Goal: Information Seeking & Learning: Learn about a topic

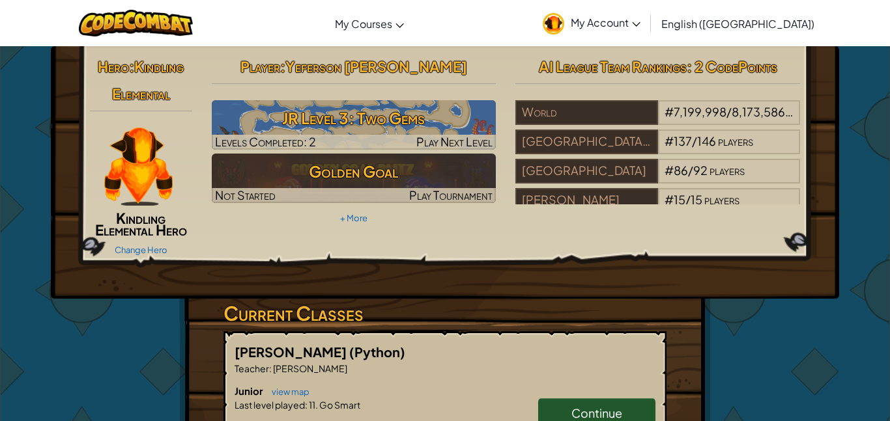
click at [334, 96] on hr at bounding box center [354, 90] width 285 height 14
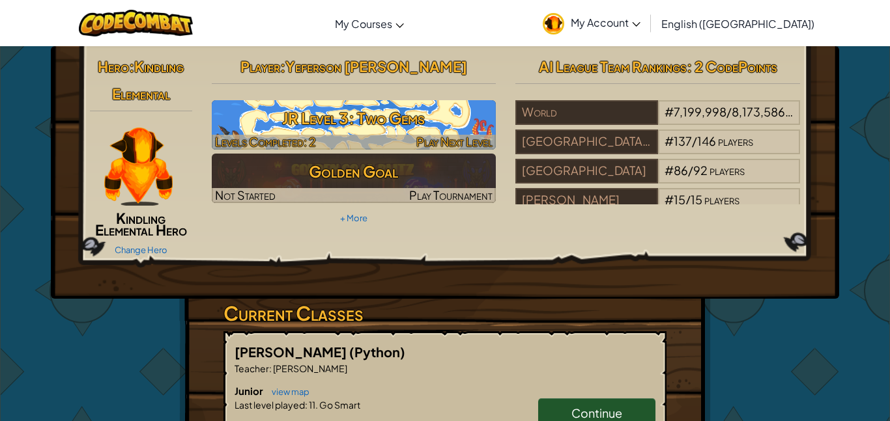
click at [331, 121] on h3 "JR Level 3: Two Gems" at bounding box center [354, 118] width 285 height 29
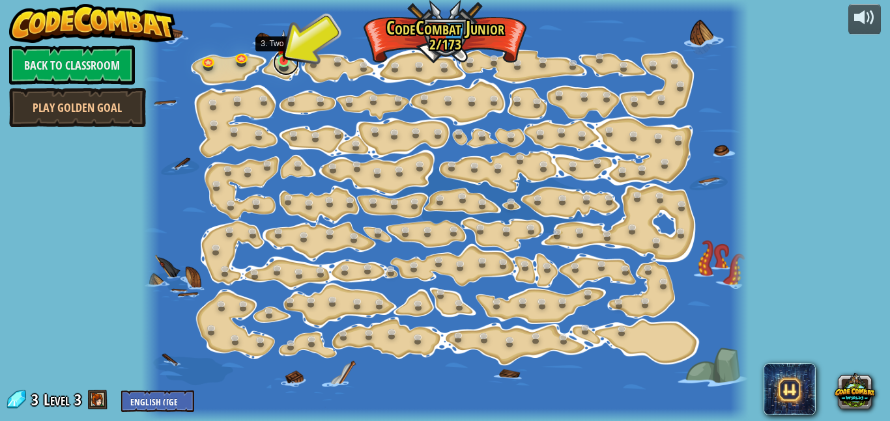
click at [275, 64] on link at bounding box center [286, 62] width 26 height 26
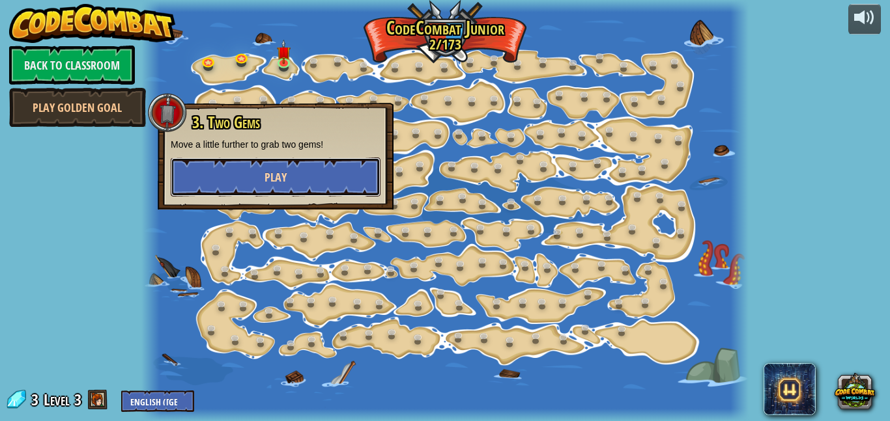
click at [262, 191] on button "Play" at bounding box center [276, 177] width 210 height 39
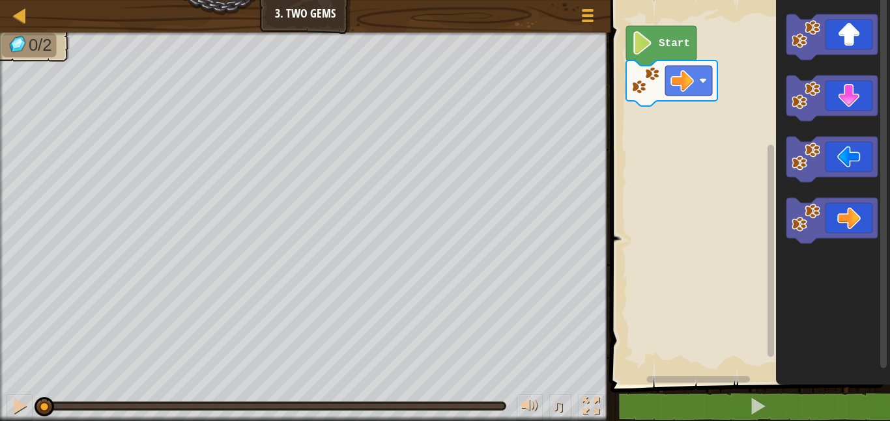
click at [648, 36] on image "Blockly Workspace" at bounding box center [642, 42] width 22 height 23
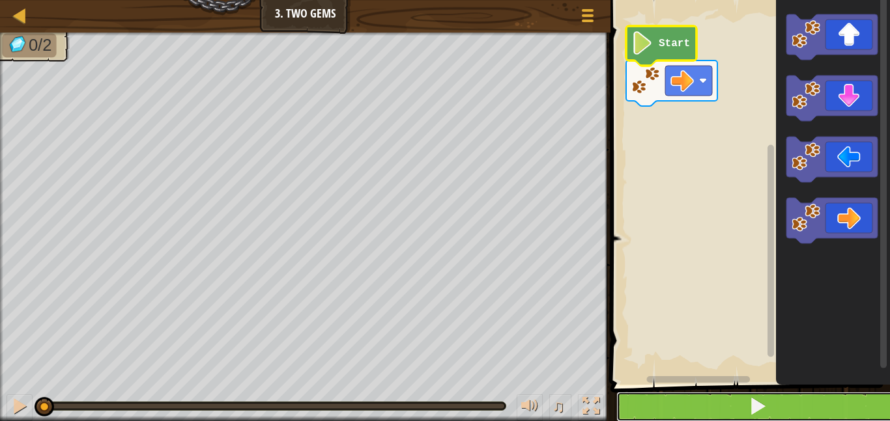
click at [653, 395] on button at bounding box center [757, 407] width 283 height 30
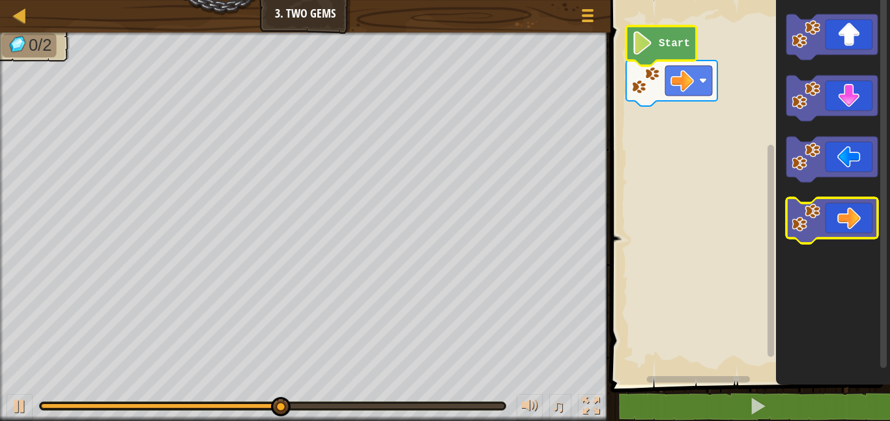
click at [817, 210] on image "Blockly Workspace" at bounding box center [805, 218] width 29 height 29
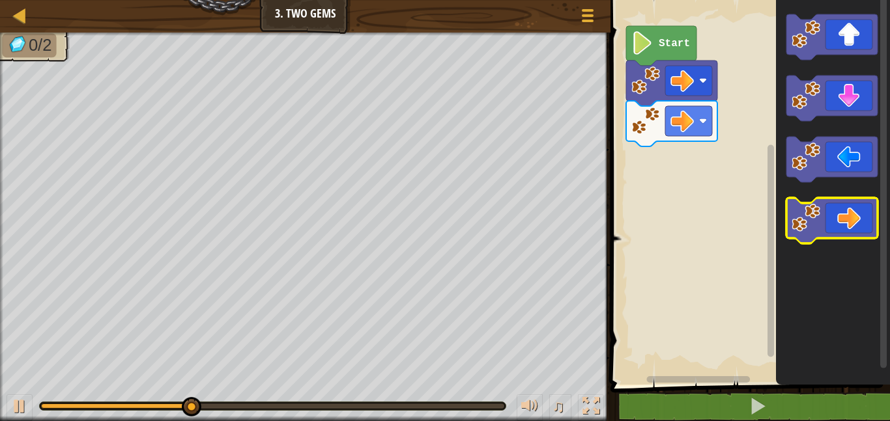
click at [817, 211] on image "Blockly Workspace" at bounding box center [805, 218] width 29 height 29
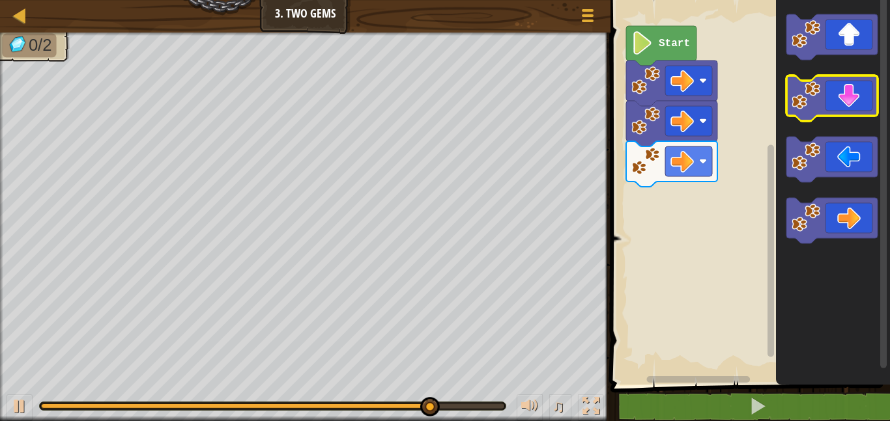
click at [816, 113] on icon "Blockly Workspace" at bounding box center [831, 99] width 91 height 46
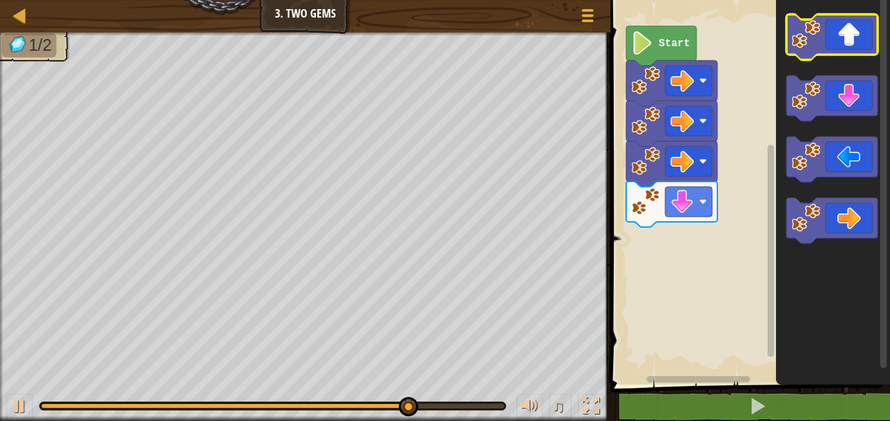
click at [809, 44] on image "Blockly Workspace" at bounding box center [805, 34] width 29 height 29
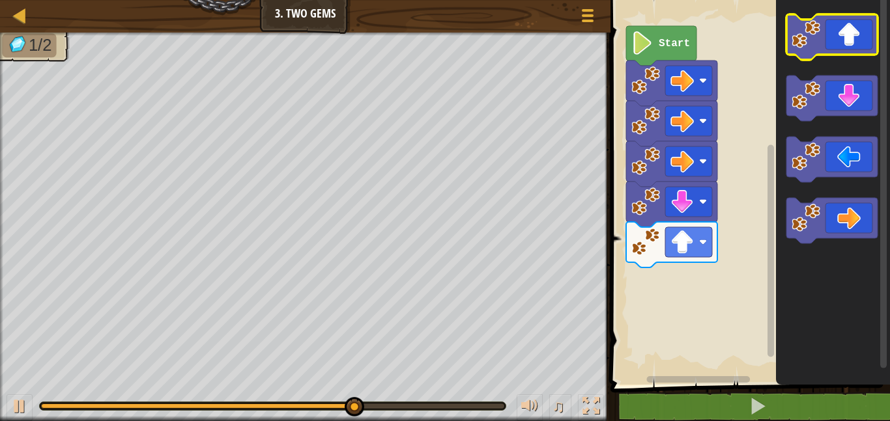
click at [809, 44] on image "Blockly Workspace" at bounding box center [805, 34] width 29 height 29
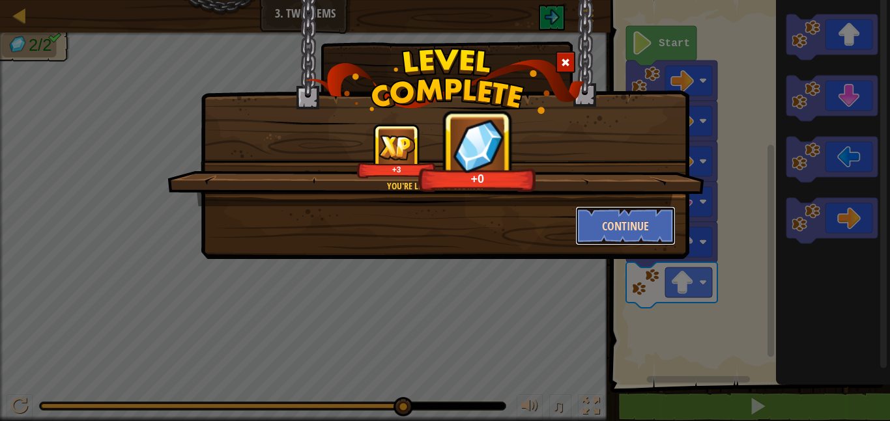
click at [611, 225] on button "Continue" at bounding box center [625, 225] width 101 height 39
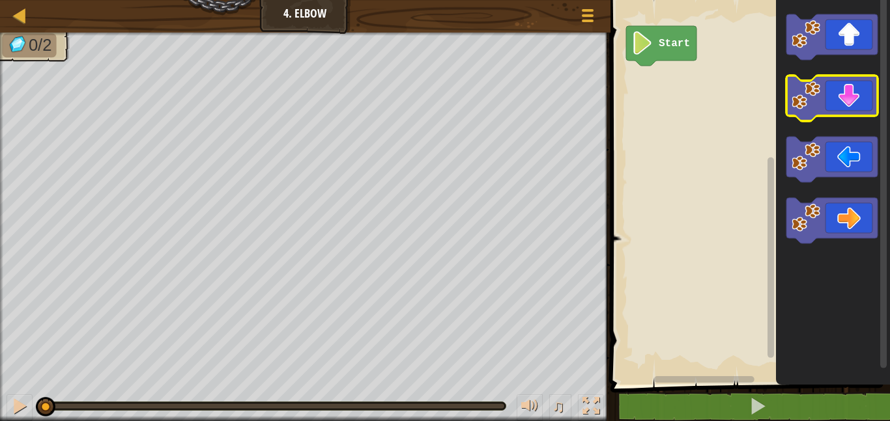
click at [827, 109] on icon "Blockly Workspace" at bounding box center [831, 99] width 91 height 46
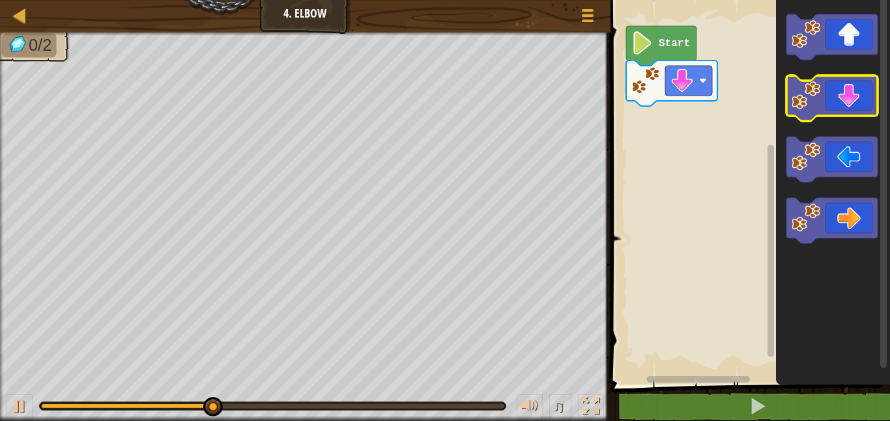
click at [827, 109] on icon "Blockly Workspace" at bounding box center [831, 99] width 91 height 46
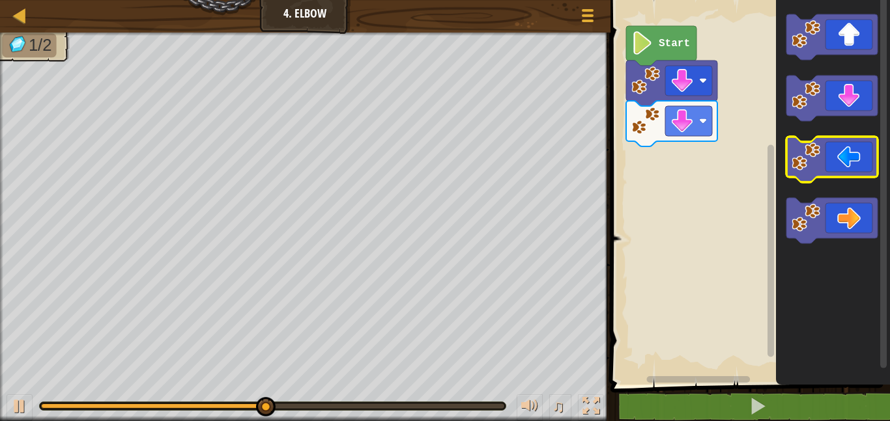
click at [830, 163] on icon "Blockly Workspace" at bounding box center [831, 160] width 91 height 46
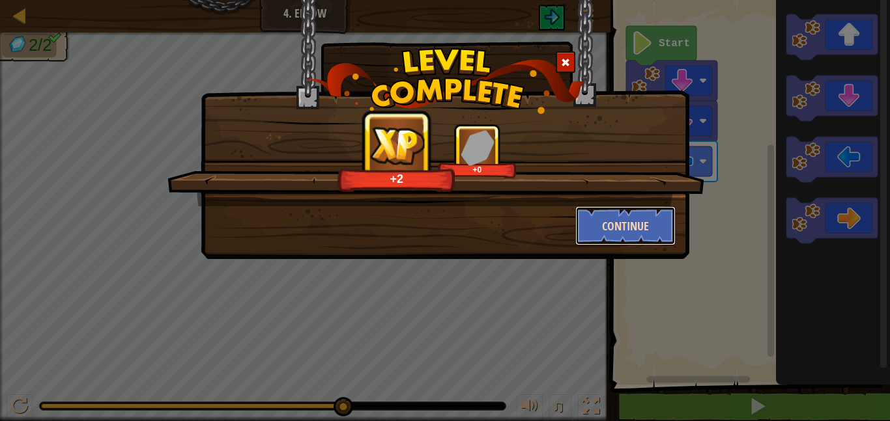
click at [605, 225] on button "Continue" at bounding box center [625, 225] width 101 height 39
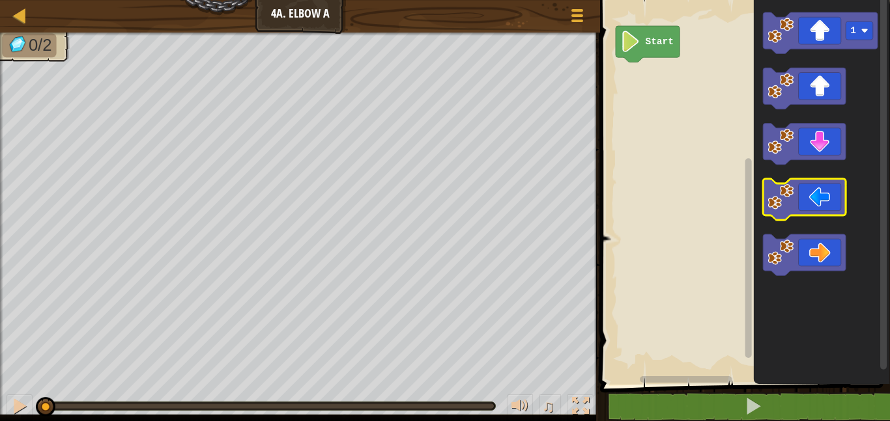
click at [783, 212] on icon "Blockly Workspace" at bounding box center [804, 200] width 83 height 42
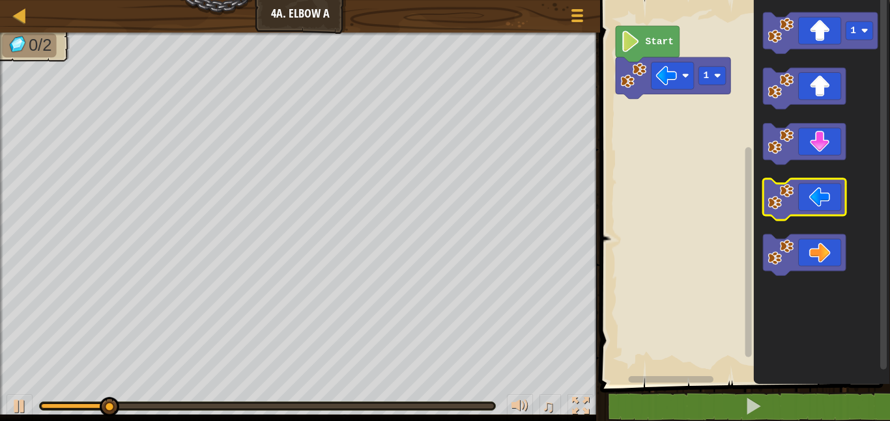
click at [783, 212] on icon "Blockly Workspace" at bounding box center [804, 200] width 83 height 42
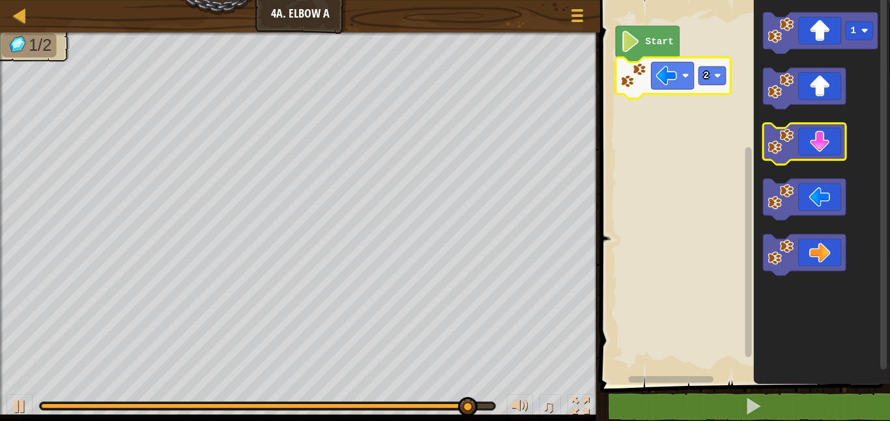
click at [805, 151] on icon "Blockly Workspace" at bounding box center [804, 145] width 83 height 42
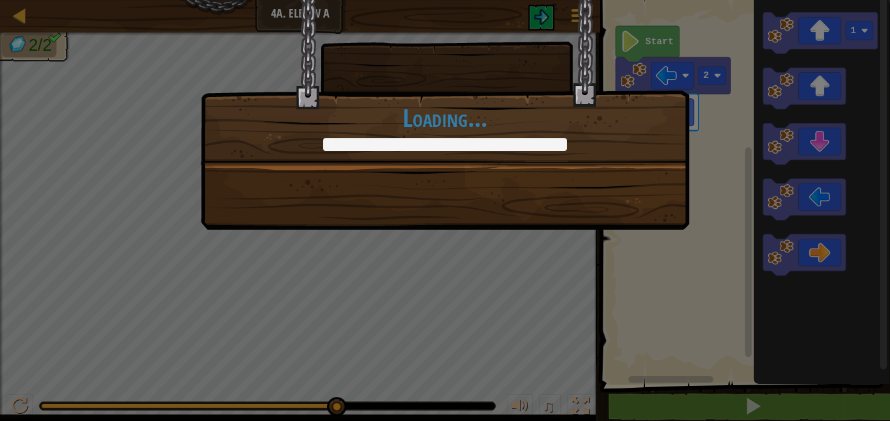
click at [600, 247] on div "+0 +0 Continue Loading..." at bounding box center [445, 210] width 890 height 421
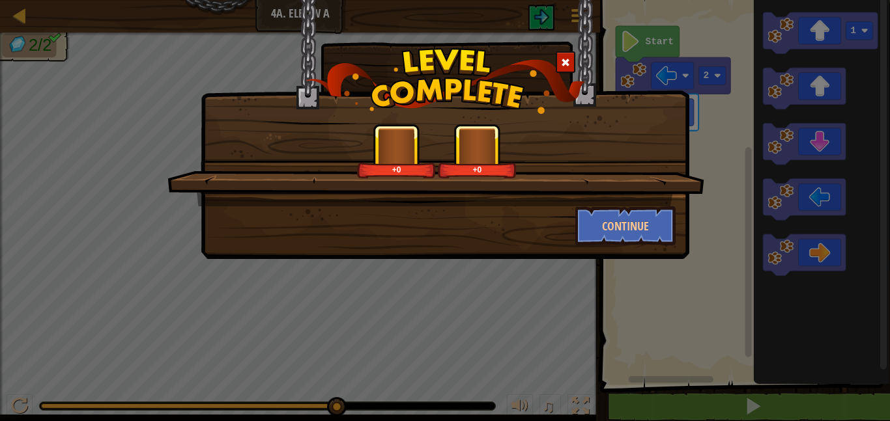
click at [600, 247] on div "+0 +0 Continue" at bounding box center [445, 129] width 488 height 259
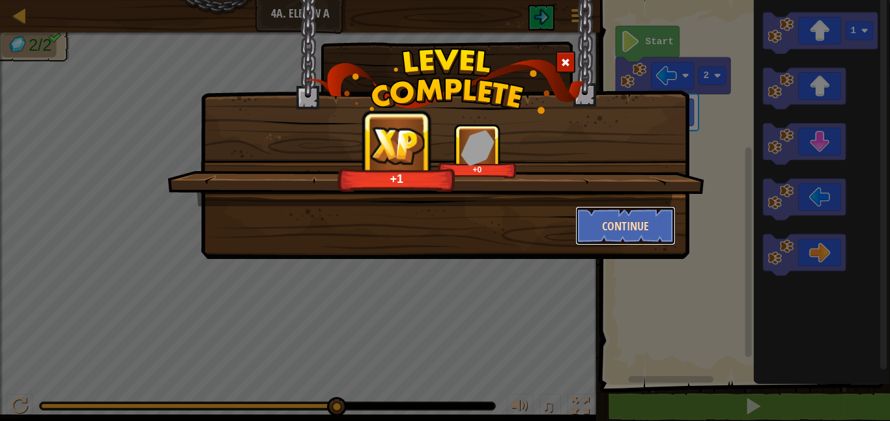
click at [593, 232] on button "Continue" at bounding box center [625, 225] width 101 height 39
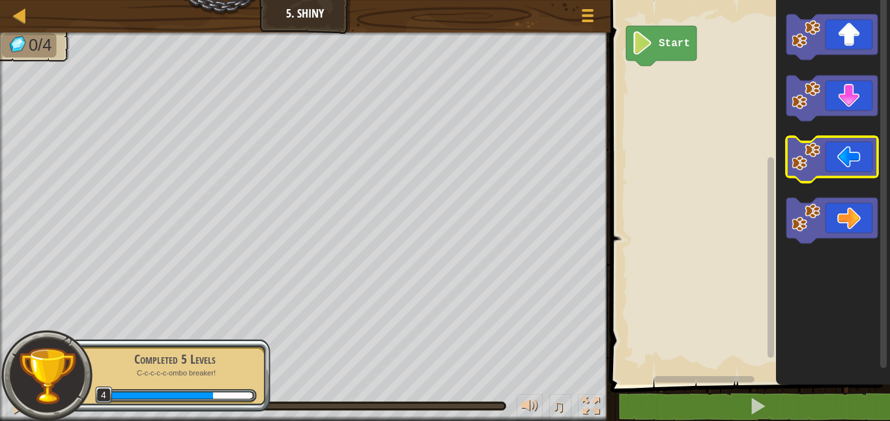
click at [804, 174] on icon "Blockly Workspace" at bounding box center [831, 160] width 91 height 46
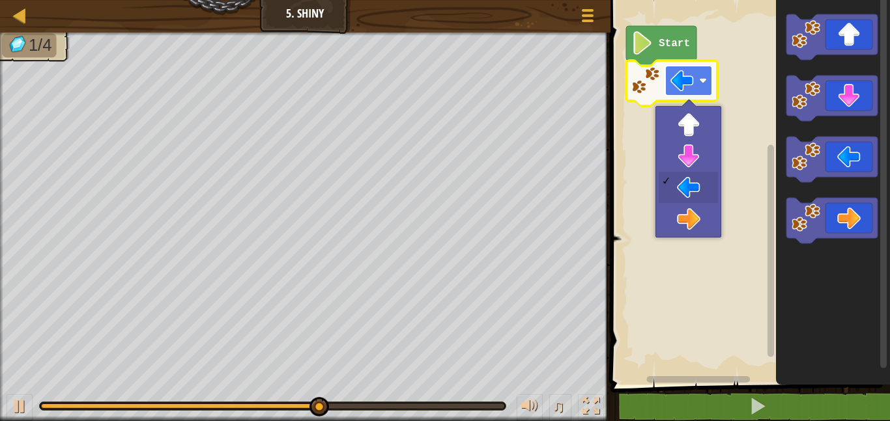
click at [693, 92] on rect "Blockly Workspace" at bounding box center [688, 81] width 47 height 30
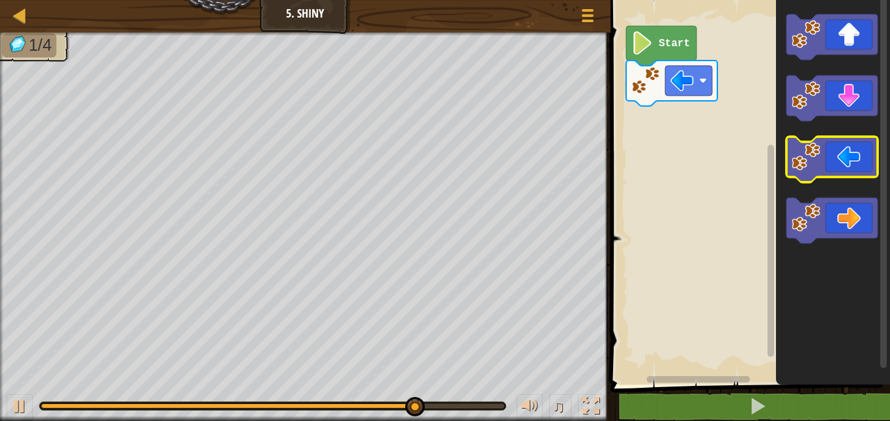
click at [838, 153] on icon "Blockly Workspace" at bounding box center [831, 160] width 91 height 46
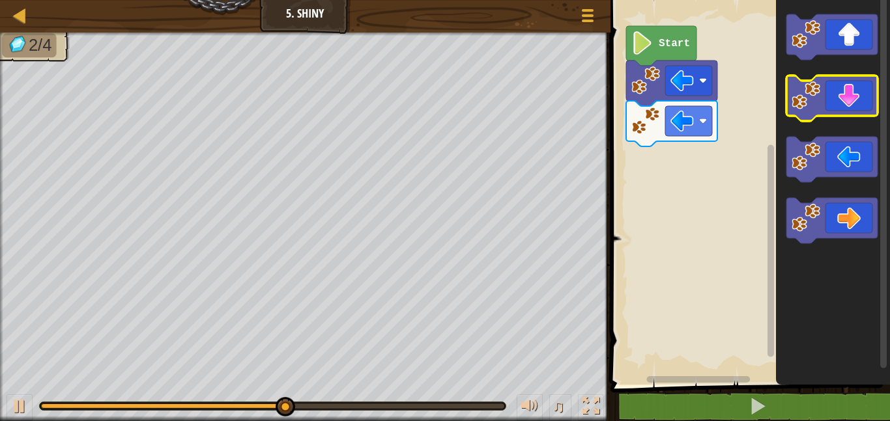
click at [830, 87] on icon "Blockly Workspace" at bounding box center [831, 99] width 91 height 46
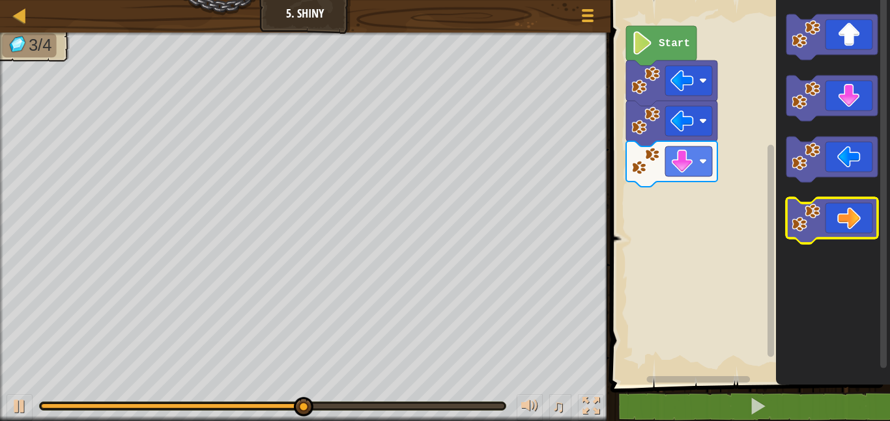
click at [815, 199] on icon "Blockly Workspace" at bounding box center [831, 221] width 91 height 46
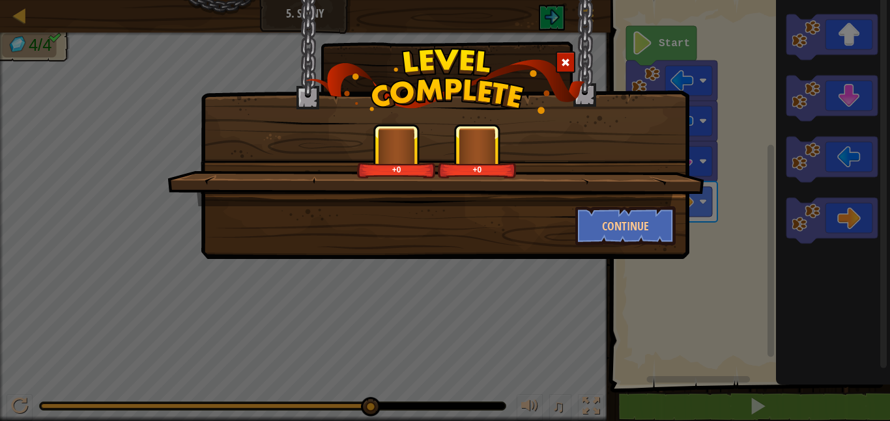
click at [607, 249] on div "+0 +0 Continue" at bounding box center [445, 129] width 488 height 259
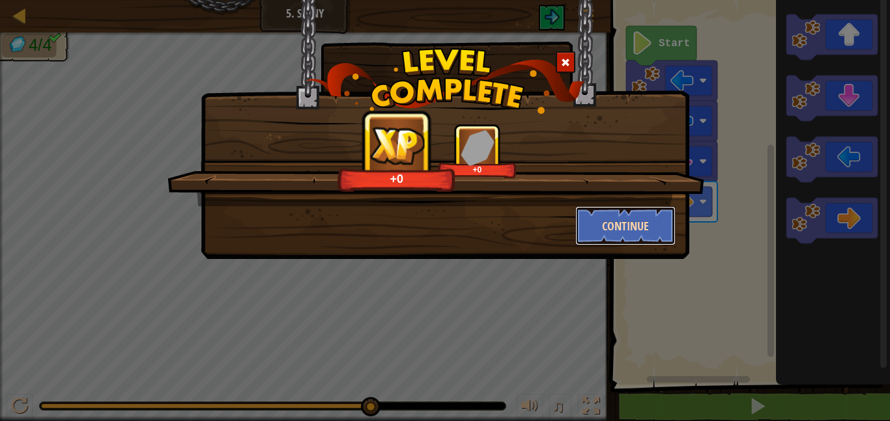
click at [604, 238] on button "Continue" at bounding box center [625, 225] width 101 height 39
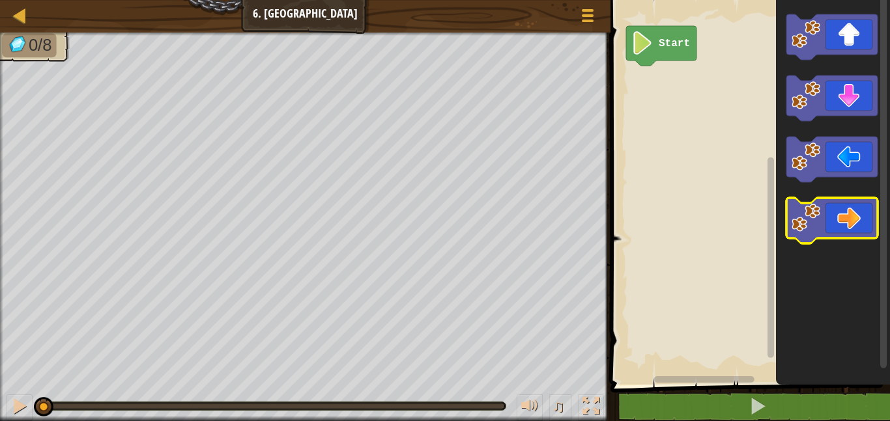
click at [822, 204] on icon "Blockly Workspace" at bounding box center [831, 221] width 91 height 46
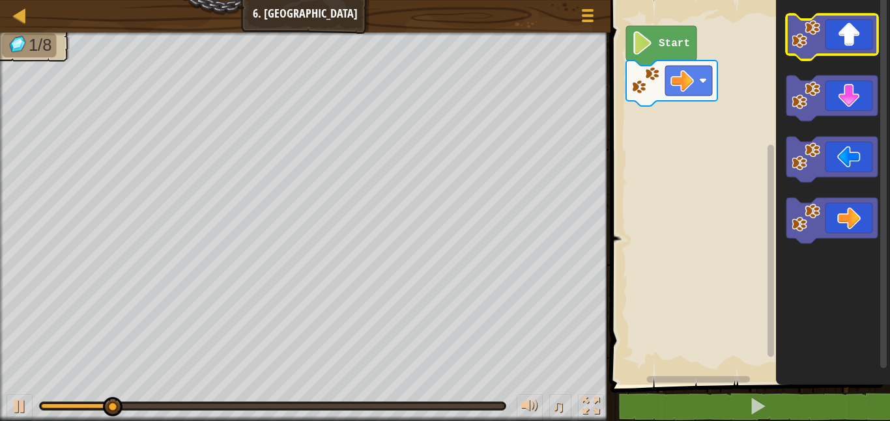
click at [836, 42] on icon "Blockly Workspace" at bounding box center [831, 37] width 91 height 46
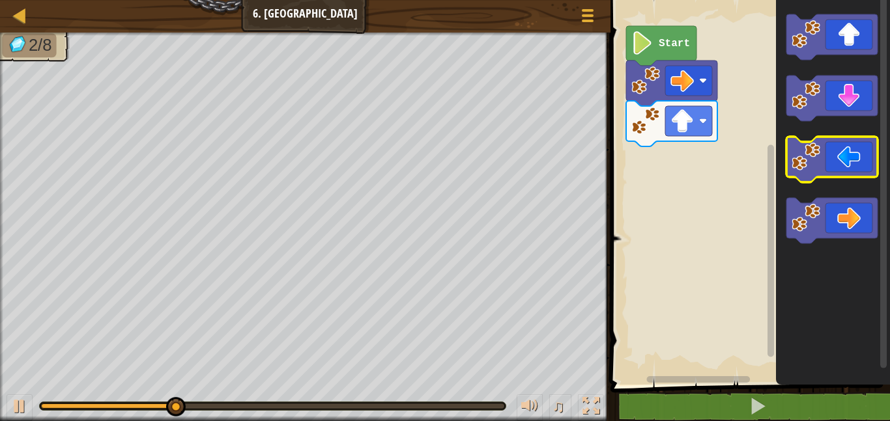
click at [843, 153] on icon "Blockly Workspace" at bounding box center [831, 160] width 91 height 46
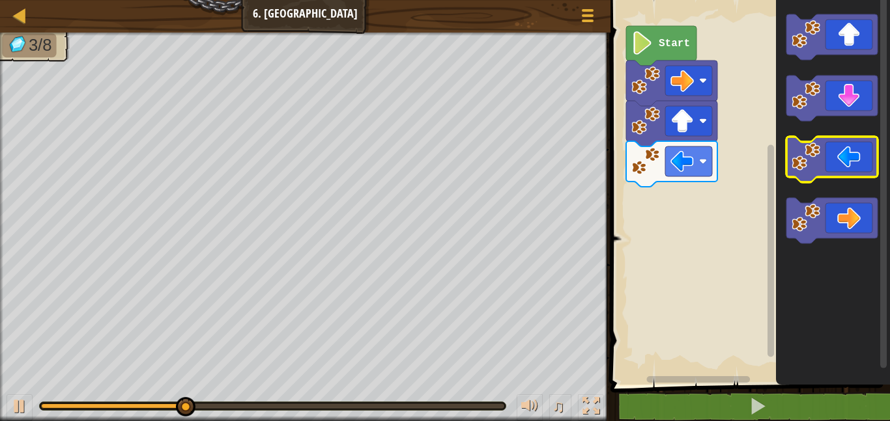
click at [843, 153] on icon "Blockly Workspace" at bounding box center [831, 160] width 91 height 46
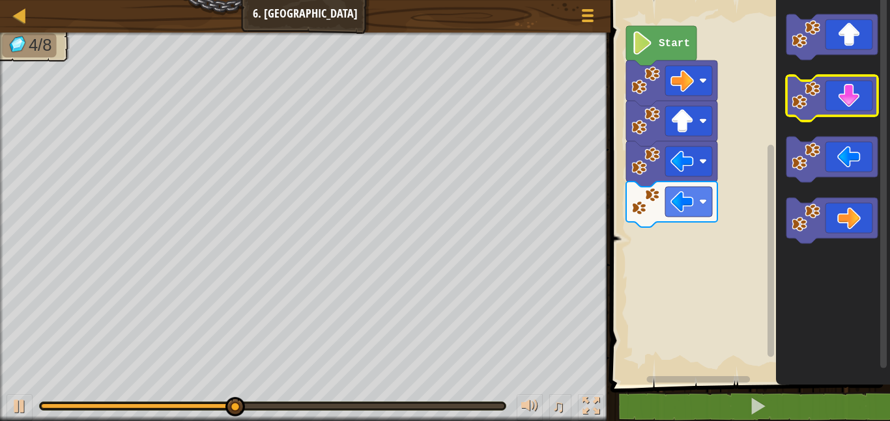
click at [850, 109] on icon "Blockly Workspace" at bounding box center [831, 99] width 91 height 46
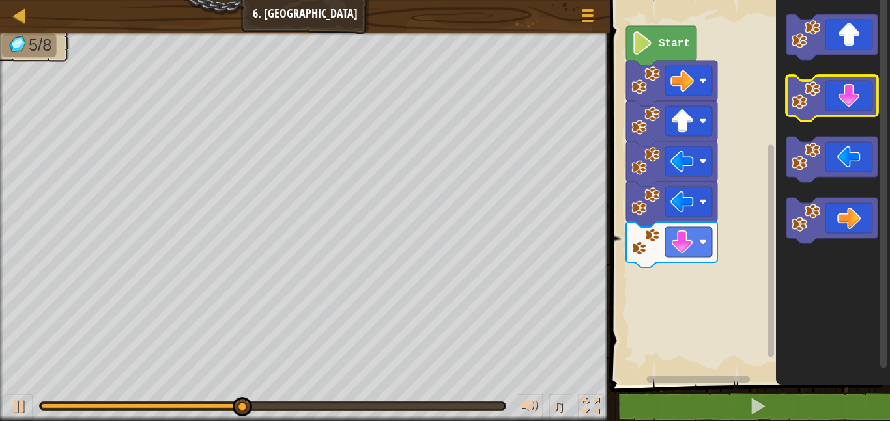
click at [851, 114] on icon "Blockly Workspace" at bounding box center [831, 99] width 91 height 46
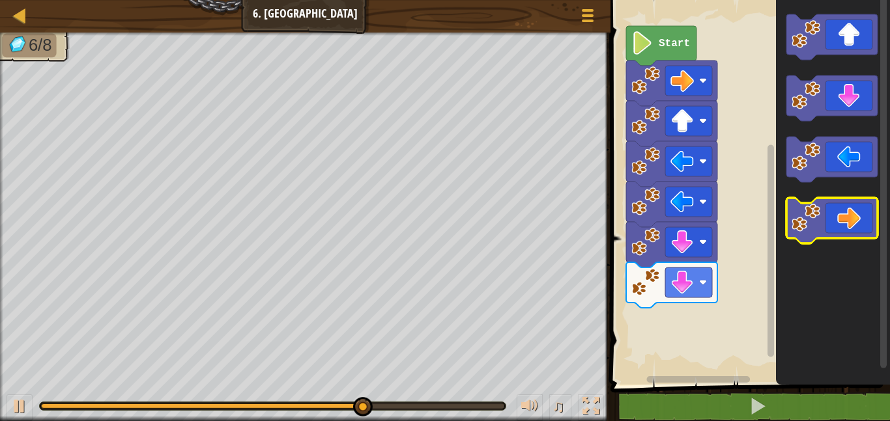
click at [800, 216] on image "Blockly Workspace" at bounding box center [805, 218] width 29 height 29
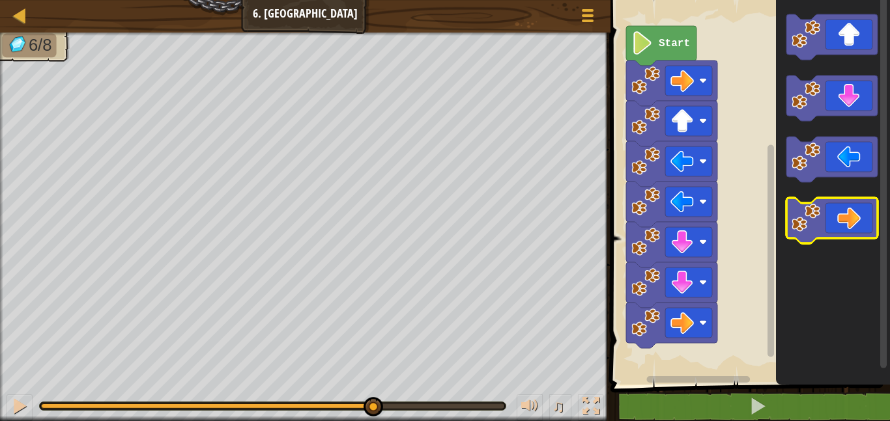
click at [800, 216] on image "Blockly Workspace" at bounding box center [805, 218] width 29 height 29
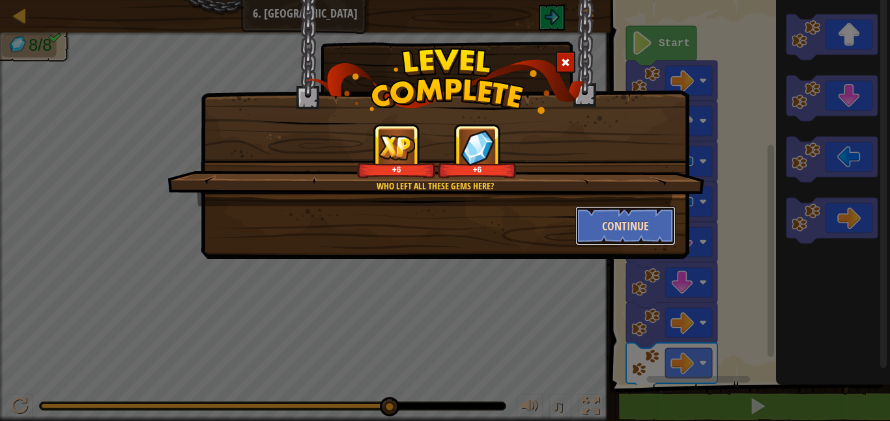
click at [636, 235] on button "Continue" at bounding box center [625, 225] width 101 height 39
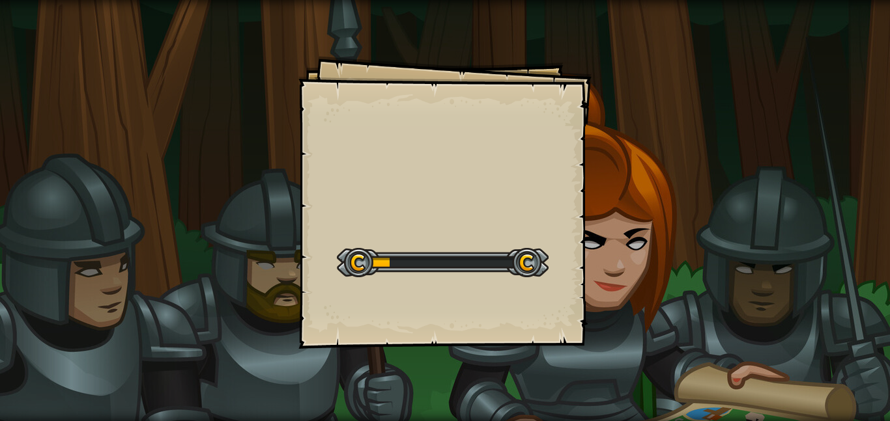
click at [636, 235] on div "Goals Start Level Error loading from server. Try refreshing the page. You'll ne…" at bounding box center [445, 210] width 890 height 421
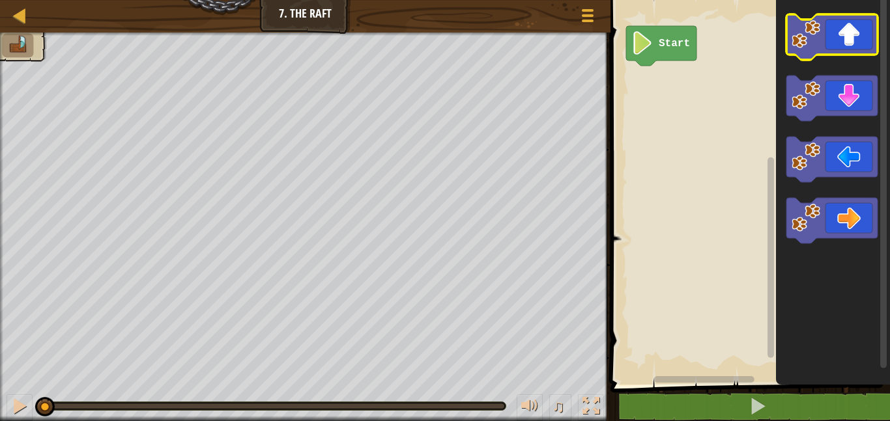
click at [826, 33] on icon "Blockly Workspace" at bounding box center [831, 37] width 91 height 46
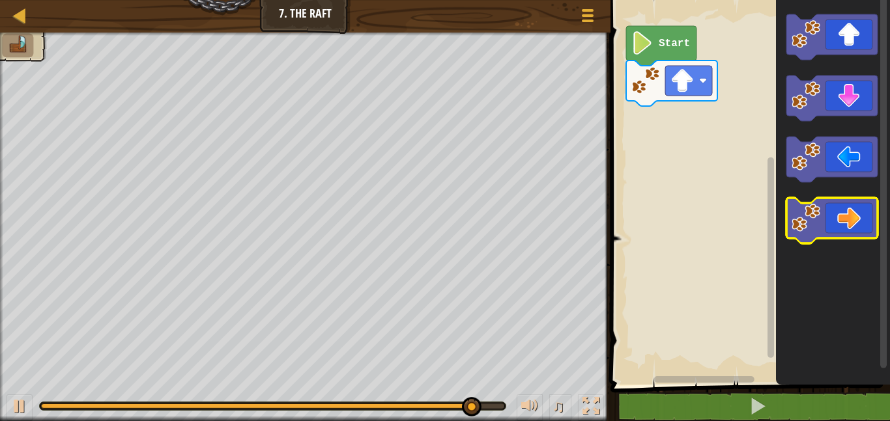
click at [827, 223] on icon "Blockly Workspace" at bounding box center [831, 221] width 91 height 46
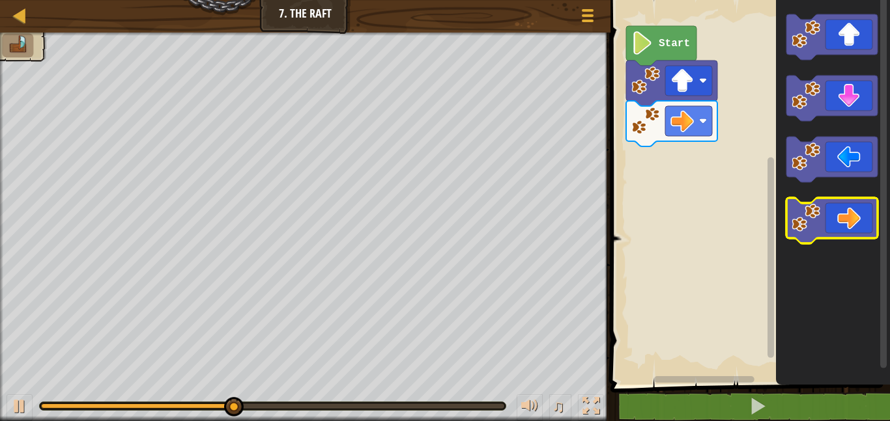
click at [827, 223] on icon "Blockly Workspace" at bounding box center [831, 221] width 91 height 46
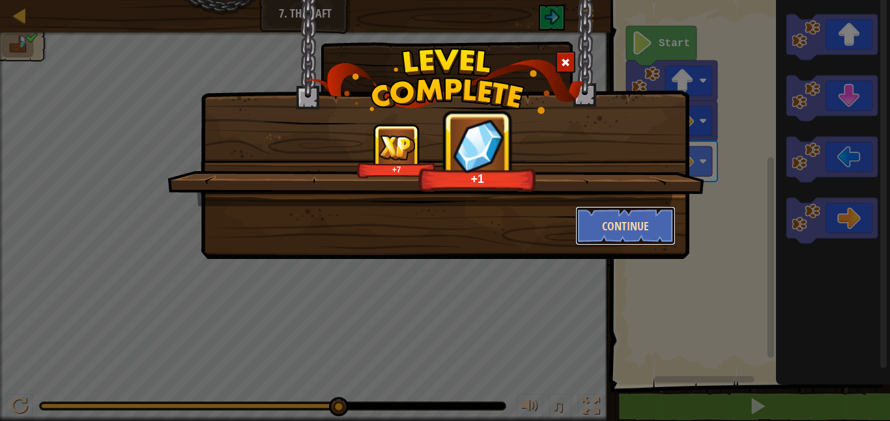
click at [642, 232] on button "Continue" at bounding box center [625, 225] width 101 height 39
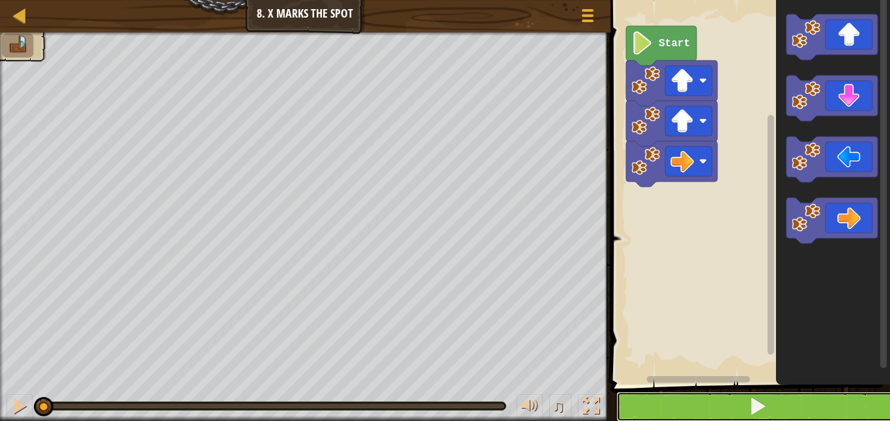
click at [649, 404] on button at bounding box center [757, 407] width 283 height 30
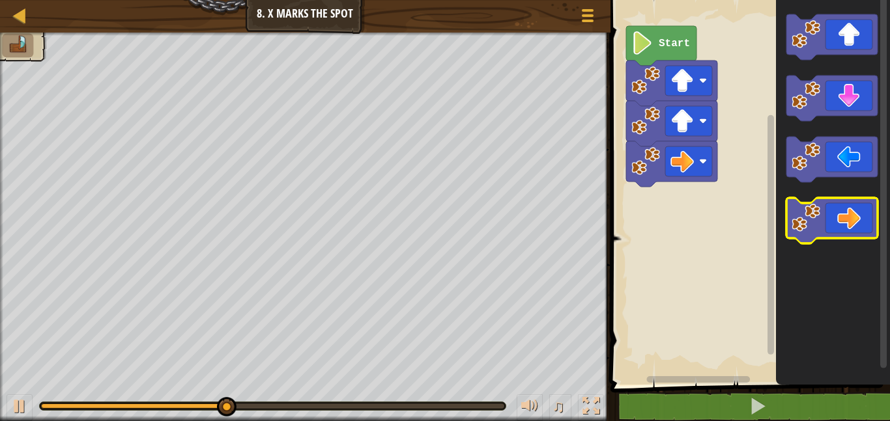
click at [817, 210] on image "Blockly Workspace" at bounding box center [805, 218] width 29 height 29
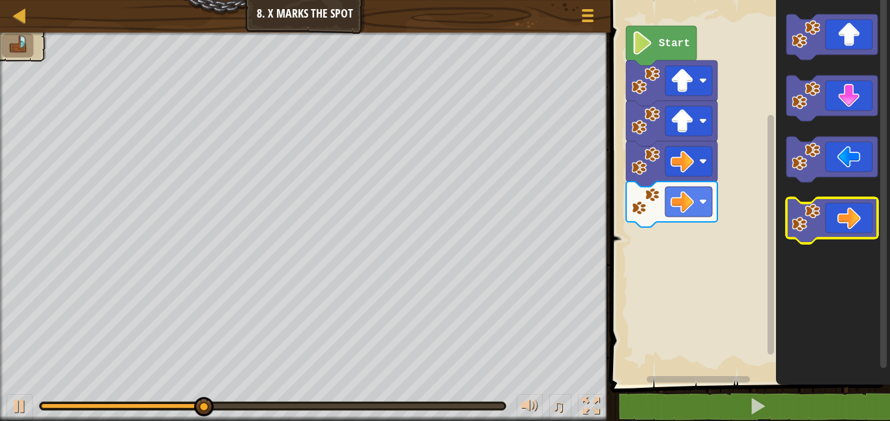
click at [817, 210] on image "Blockly Workspace" at bounding box center [805, 218] width 29 height 29
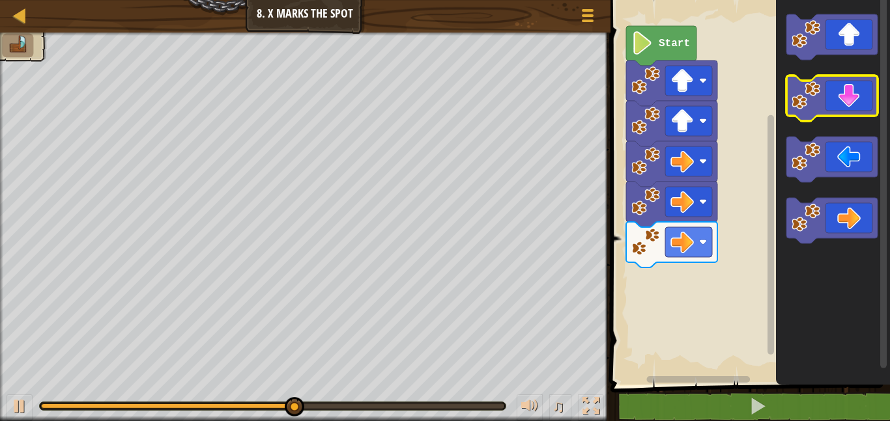
click at [821, 100] on icon "Blockly Workspace" at bounding box center [831, 99] width 91 height 46
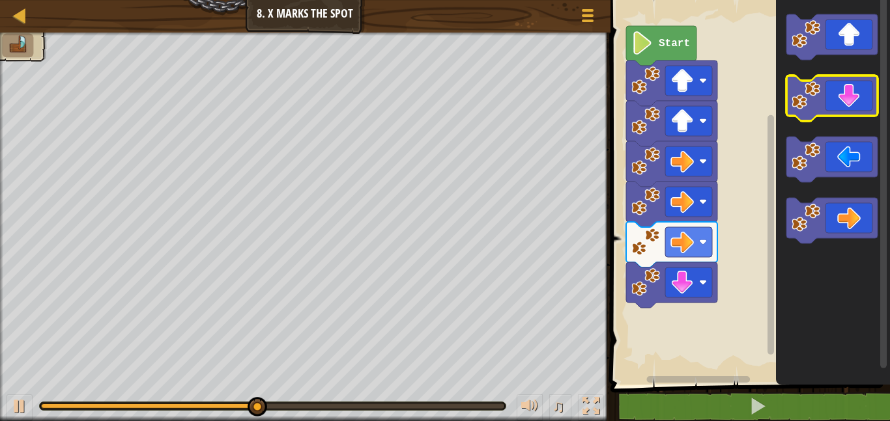
click at [821, 100] on icon "Blockly Workspace" at bounding box center [831, 99] width 91 height 46
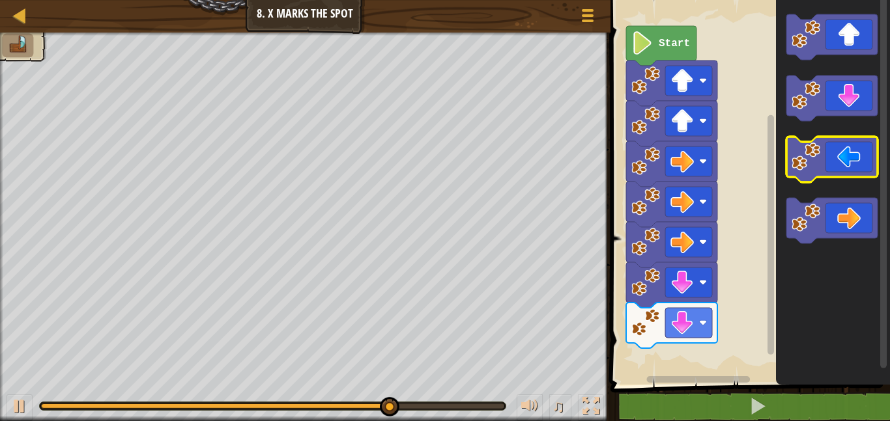
click at [819, 165] on image "Blockly Workspace" at bounding box center [805, 157] width 29 height 29
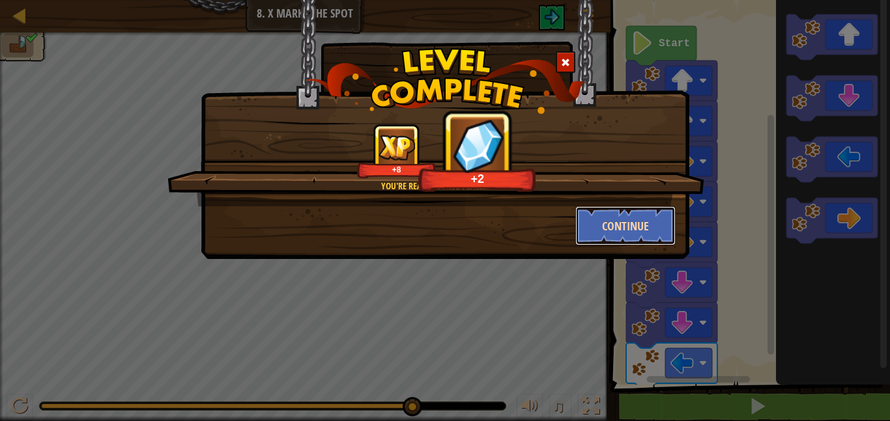
click at [611, 216] on button "Continue" at bounding box center [625, 225] width 101 height 39
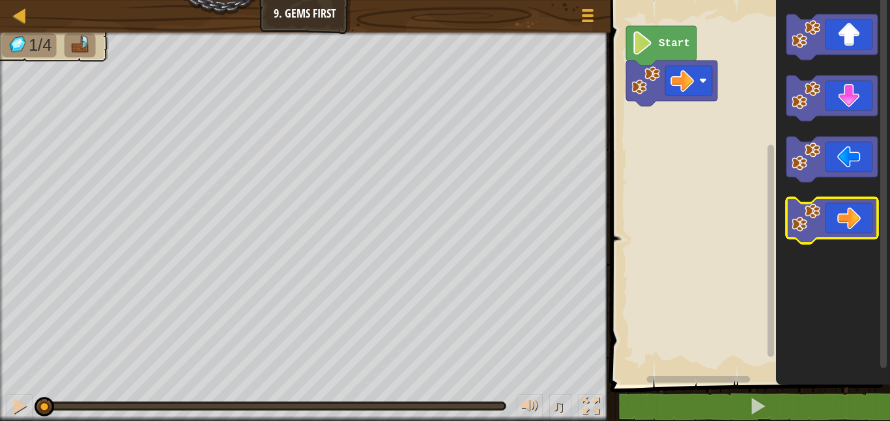
click at [822, 207] on icon "Blockly Workspace" at bounding box center [831, 221] width 91 height 46
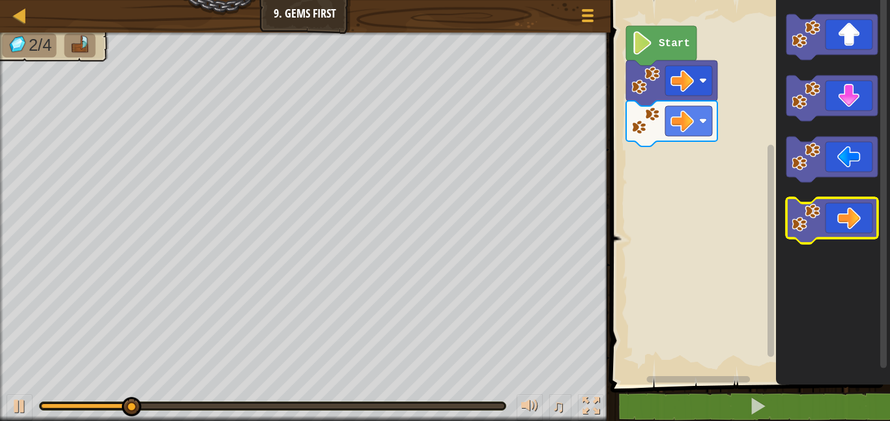
click at [812, 222] on image "Blockly Workspace" at bounding box center [805, 218] width 29 height 29
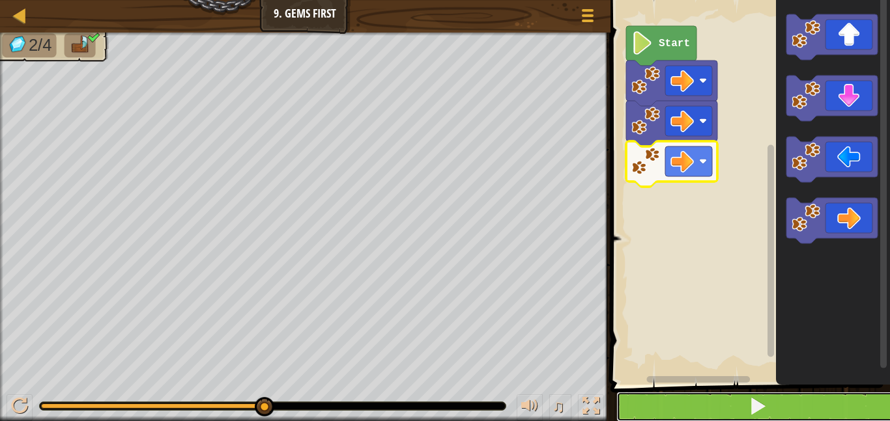
click at [695, 392] on button at bounding box center [757, 407] width 283 height 30
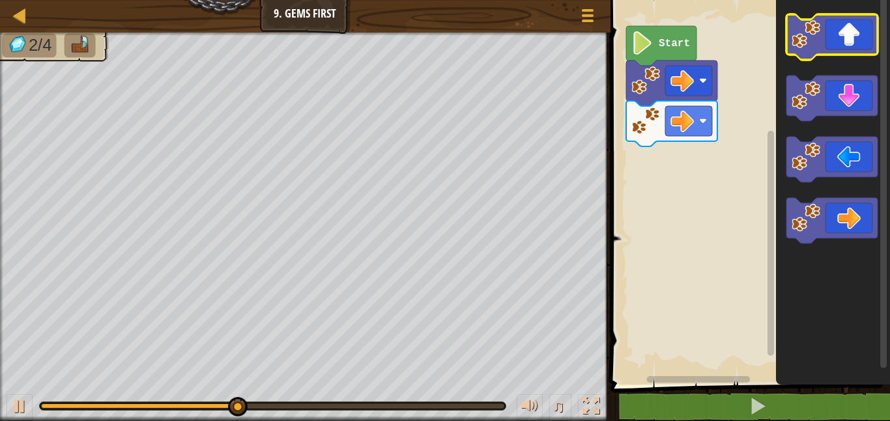
click at [847, 18] on icon "Blockly Workspace" at bounding box center [831, 37] width 91 height 46
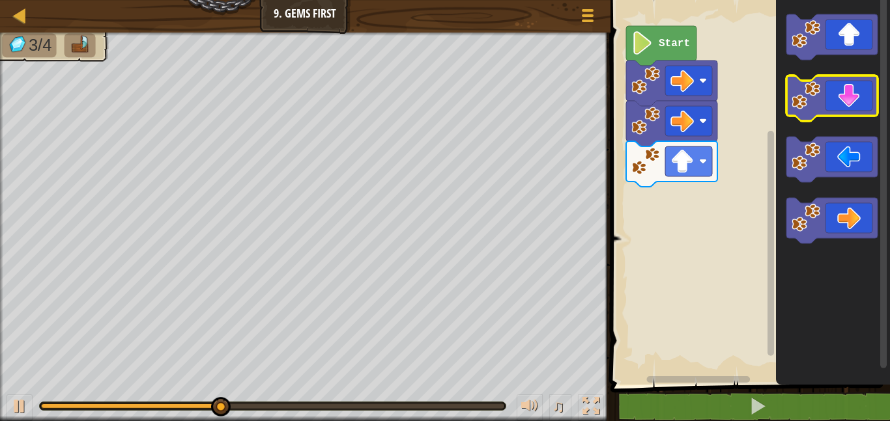
click at [841, 81] on icon "Blockly Workspace" at bounding box center [831, 99] width 91 height 46
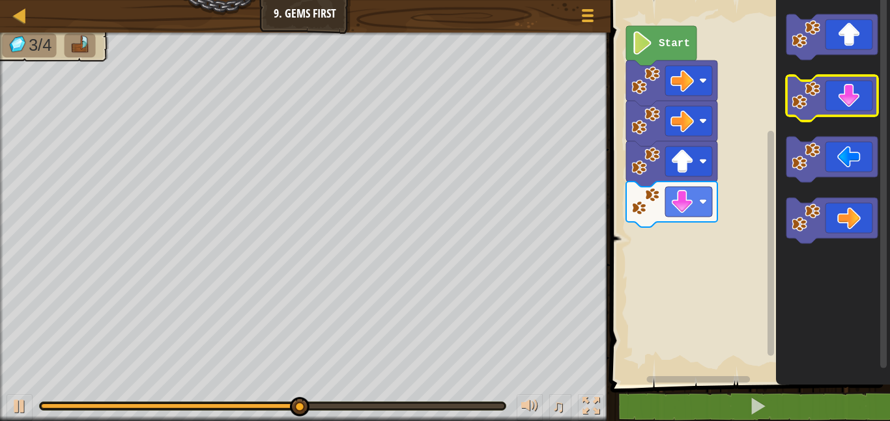
click at [841, 81] on icon "Blockly Workspace" at bounding box center [831, 99] width 91 height 46
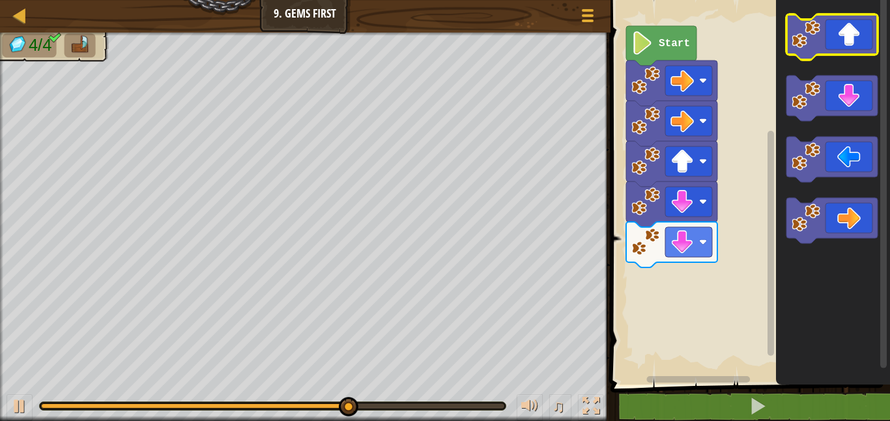
click at [824, 38] on icon "Blockly Workspace" at bounding box center [831, 37] width 91 height 46
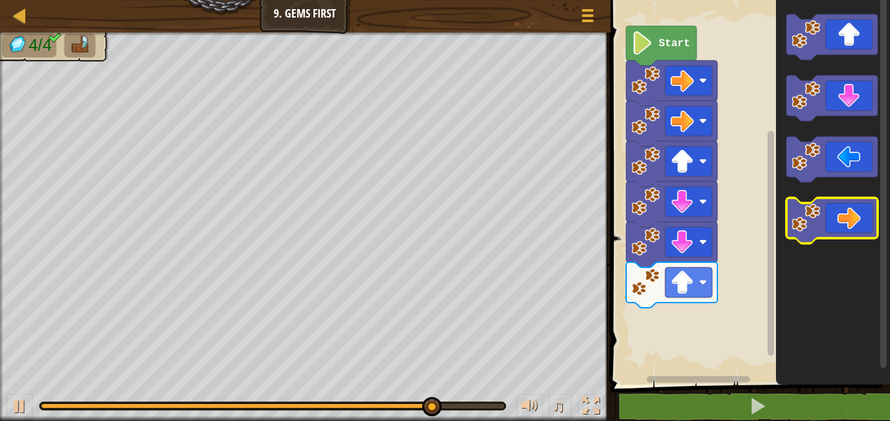
click at [815, 213] on image "Blockly Workspace" at bounding box center [805, 218] width 29 height 29
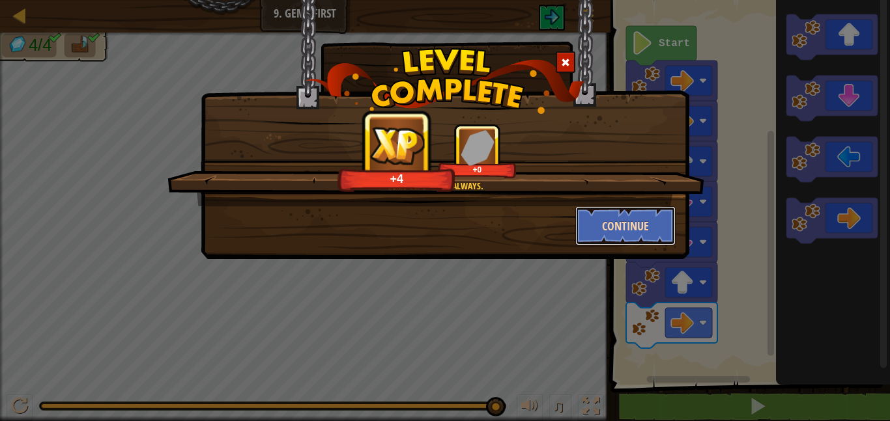
click at [611, 220] on button "Continue" at bounding box center [625, 225] width 101 height 39
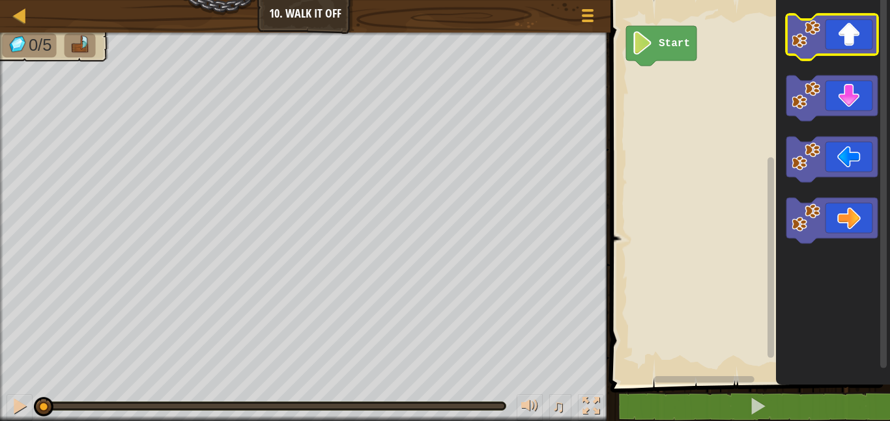
click at [851, 23] on icon "Blockly Workspace" at bounding box center [831, 37] width 91 height 46
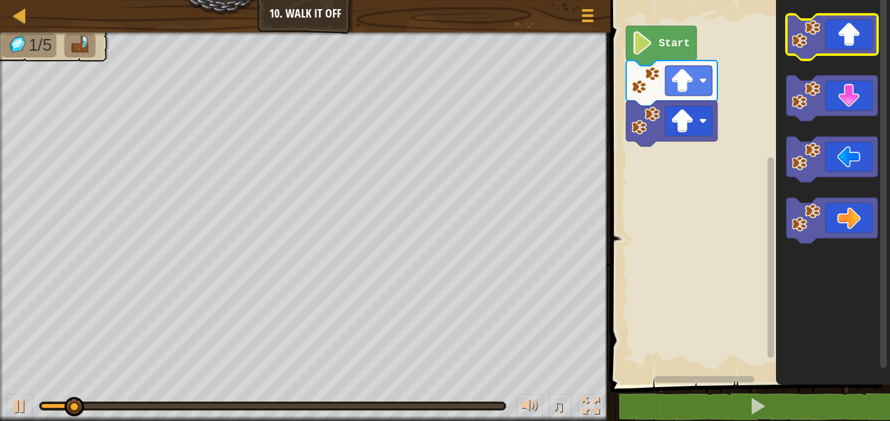
click at [851, 23] on icon "Blockly Workspace" at bounding box center [831, 37] width 91 height 46
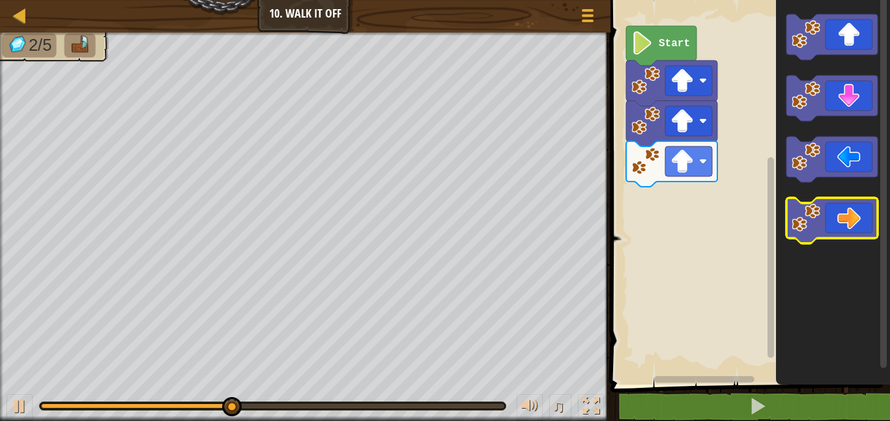
click at [823, 223] on icon "Blockly Workspace" at bounding box center [831, 221] width 91 height 46
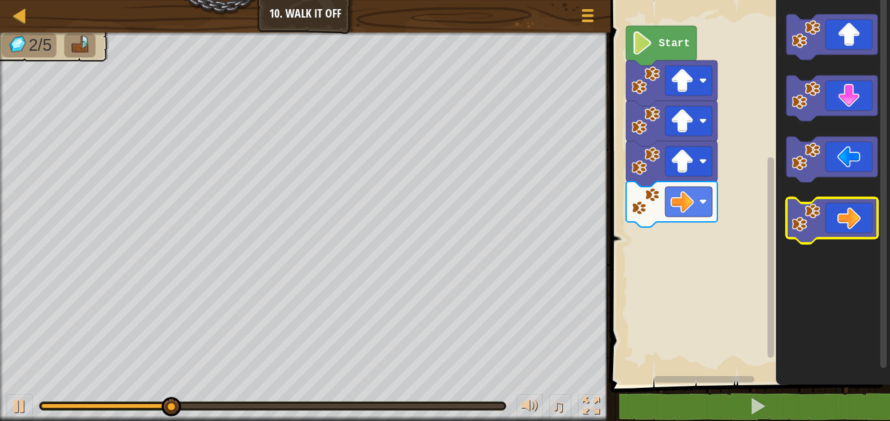
click at [823, 223] on icon "Blockly Workspace" at bounding box center [831, 221] width 91 height 46
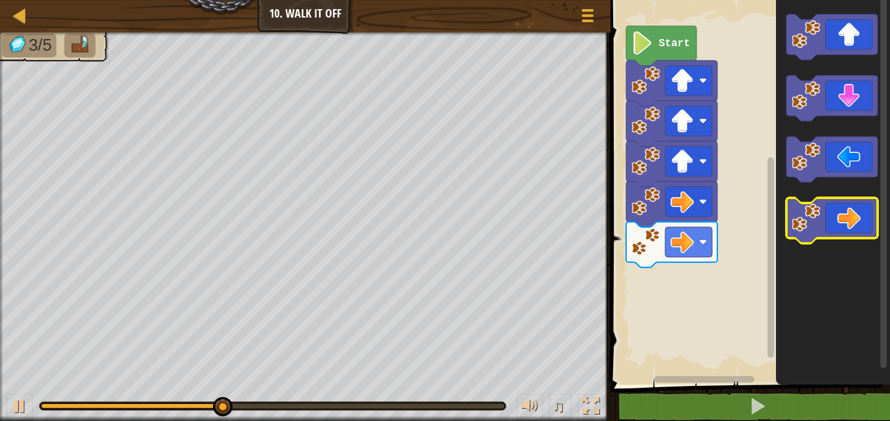
click at [823, 223] on icon "Blockly Workspace" at bounding box center [831, 221] width 91 height 46
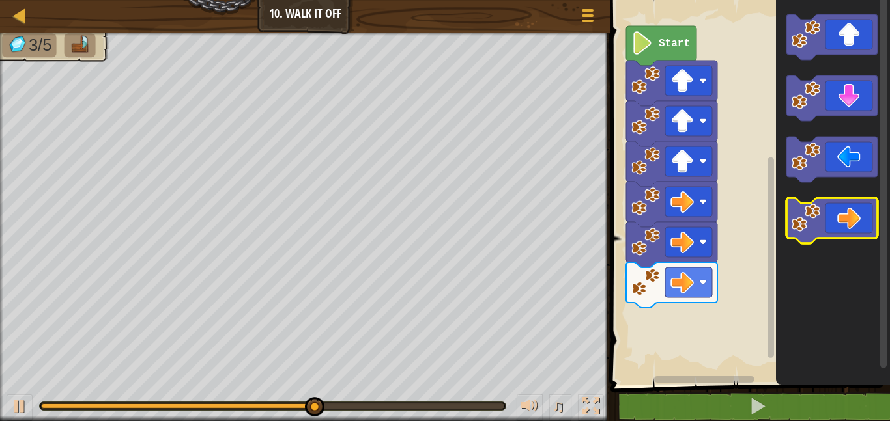
click at [823, 223] on icon "Blockly Workspace" at bounding box center [831, 221] width 91 height 46
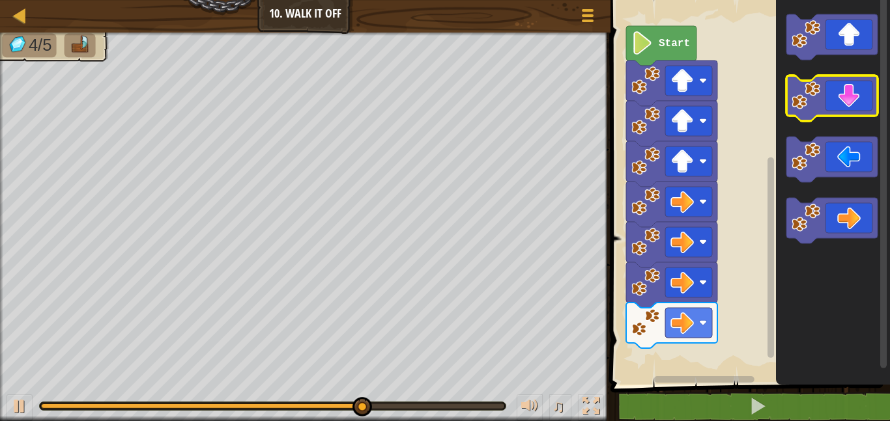
click at [836, 98] on icon "Blockly Workspace" at bounding box center [831, 99] width 91 height 46
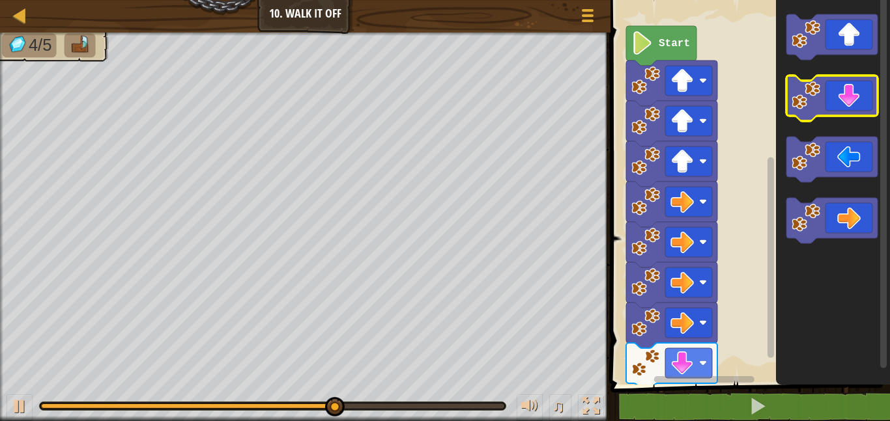
click at [836, 98] on icon "Blockly Workspace" at bounding box center [831, 99] width 91 height 46
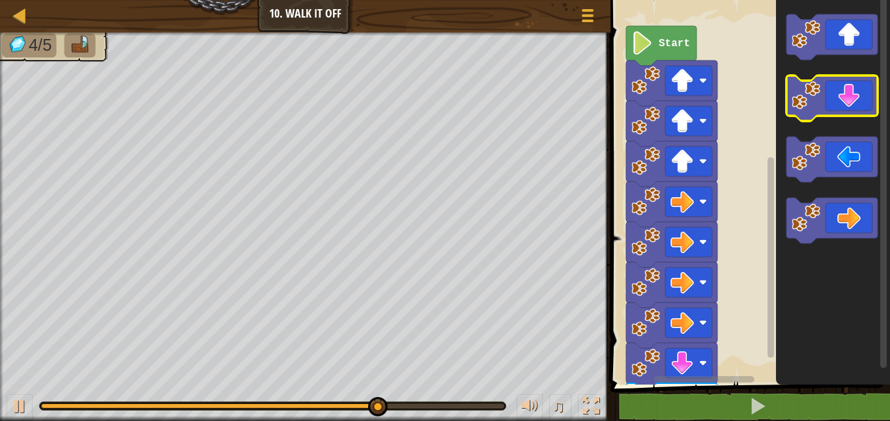
click at [836, 98] on icon "Blockly Workspace" at bounding box center [831, 99] width 91 height 46
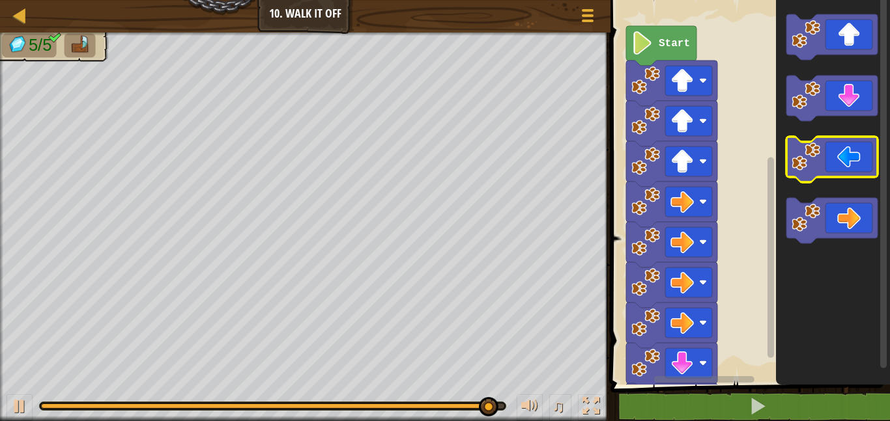
click at [816, 155] on image "Blockly Workspace" at bounding box center [805, 157] width 29 height 29
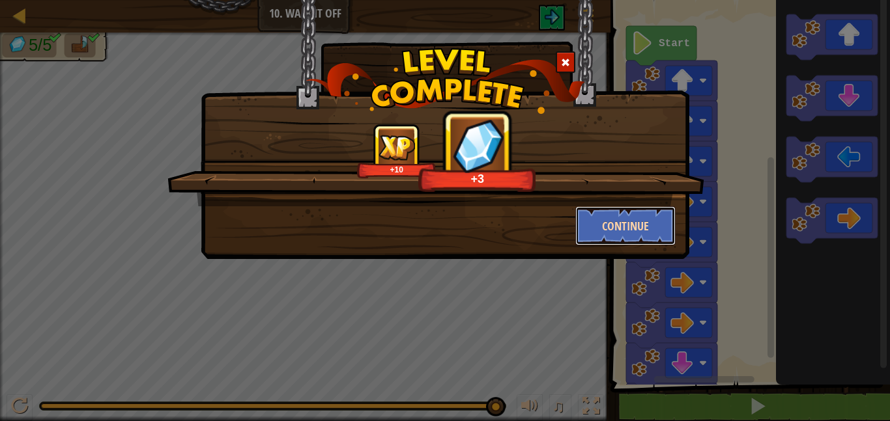
click at [621, 225] on button "Continue" at bounding box center [625, 225] width 101 height 39
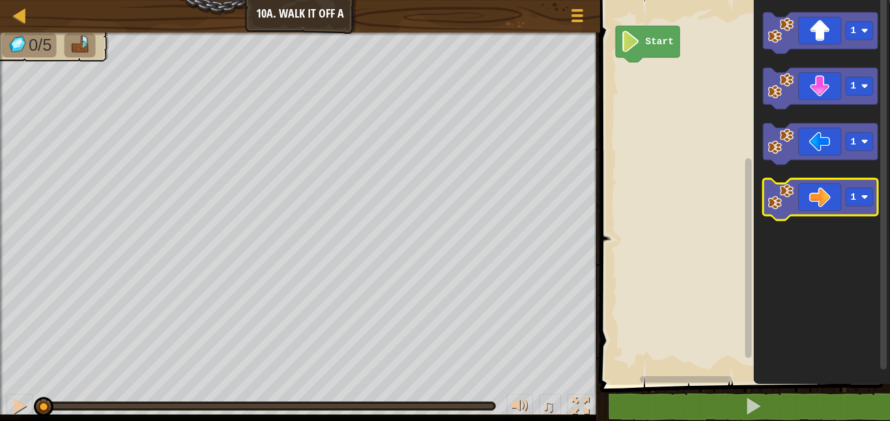
click at [808, 193] on icon "Blockly Workspace" at bounding box center [820, 200] width 115 height 42
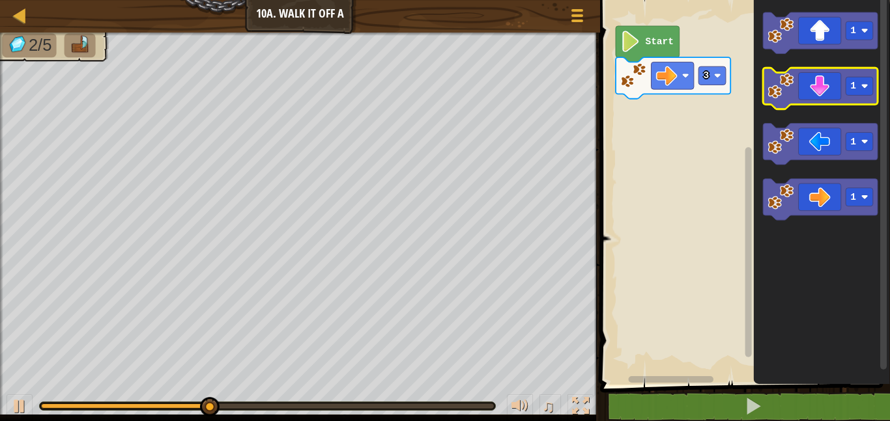
click at [801, 98] on icon "Blockly Workspace" at bounding box center [820, 89] width 115 height 42
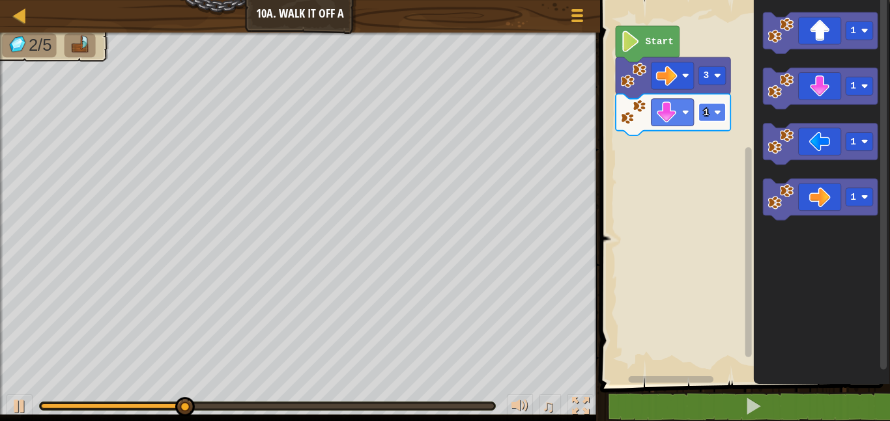
click at [706, 113] on text "1" at bounding box center [706, 112] width 6 height 10
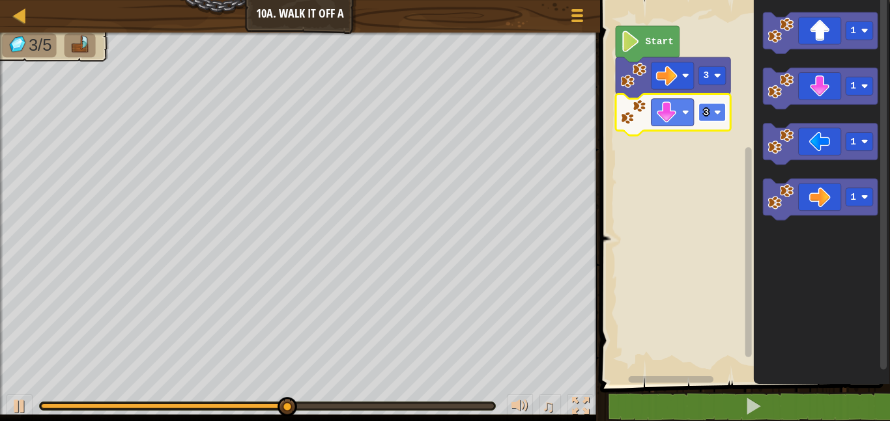
click at [705, 108] on text "3" at bounding box center [706, 112] width 6 height 10
click at [698, 117] on rect "Blockly Workspace" at bounding box center [711, 113] width 27 height 18
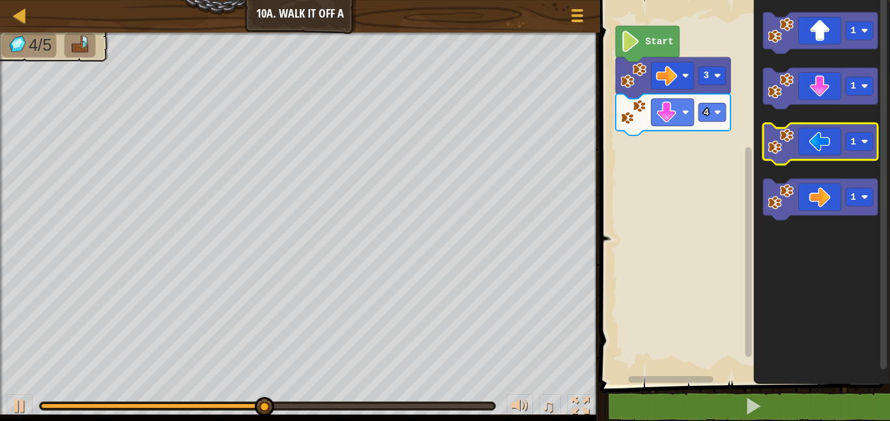
click at [808, 150] on icon "Blockly Workspace" at bounding box center [820, 145] width 115 height 42
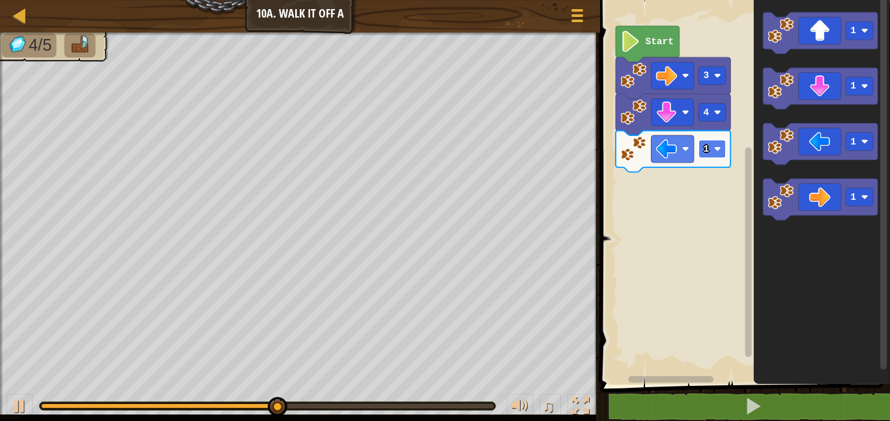
click at [702, 149] on rect "Blockly Workspace" at bounding box center [711, 149] width 27 height 18
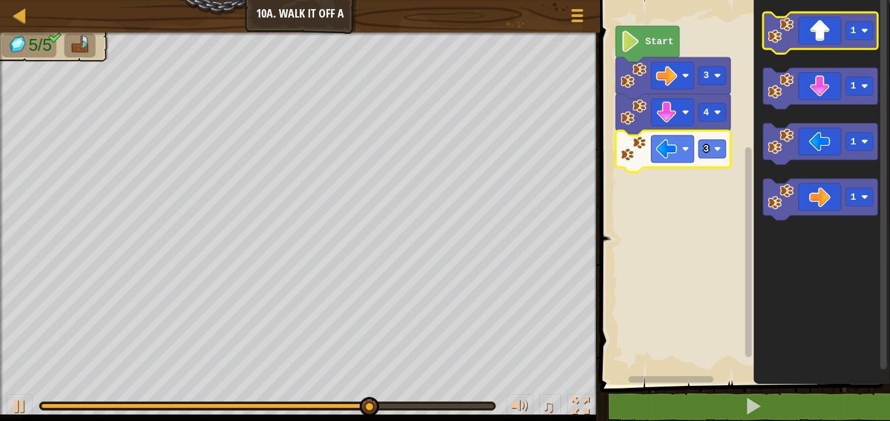
click at [814, 44] on icon "Blockly Workspace" at bounding box center [820, 33] width 115 height 42
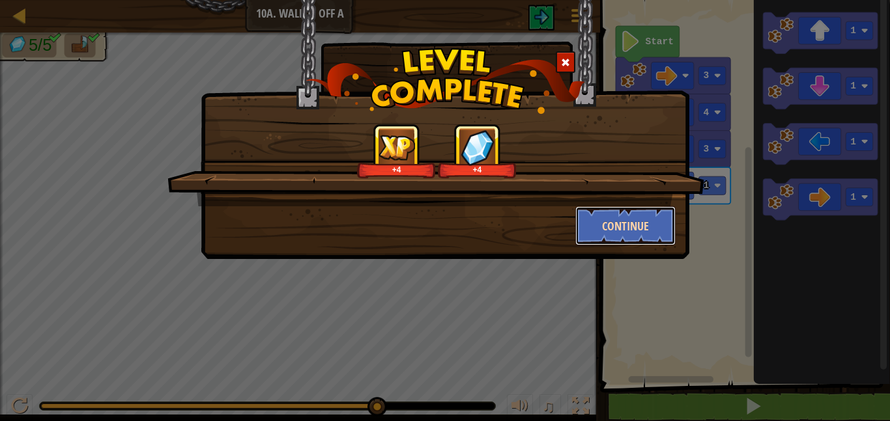
click at [632, 216] on button "Continue" at bounding box center [625, 225] width 101 height 39
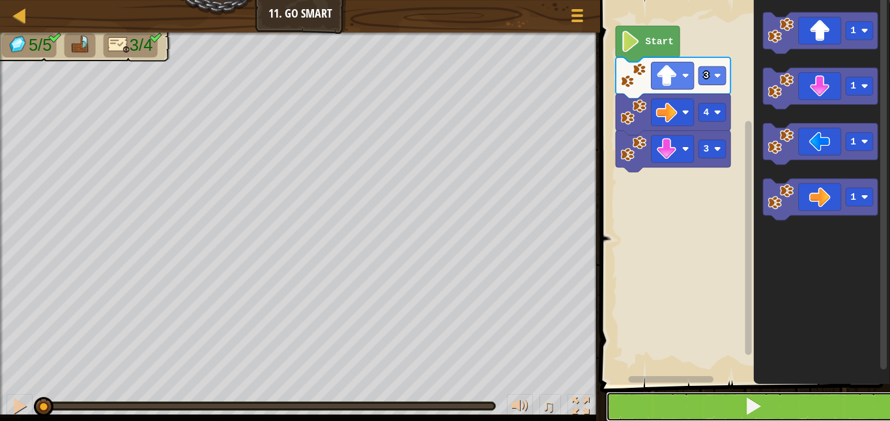
click at [659, 405] on button at bounding box center [753, 407] width 294 height 30
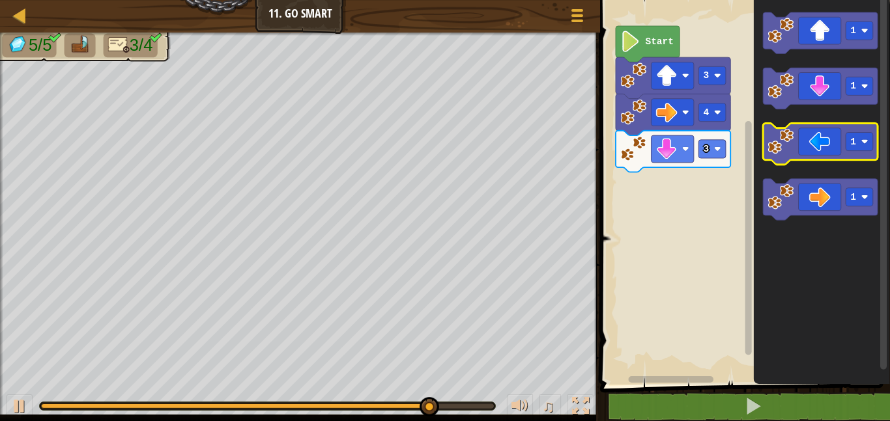
click at [801, 144] on icon "Blockly Workspace" at bounding box center [820, 145] width 115 height 42
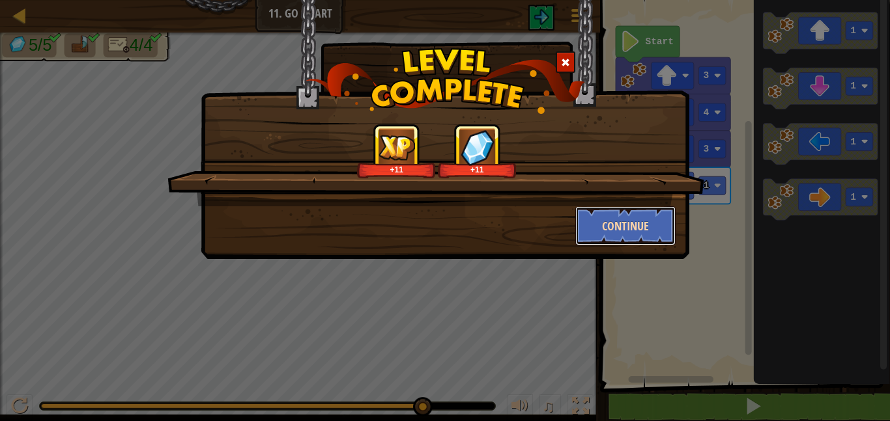
click at [610, 223] on button "Continue" at bounding box center [625, 225] width 101 height 39
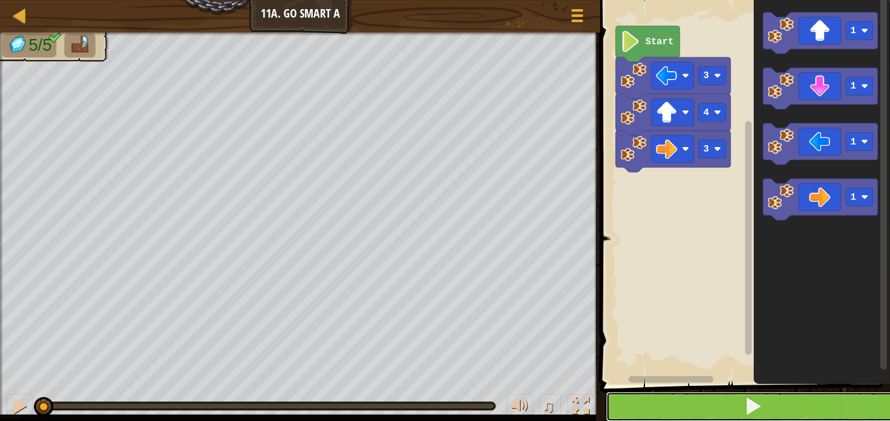
click at [658, 407] on button at bounding box center [753, 407] width 294 height 30
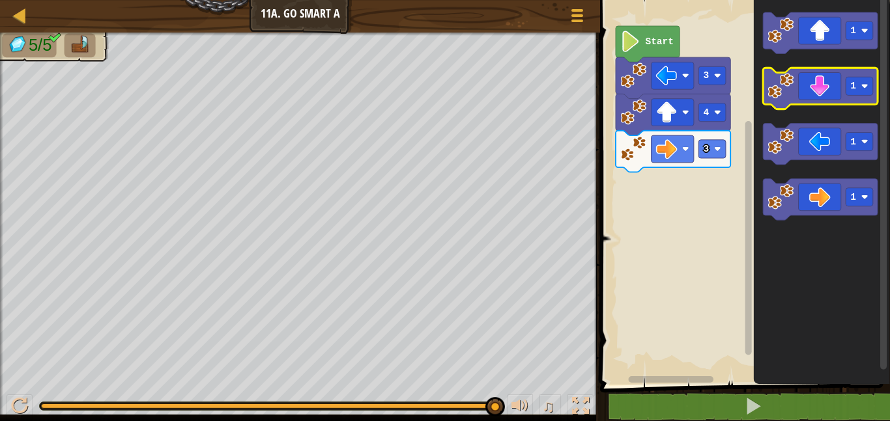
click at [804, 85] on icon "Blockly Workspace" at bounding box center [820, 89] width 115 height 42
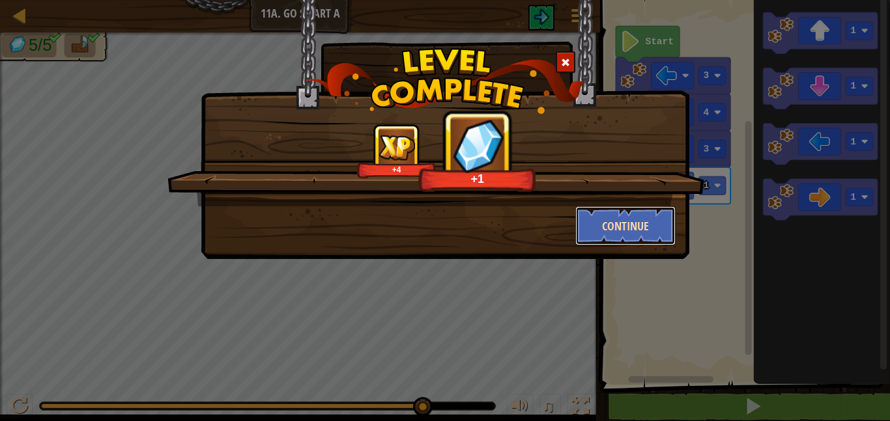
click at [602, 218] on button "Continue" at bounding box center [625, 225] width 101 height 39
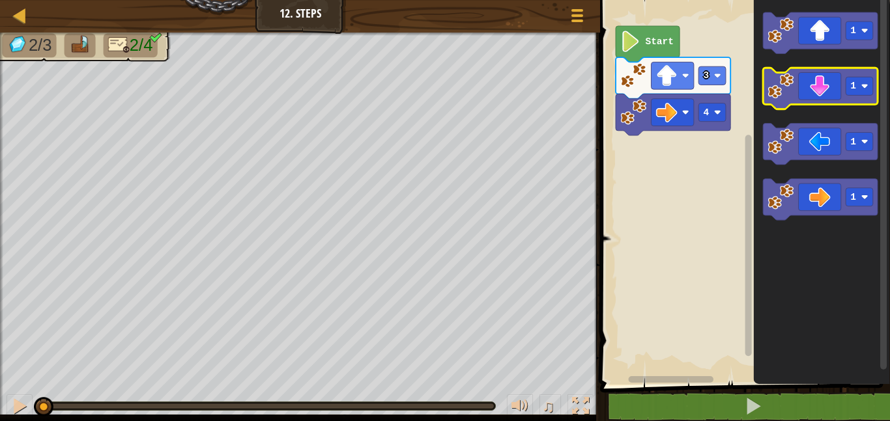
click at [794, 79] on icon "Blockly Workspace" at bounding box center [820, 89] width 115 height 42
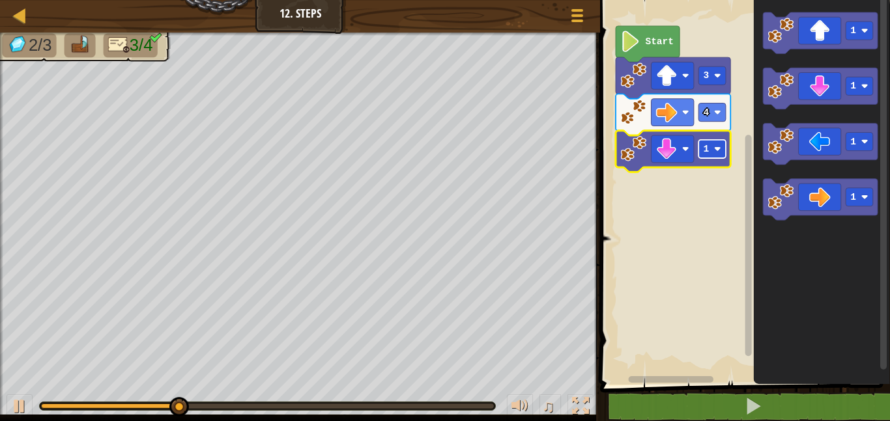
click at [705, 147] on text "1" at bounding box center [706, 149] width 6 height 10
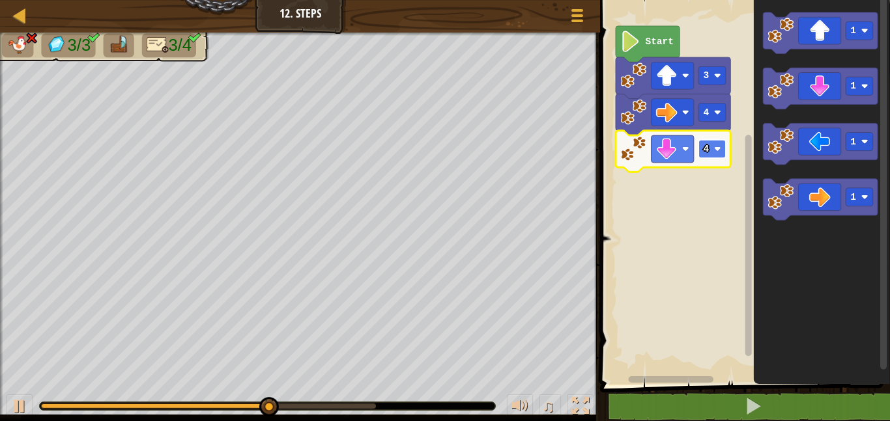
click at [701, 144] on rect "Blockly Workspace" at bounding box center [711, 149] width 27 height 18
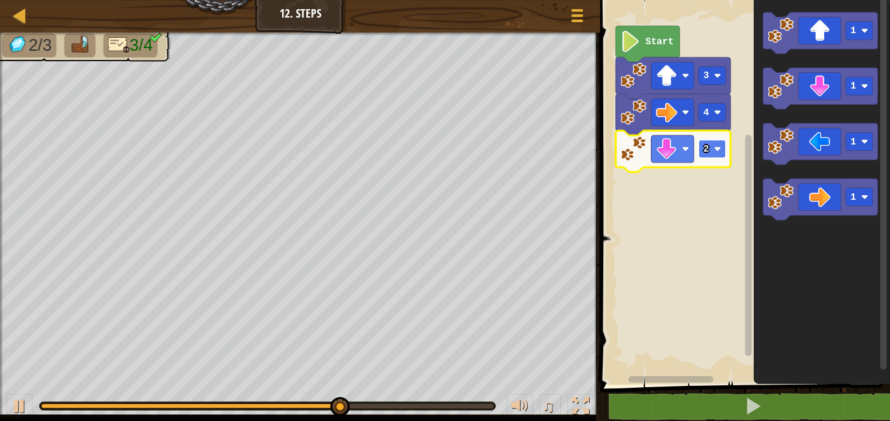
click at [701, 145] on rect "Blockly Workspace" at bounding box center [711, 149] width 27 height 18
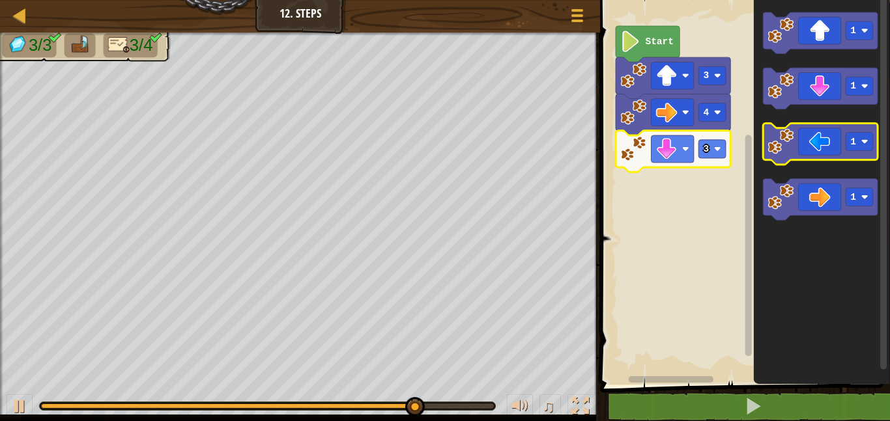
click at [815, 156] on icon "Blockly Workspace" at bounding box center [820, 145] width 115 height 42
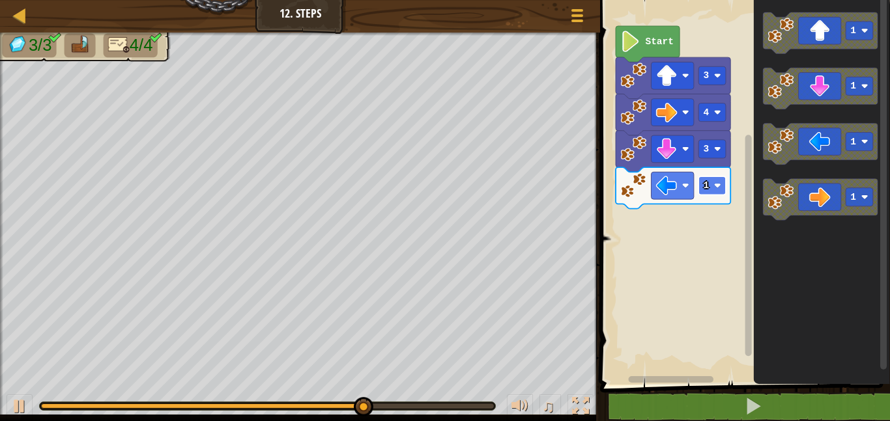
click at [705, 182] on text "1" at bounding box center [706, 185] width 6 height 10
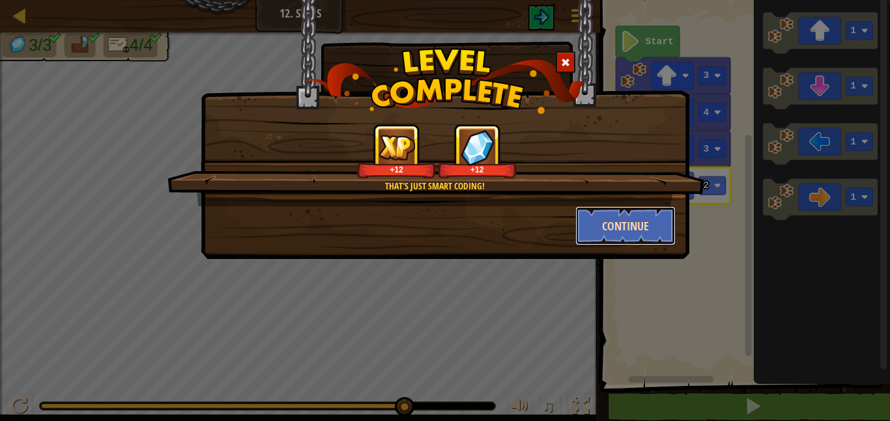
click at [610, 228] on button "Continue" at bounding box center [625, 225] width 101 height 39
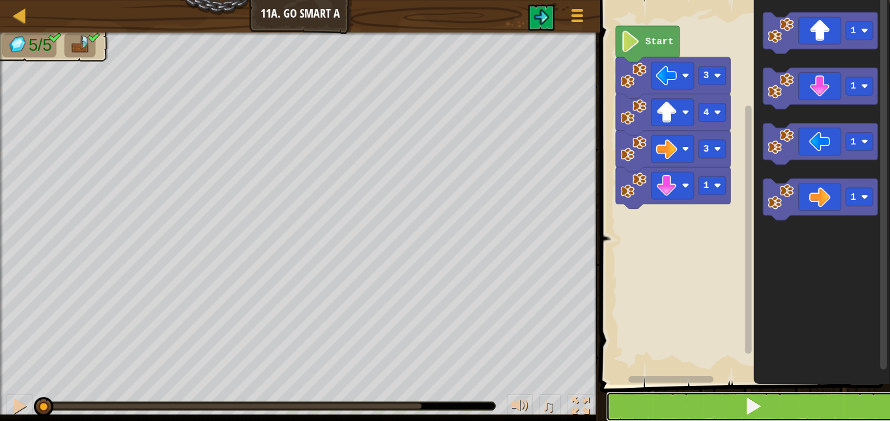
click at [686, 407] on button at bounding box center [753, 407] width 294 height 30
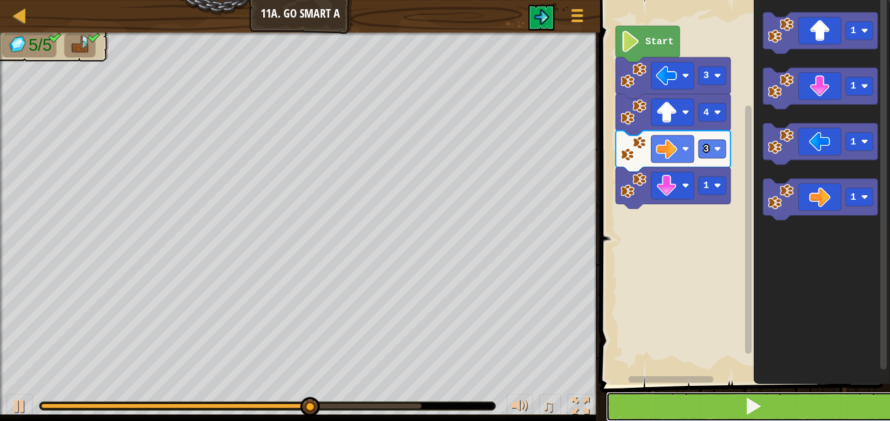
click at [659, 399] on button at bounding box center [753, 407] width 294 height 30
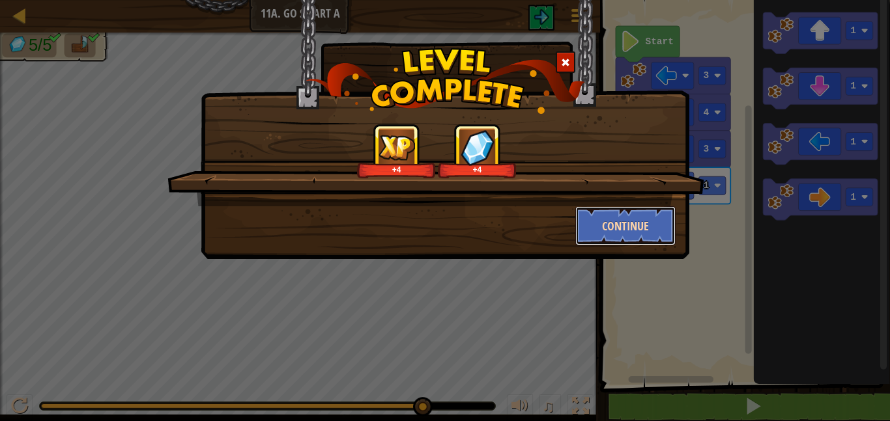
click at [654, 212] on button "Continue" at bounding box center [625, 225] width 101 height 39
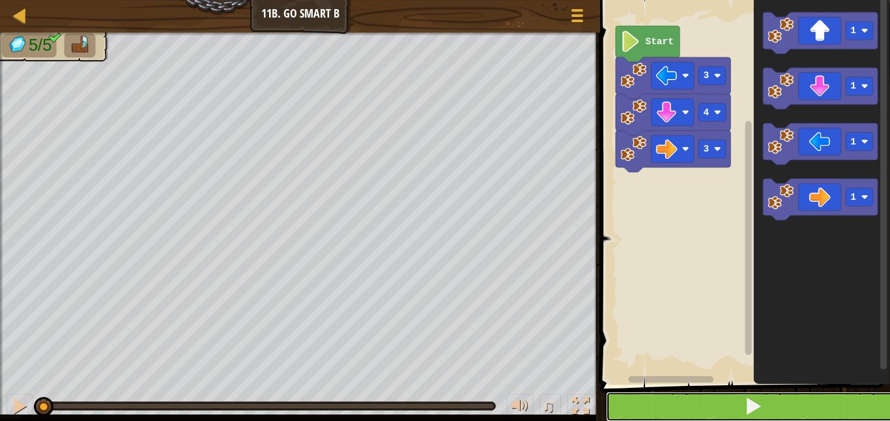
click at [639, 412] on button at bounding box center [753, 407] width 294 height 30
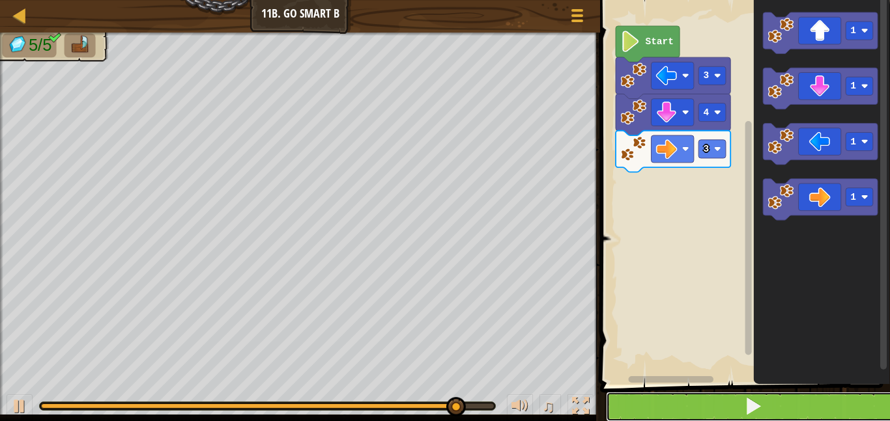
click at [641, 397] on button at bounding box center [753, 407] width 294 height 30
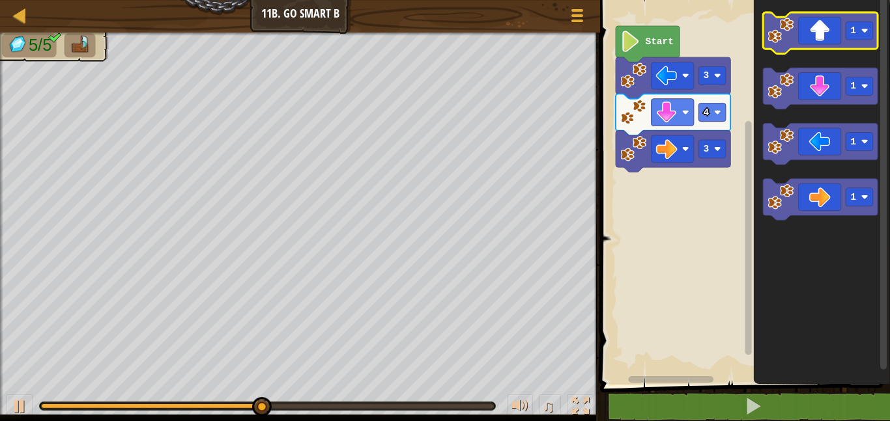
click at [817, 32] on icon "Blockly Workspace" at bounding box center [820, 33] width 115 height 42
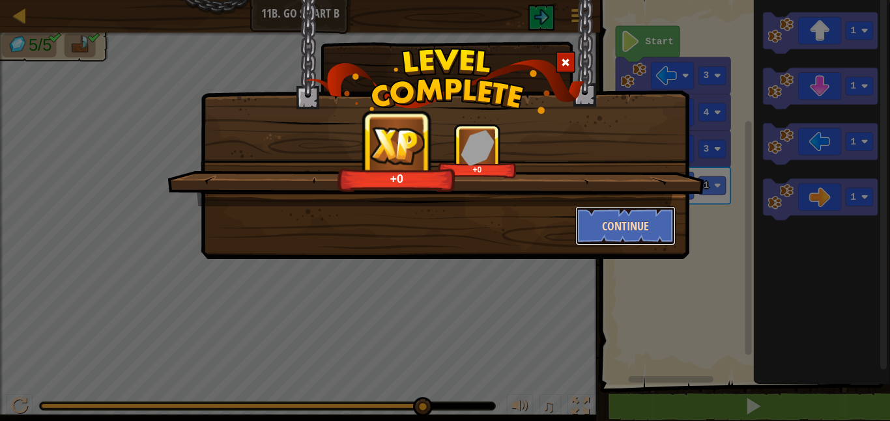
click at [591, 242] on button "Continue" at bounding box center [625, 225] width 101 height 39
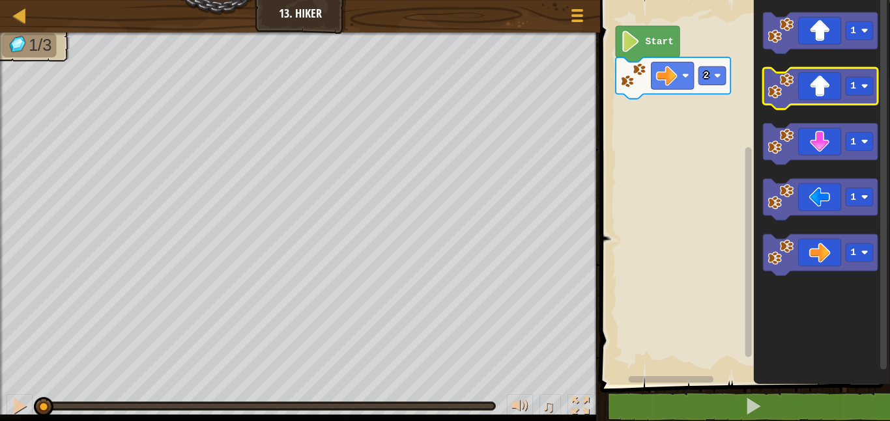
click at [796, 83] on icon "Blockly Workspace" at bounding box center [820, 89] width 115 height 42
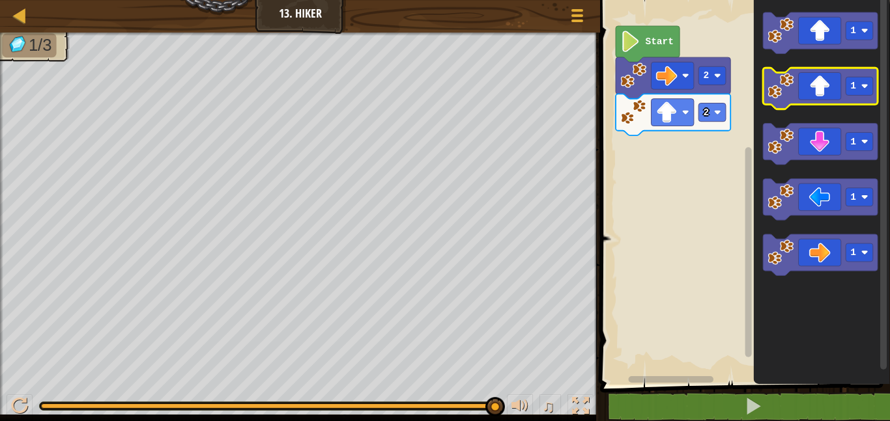
click at [784, 98] on image "Blockly Workspace" at bounding box center [780, 86] width 26 height 26
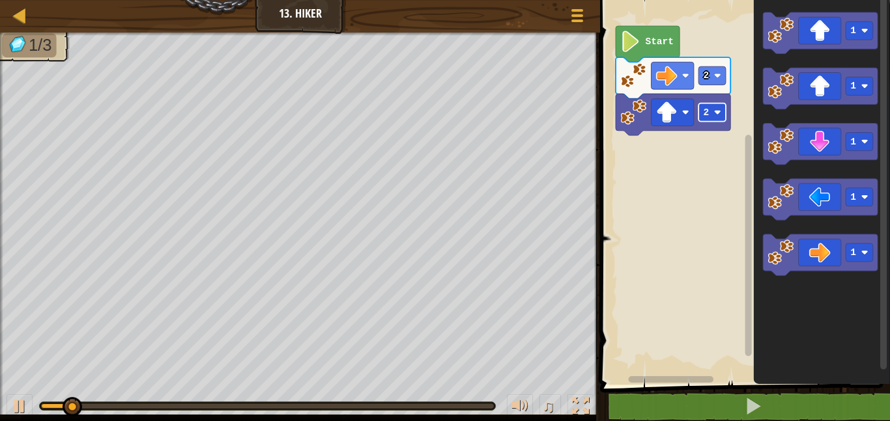
click at [702, 119] on rect "Blockly Workspace" at bounding box center [711, 113] width 27 height 18
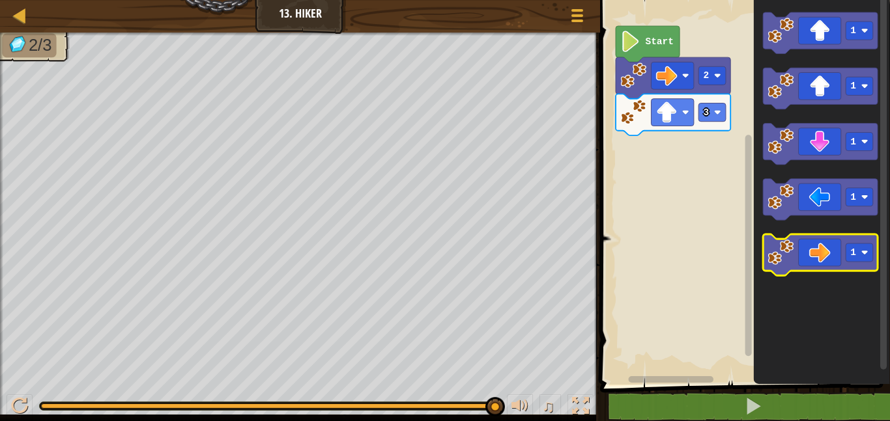
click at [794, 244] on icon "Blockly Workspace" at bounding box center [820, 256] width 115 height 42
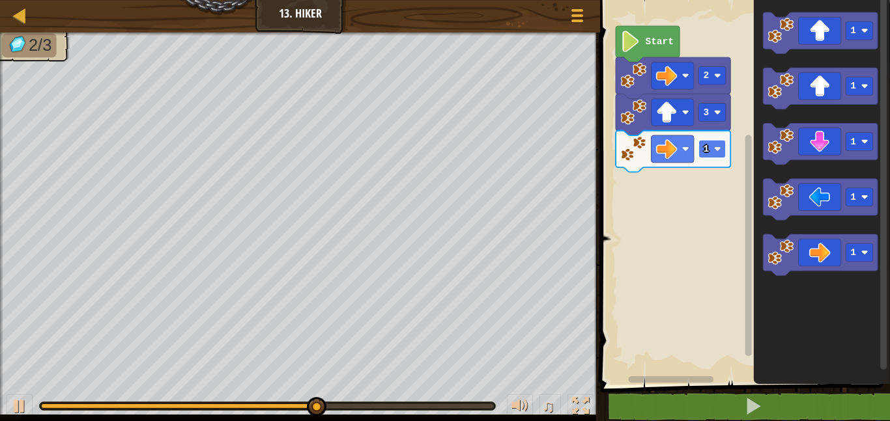
click at [708, 151] on text "1" at bounding box center [706, 149] width 6 height 10
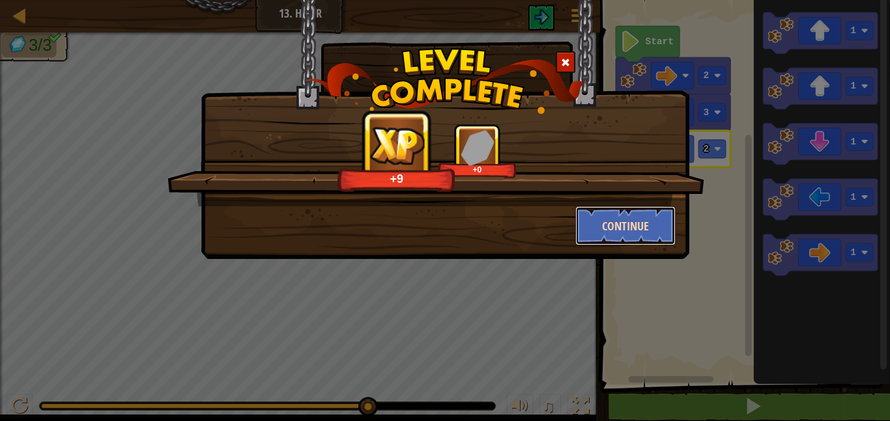
click at [600, 223] on button "Continue" at bounding box center [625, 225] width 101 height 39
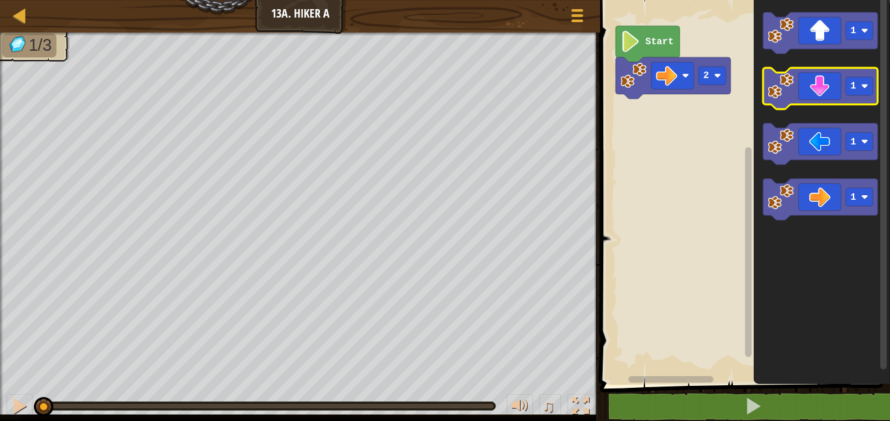
click at [806, 76] on icon "Blockly Workspace" at bounding box center [820, 89] width 115 height 42
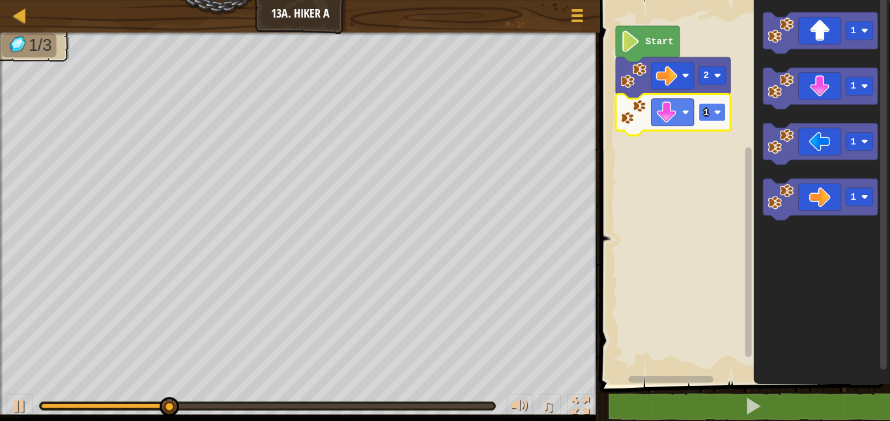
click at [702, 119] on rect "Blockly Workspace" at bounding box center [711, 113] width 27 height 18
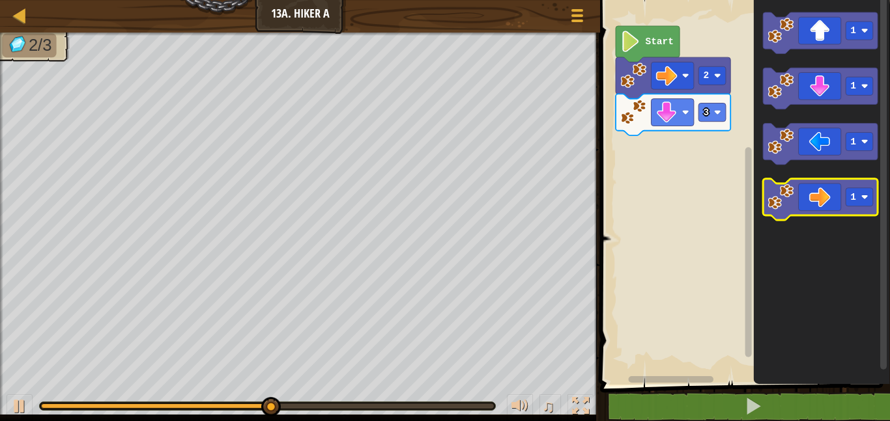
click at [805, 192] on icon "Blockly Workspace" at bounding box center [820, 200] width 115 height 42
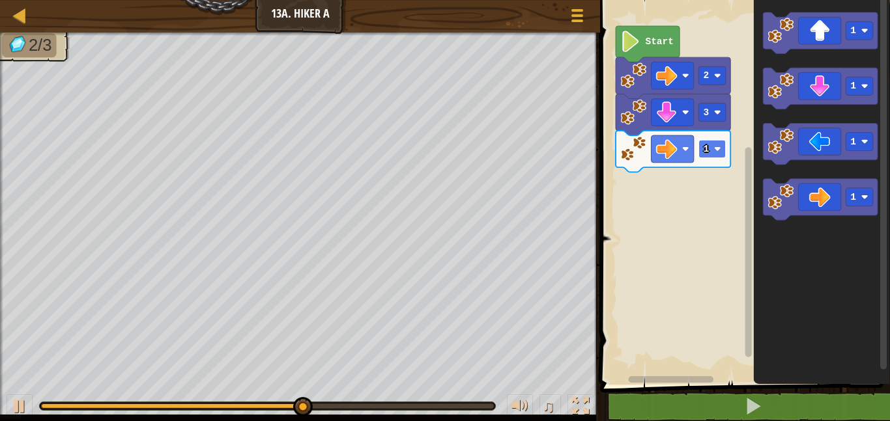
click at [703, 148] on text "1" at bounding box center [706, 149] width 6 height 10
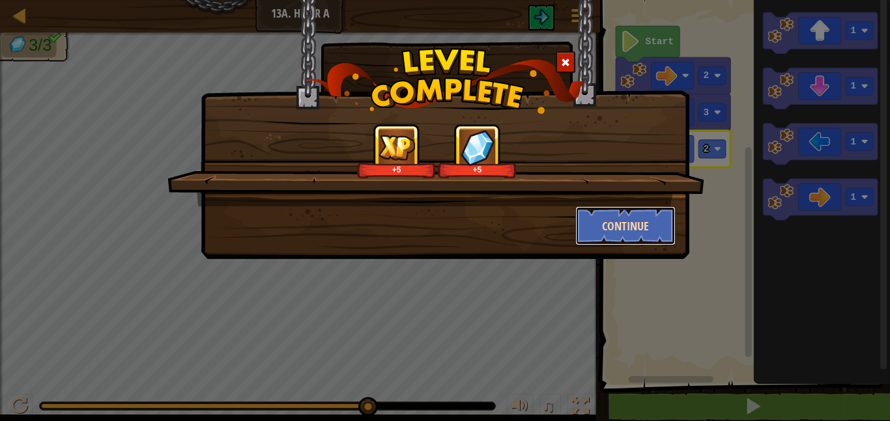
click at [637, 233] on button "Continue" at bounding box center [625, 225] width 101 height 39
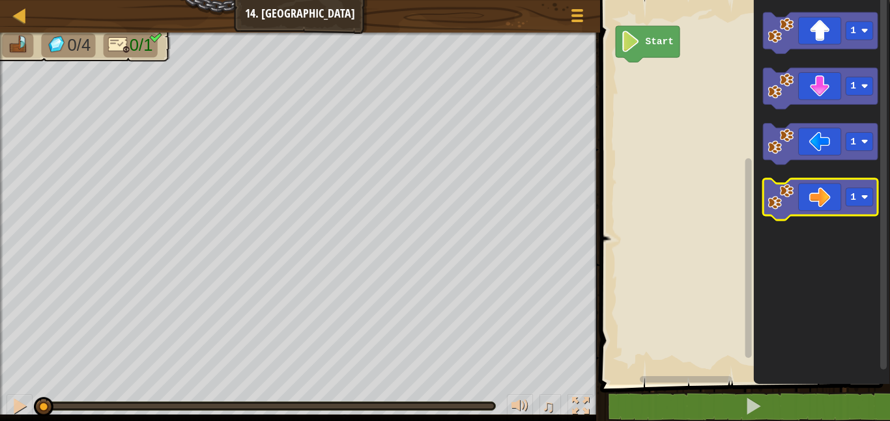
click at [799, 205] on icon "Blockly Workspace" at bounding box center [820, 200] width 115 height 42
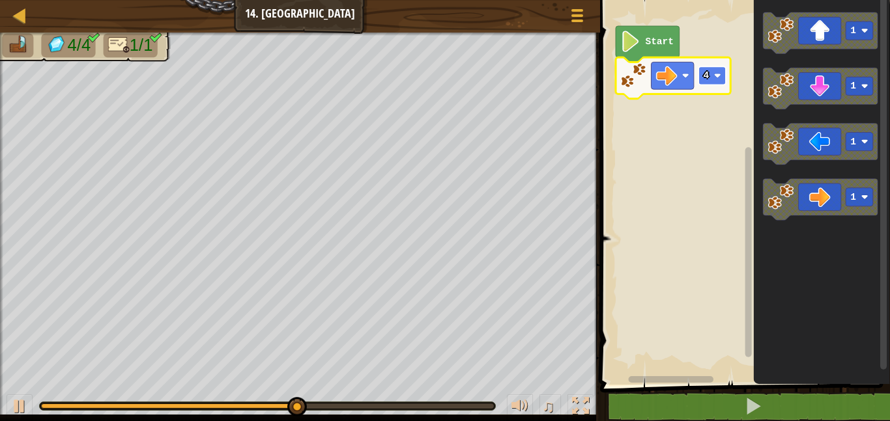
click at [704, 70] on text "4" at bounding box center [706, 75] width 6 height 10
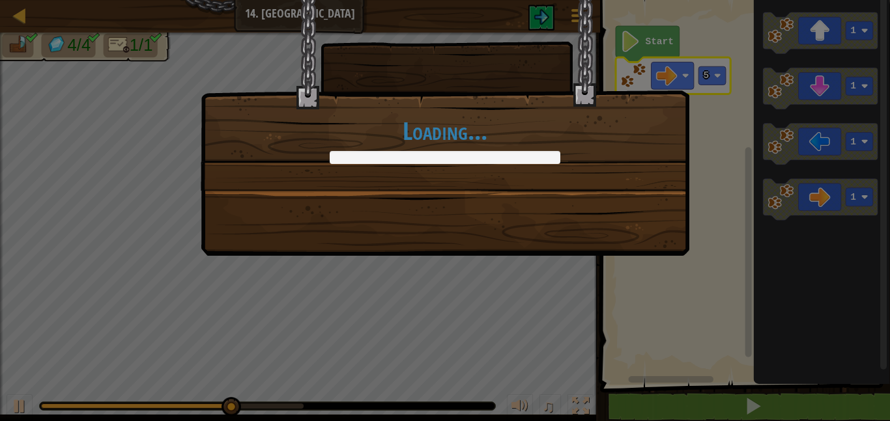
click at [697, 173] on div "Loading..." at bounding box center [445, 210] width 890 height 421
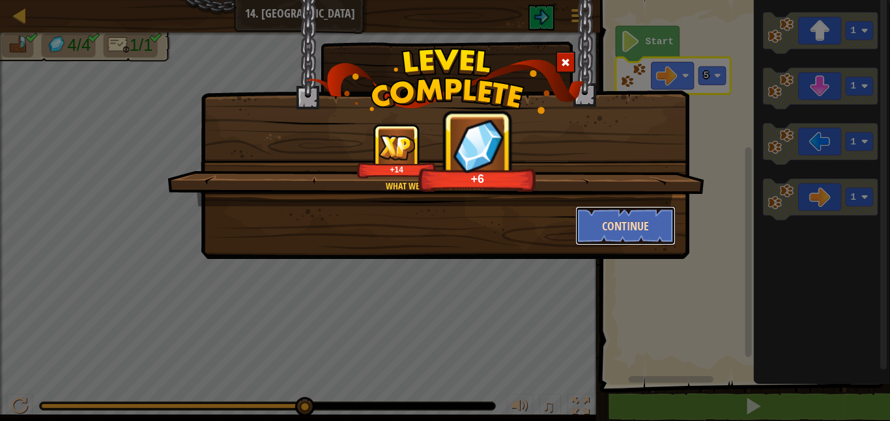
click at [645, 216] on button "Continue" at bounding box center [625, 225] width 101 height 39
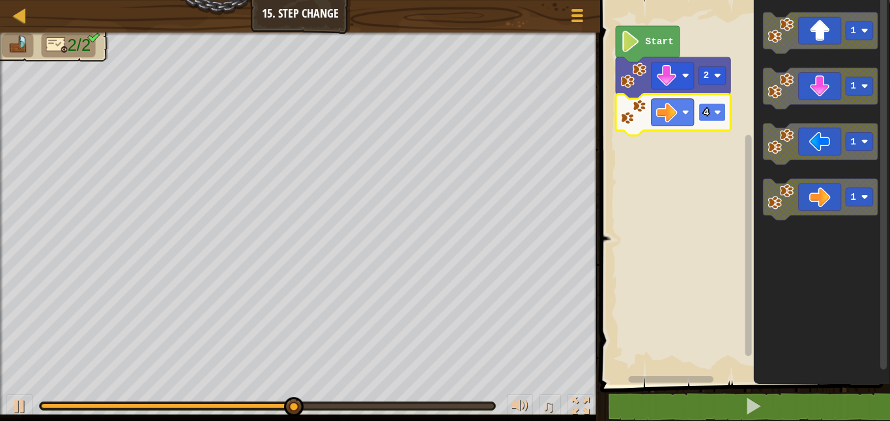
click at [712, 110] on rect "Blockly Workspace" at bounding box center [711, 113] width 27 height 18
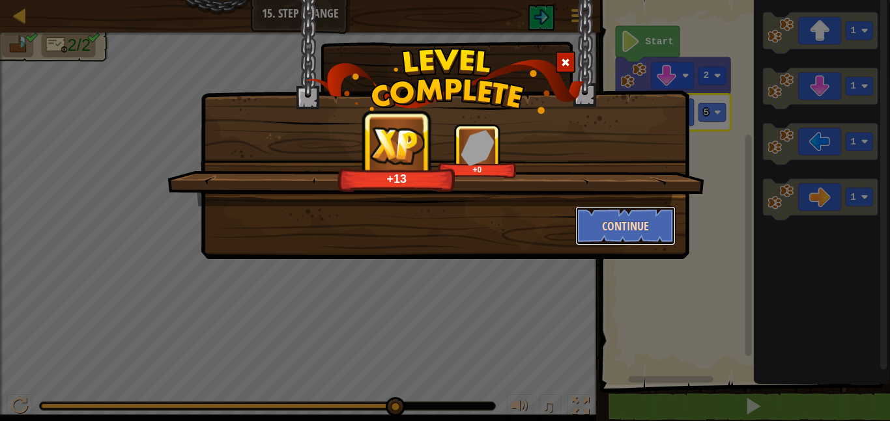
click at [634, 229] on button "Continue" at bounding box center [625, 225] width 101 height 39
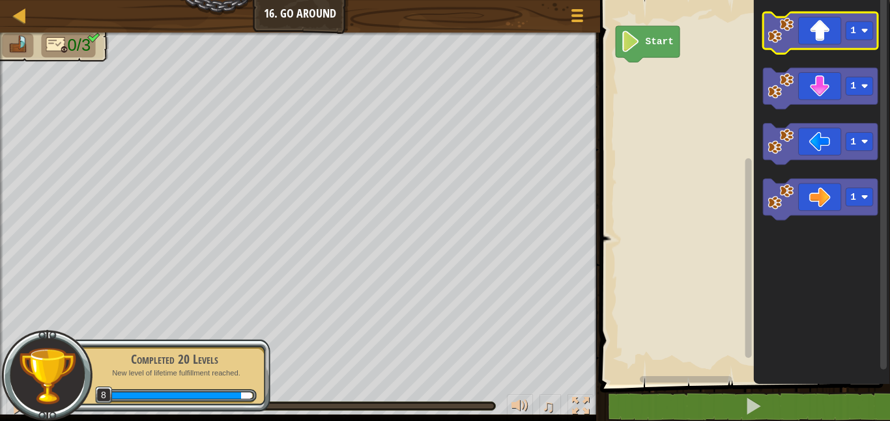
click at [811, 43] on icon "Blockly Workspace" at bounding box center [820, 33] width 115 height 42
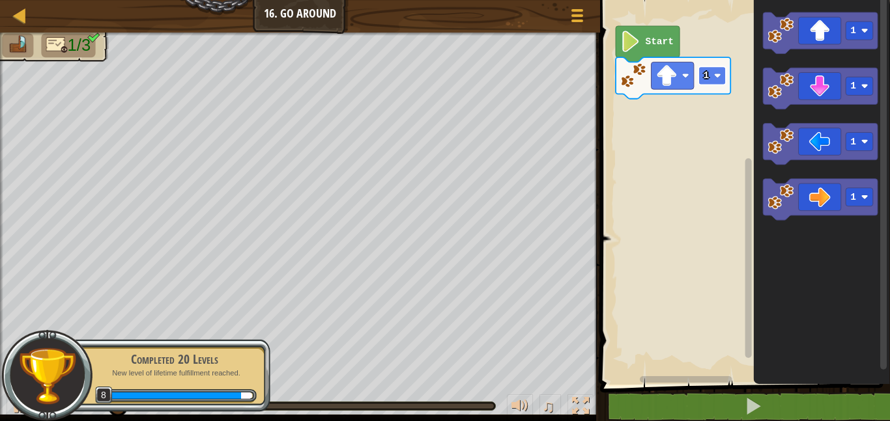
click at [703, 78] on text "1" at bounding box center [706, 75] width 6 height 10
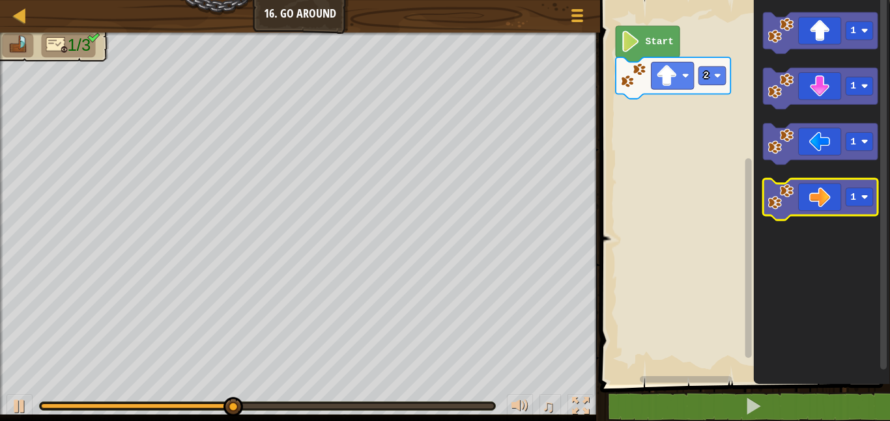
click at [798, 189] on icon "Blockly Workspace" at bounding box center [820, 200] width 115 height 42
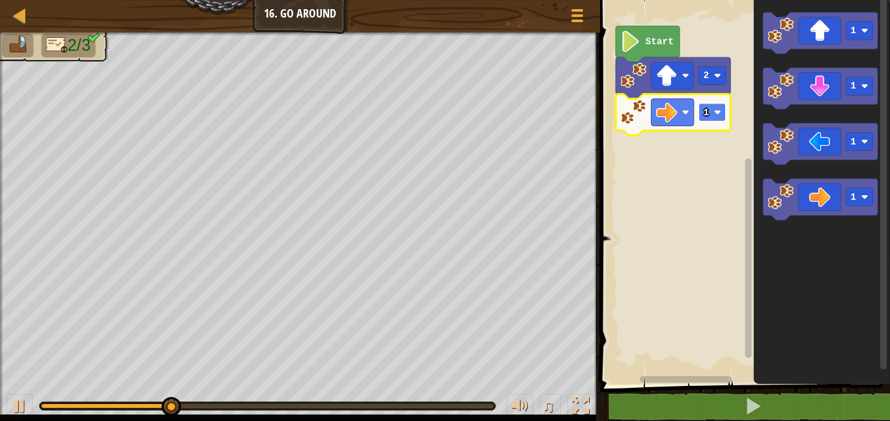
click at [703, 113] on text "1" at bounding box center [706, 112] width 6 height 10
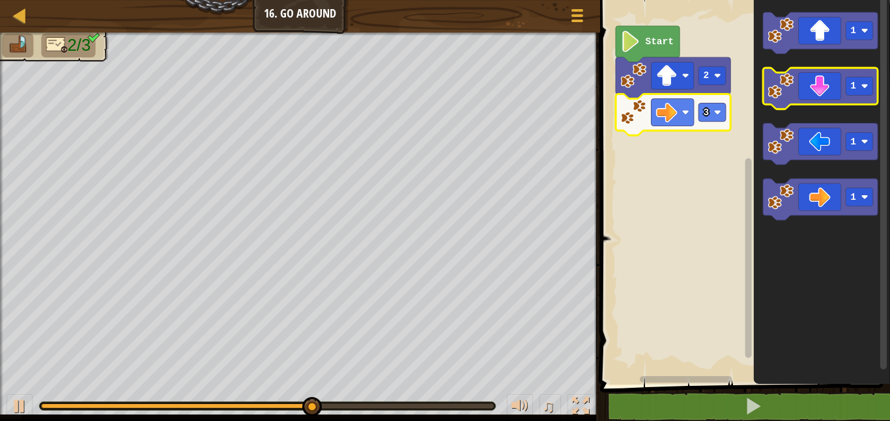
click at [796, 90] on icon "Blockly Workspace" at bounding box center [820, 89] width 115 height 42
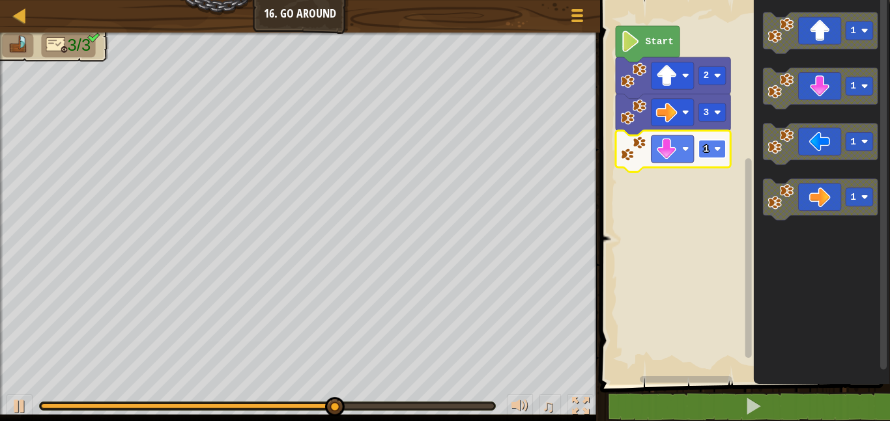
click at [703, 153] on text "1" at bounding box center [706, 149] width 6 height 10
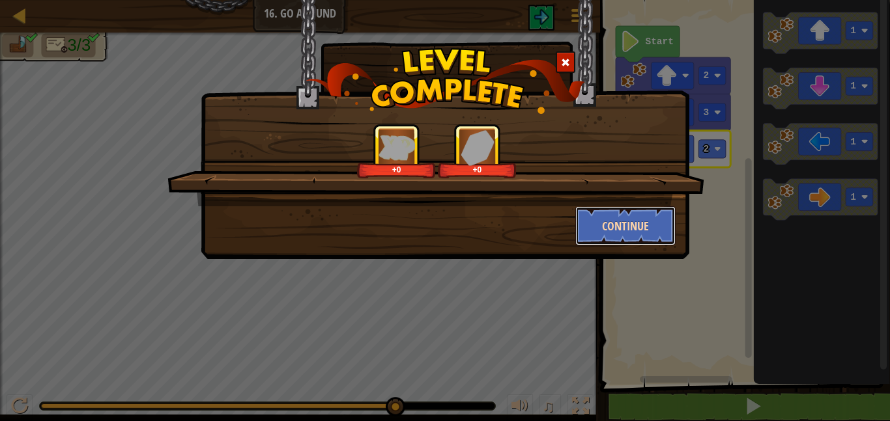
click at [620, 231] on button "Continue" at bounding box center [625, 225] width 101 height 39
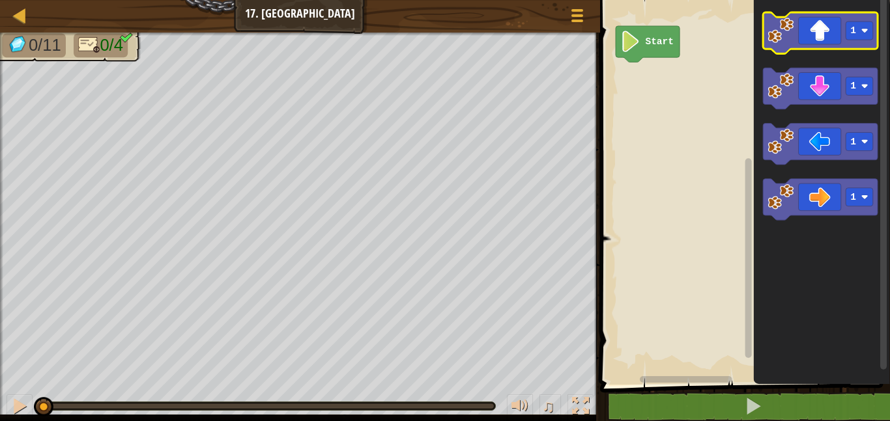
click at [825, 28] on icon "Blockly Workspace" at bounding box center [820, 33] width 115 height 42
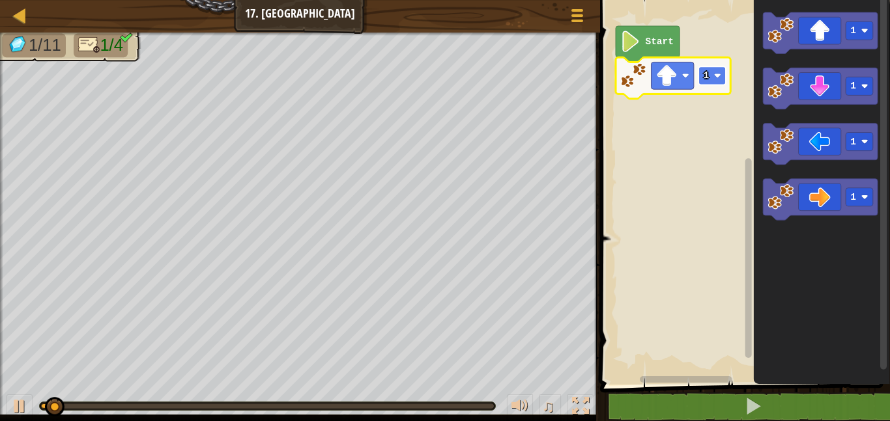
click at [707, 74] on text "1" at bounding box center [706, 75] width 6 height 10
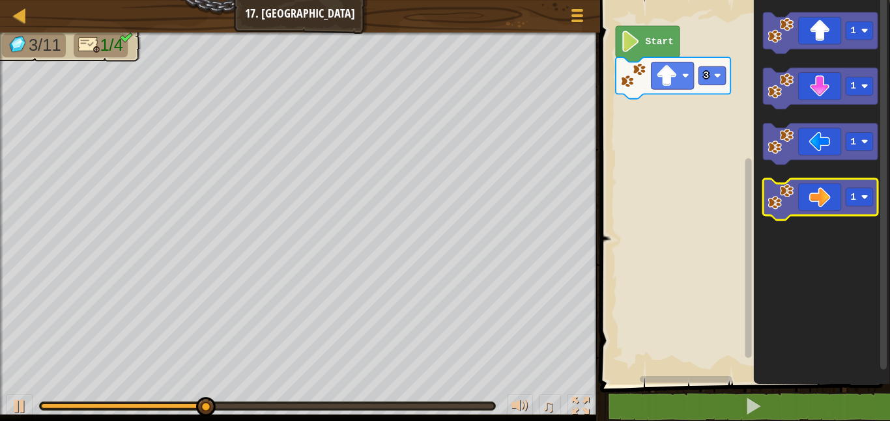
click at [829, 215] on icon "Blockly Workspace" at bounding box center [820, 200] width 115 height 42
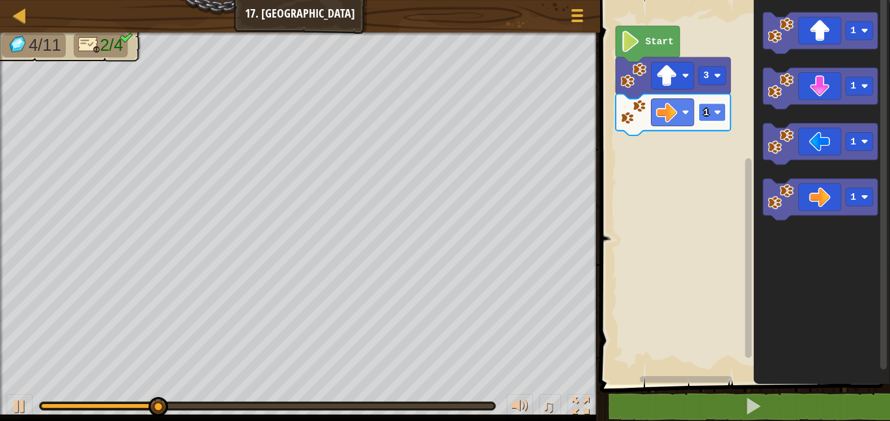
click at [700, 113] on rect "Blockly Workspace" at bounding box center [711, 113] width 27 height 18
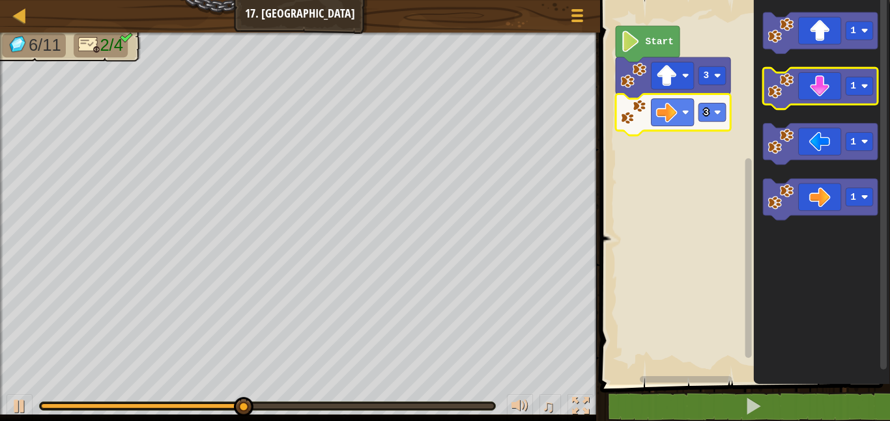
click at [819, 89] on icon "Blockly Workspace" at bounding box center [820, 89] width 115 height 42
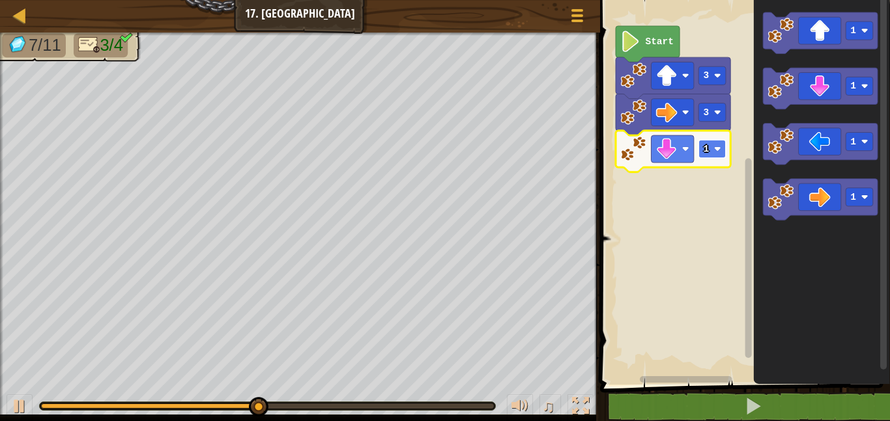
click at [699, 145] on rect "Blockly Workspace" at bounding box center [711, 149] width 27 height 18
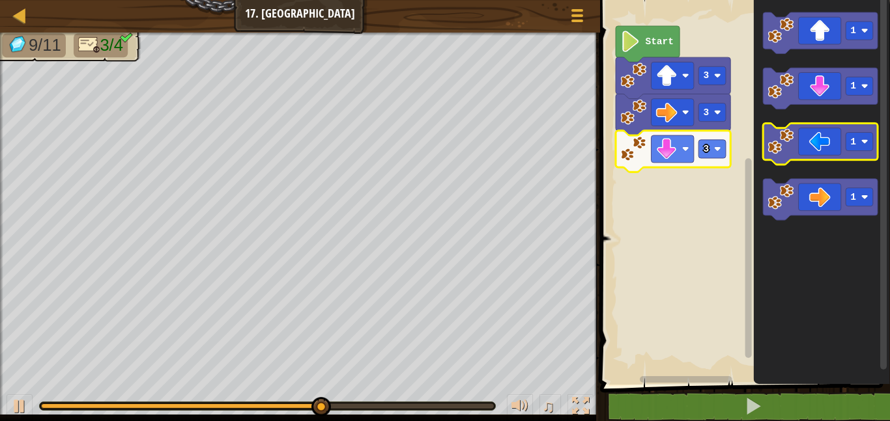
click at [809, 136] on icon "Blockly Workspace" at bounding box center [820, 145] width 115 height 42
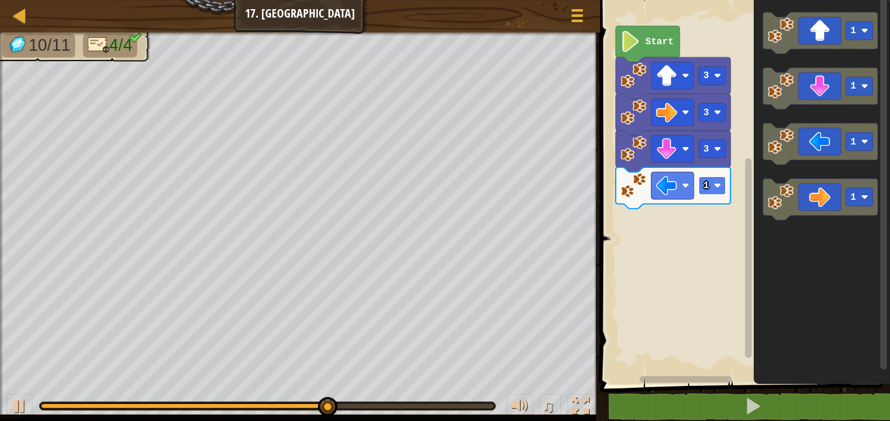
click at [705, 189] on text "1" at bounding box center [706, 185] width 6 height 10
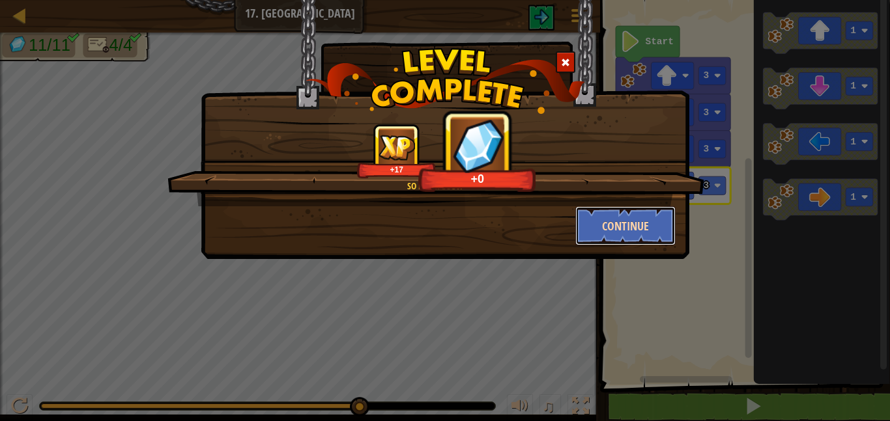
click at [656, 221] on button "Continue" at bounding box center [625, 225] width 101 height 39
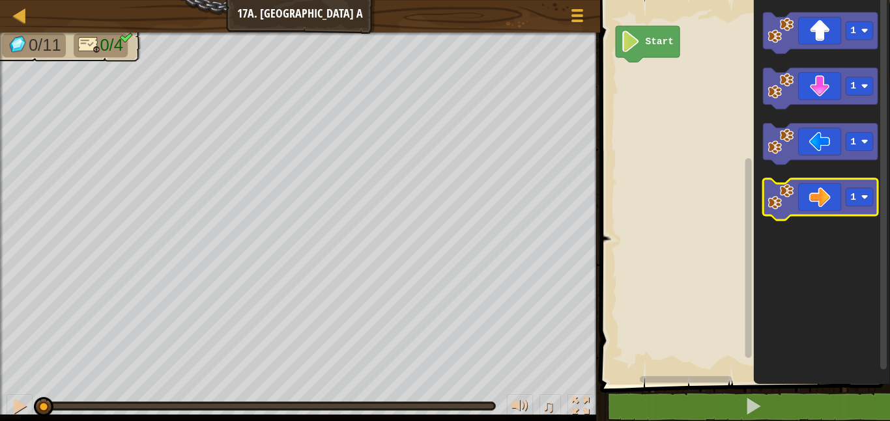
click at [813, 210] on icon "Blockly Workspace" at bounding box center [820, 200] width 115 height 42
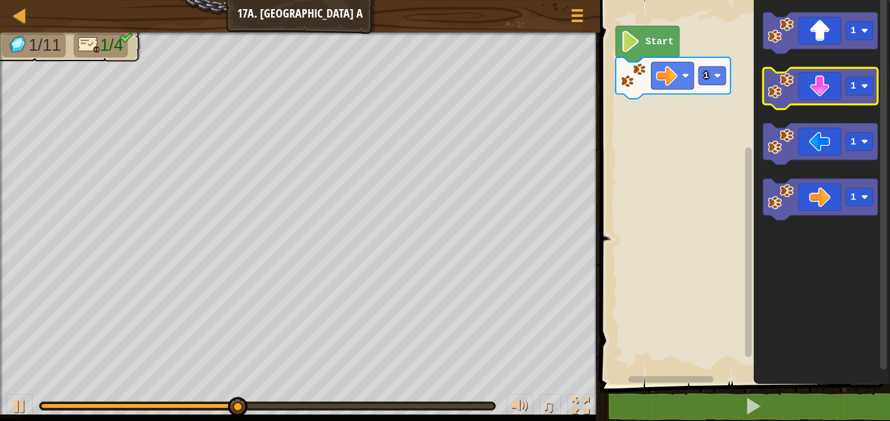
click at [819, 91] on icon "Blockly Workspace" at bounding box center [820, 89] width 115 height 42
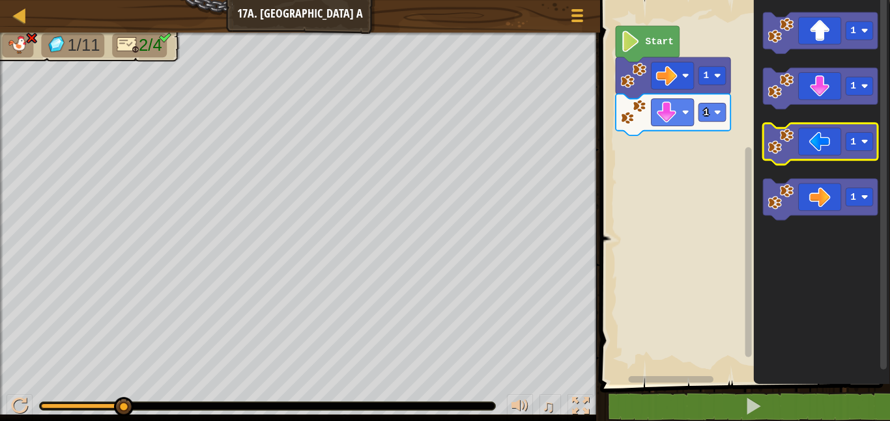
click at [806, 156] on icon "Blockly Workspace" at bounding box center [820, 145] width 115 height 42
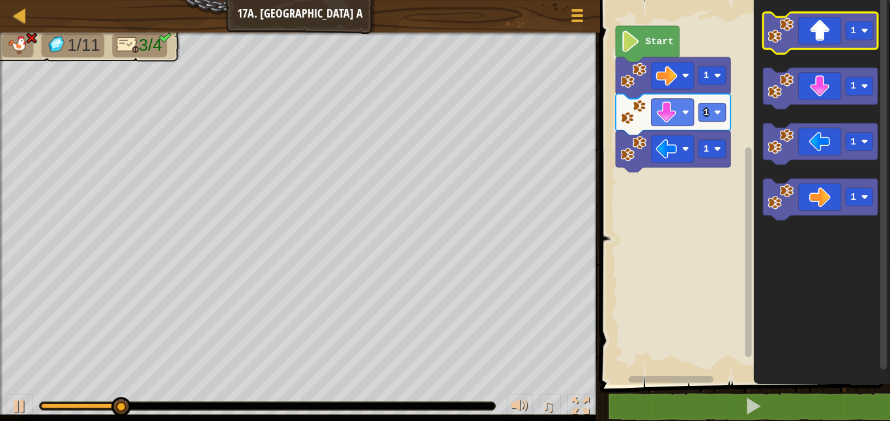
click at [795, 16] on icon "Blockly Workspace" at bounding box center [820, 33] width 115 height 42
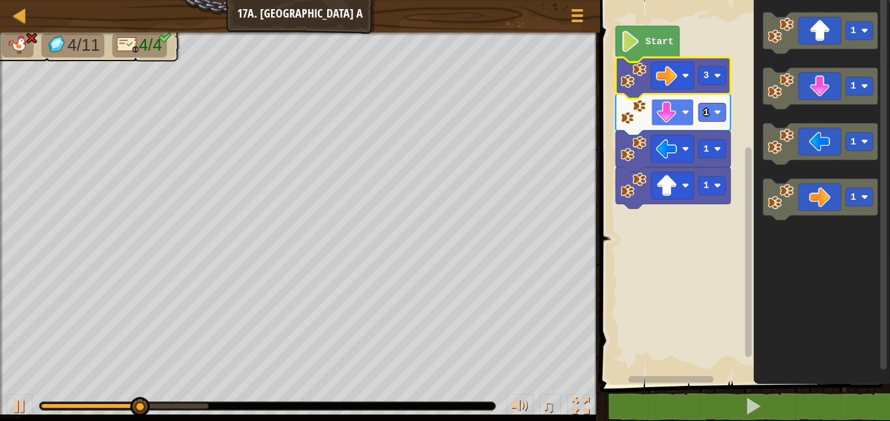
click at [681, 122] on rect "Blockly Workspace" at bounding box center [672, 112] width 42 height 27
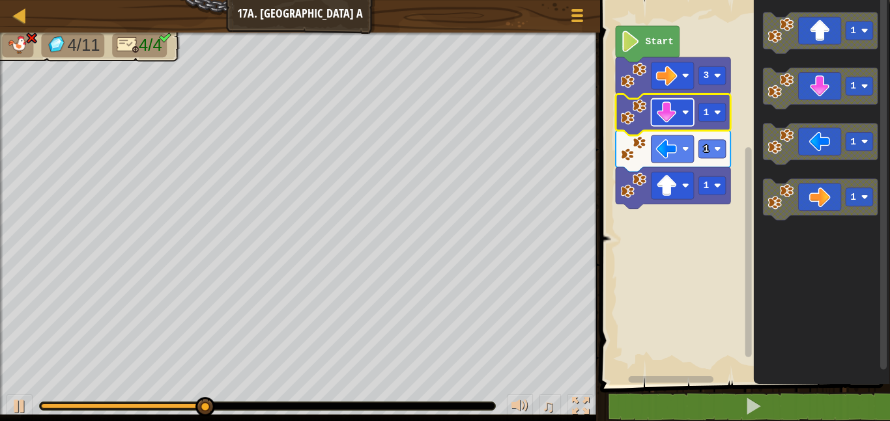
click at [678, 120] on rect "Blockly Workspace" at bounding box center [672, 112] width 42 height 27
click at [707, 119] on rect "Blockly Workspace" at bounding box center [711, 113] width 27 height 18
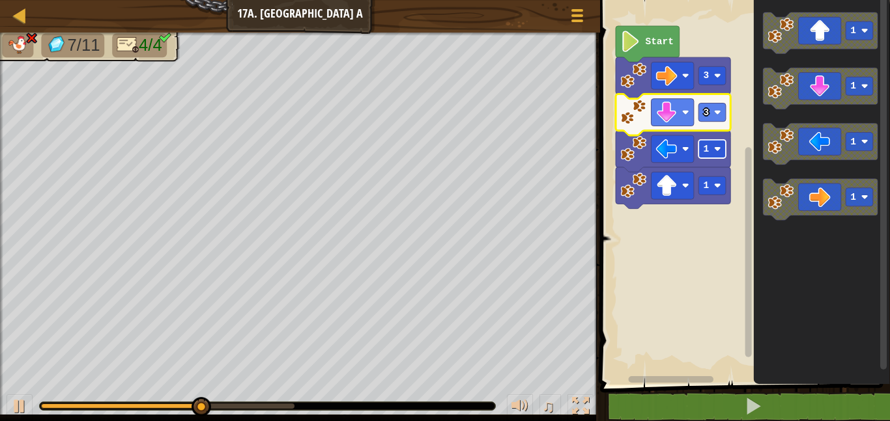
click at [698, 148] on rect "Blockly Workspace" at bounding box center [711, 149] width 27 height 18
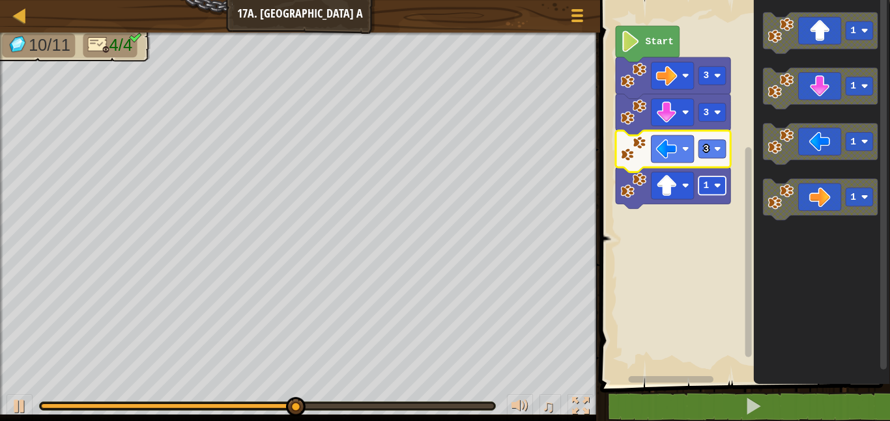
click at [702, 188] on rect "Blockly Workspace" at bounding box center [711, 185] width 27 height 18
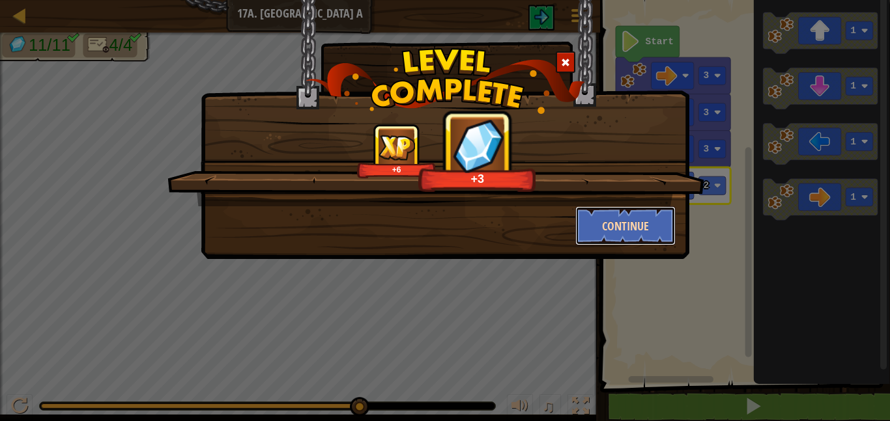
click at [611, 232] on button "Continue" at bounding box center [625, 225] width 101 height 39
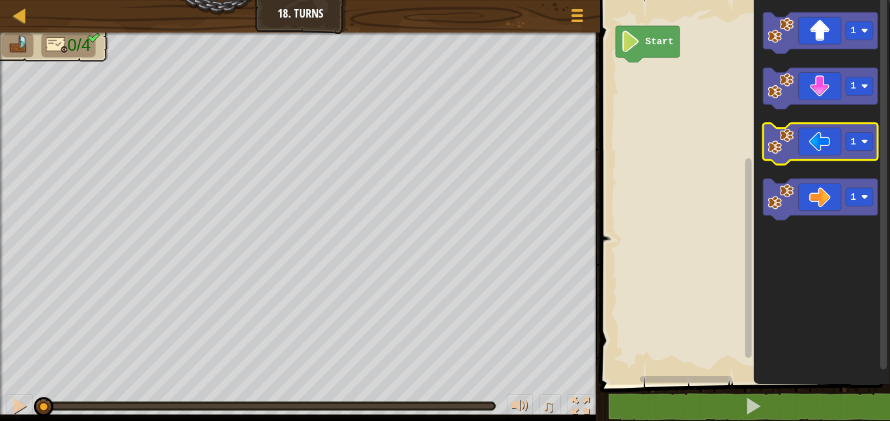
click at [811, 139] on icon "Blockly Workspace" at bounding box center [820, 145] width 115 height 42
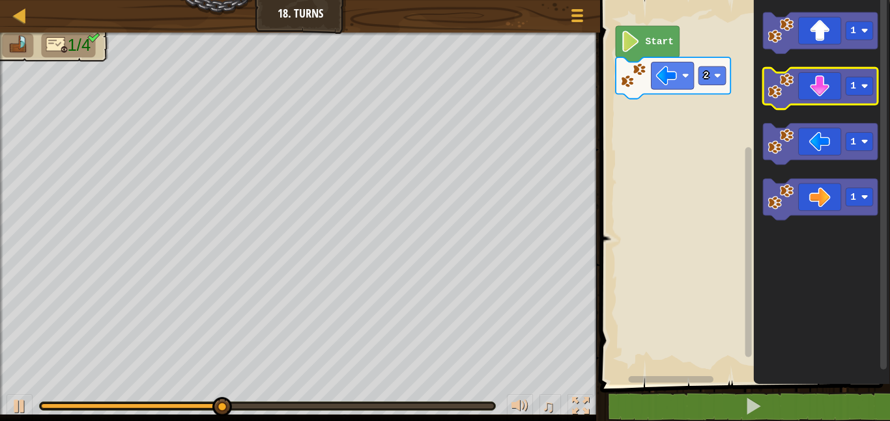
click at [819, 84] on icon "Blockly Workspace" at bounding box center [820, 89] width 115 height 42
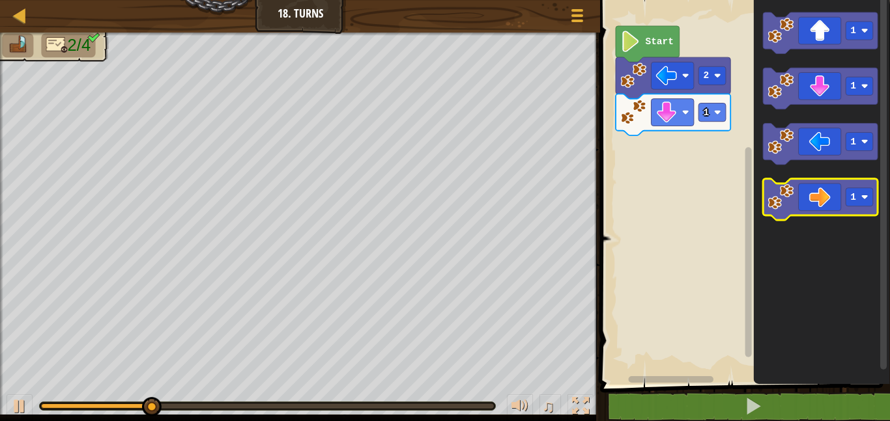
click at [798, 199] on icon "Blockly Workspace" at bounding box center [820, 200] width 115 height 42
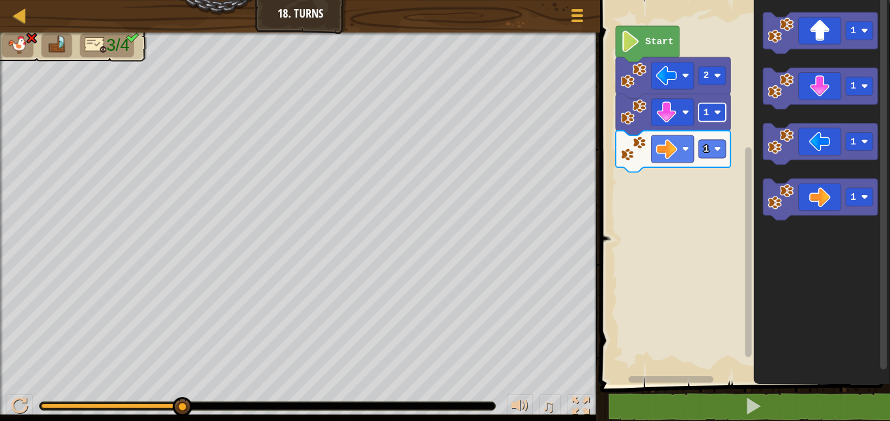
click at [701, 115] on rect "Blockly Workspace" at bounding box center [711, 113] width 27 height 18
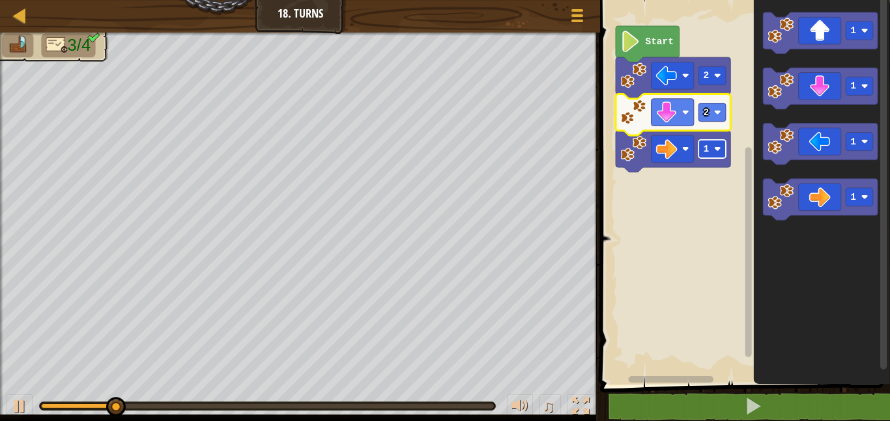
click at [699, 147] on rect "Blockly Workspace" at bounding box center [711, 149] width 27 height 18
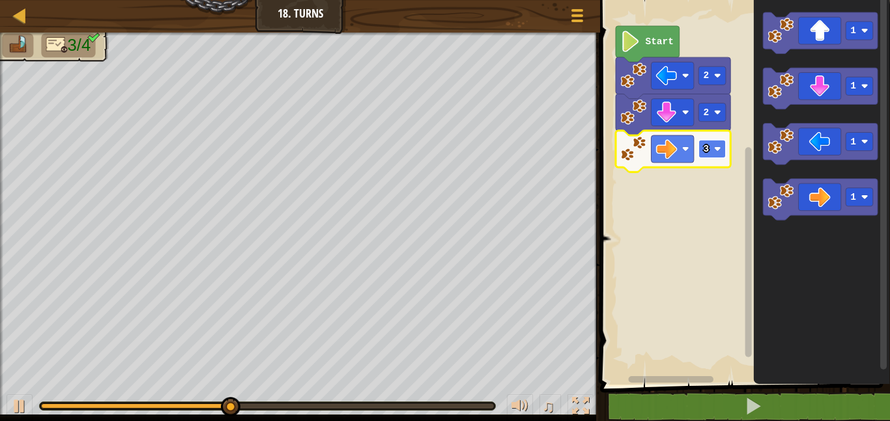
click at [704, 150] on text "3" at bounding box center [706, 149] width 6 height 10
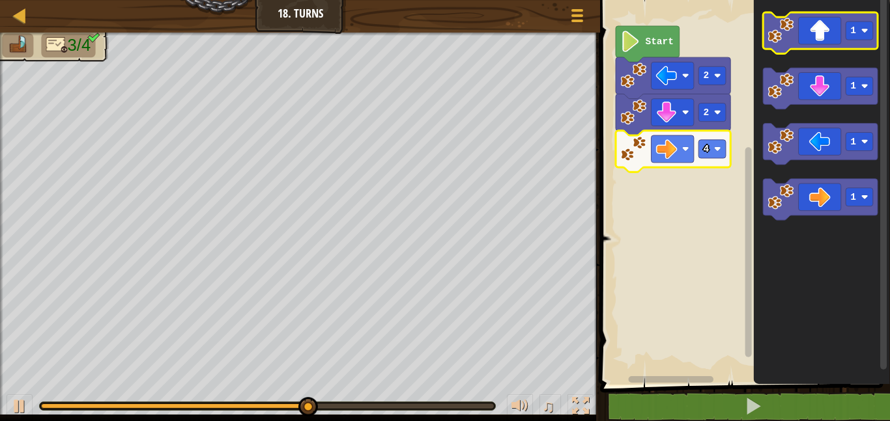
click at [830, 32] on icon "Blockly Workspace" at bounding box center [820, 33] width 115 height 42
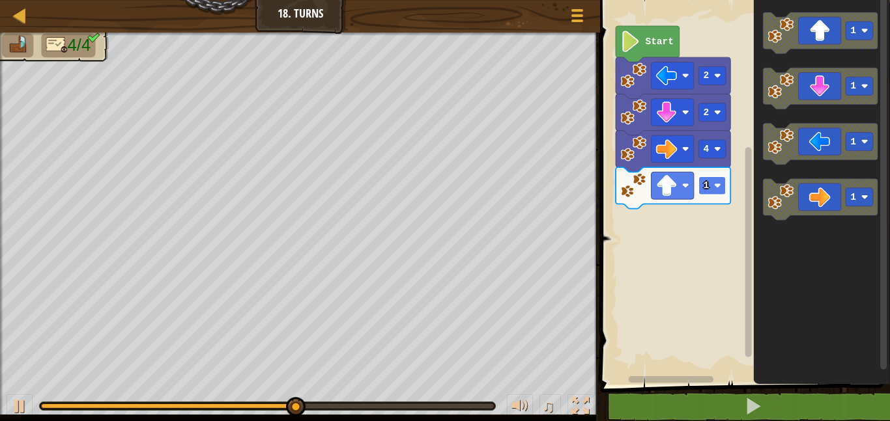
click at [701, 189] on rect "Blockly Workspace" at bounding box center [711, 185] width 27 height 18
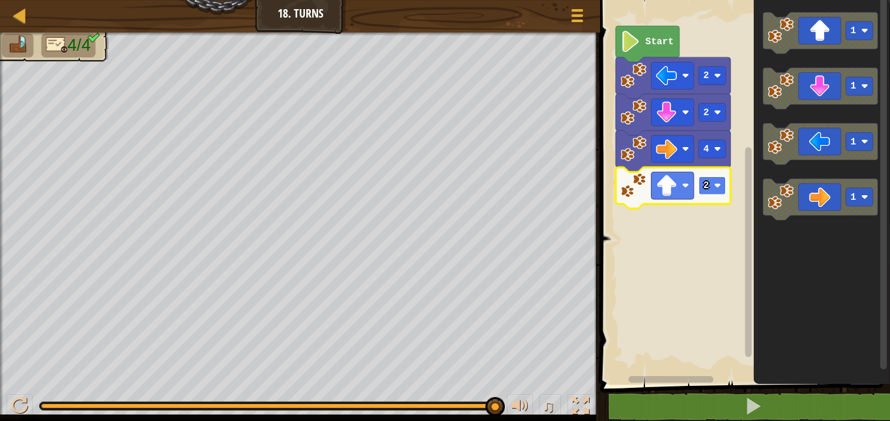
click at [707, 186] on text "2" at bounding box center [706, 185] width 6 height 10
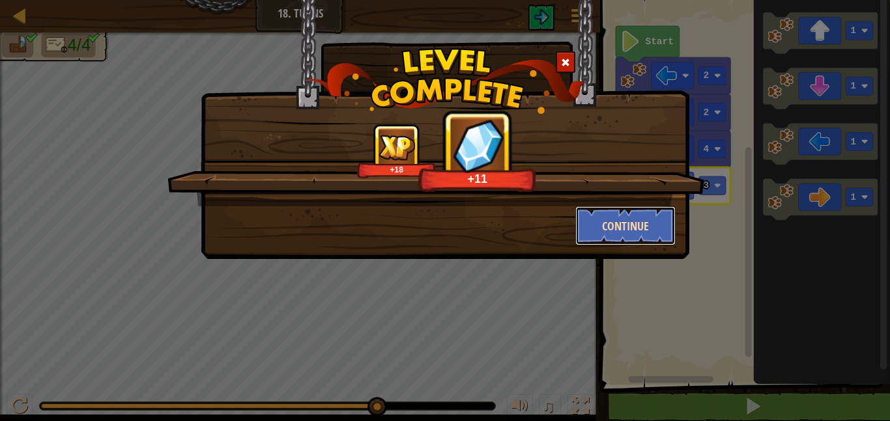
click at [604, 218] on button "Continue" at bounding box center [625, 225] width 101 height 39
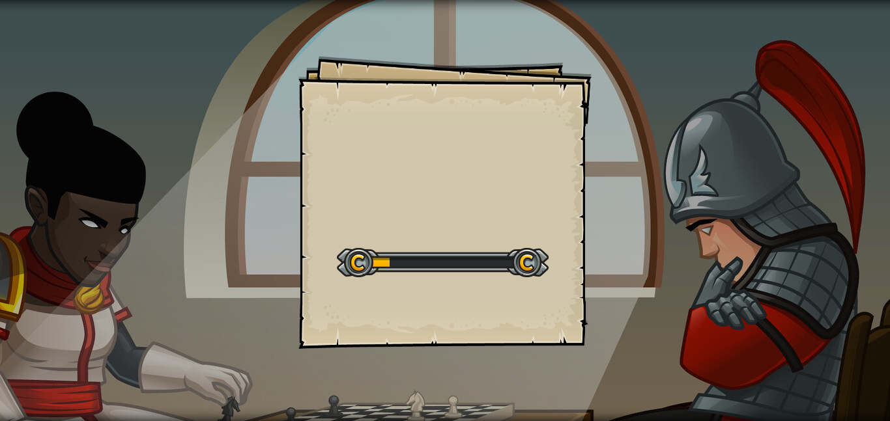
click at [604, 218] on div "Goals Start Level Error loading from server. Try refreshing the page. You'll ne…" at bounding box center [445, 210] width 890 height 421
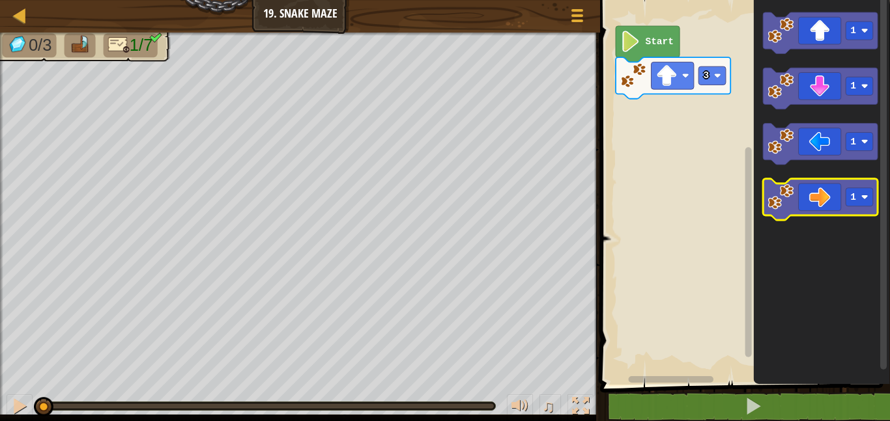
click at [836, 194] on icon "Blockly Workspace" at bounding box center [820, 200] width 115 height 42
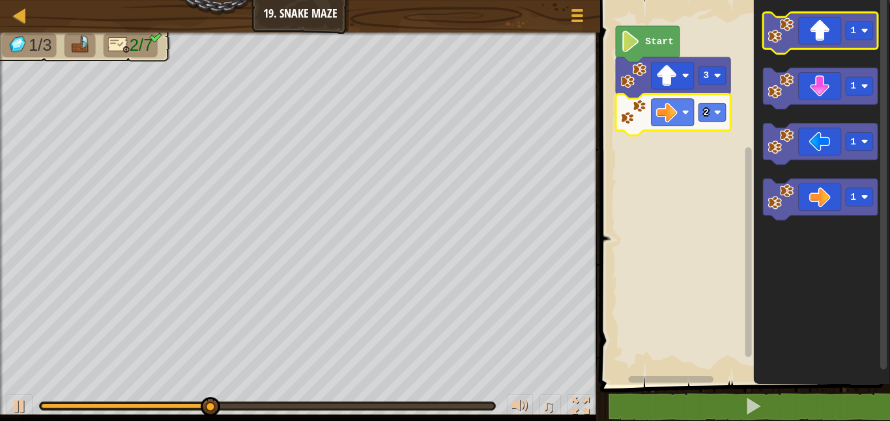
click at [817, 41] on icon "Blockly Workspace" at bounding box center [820, 33] width 115 height 42
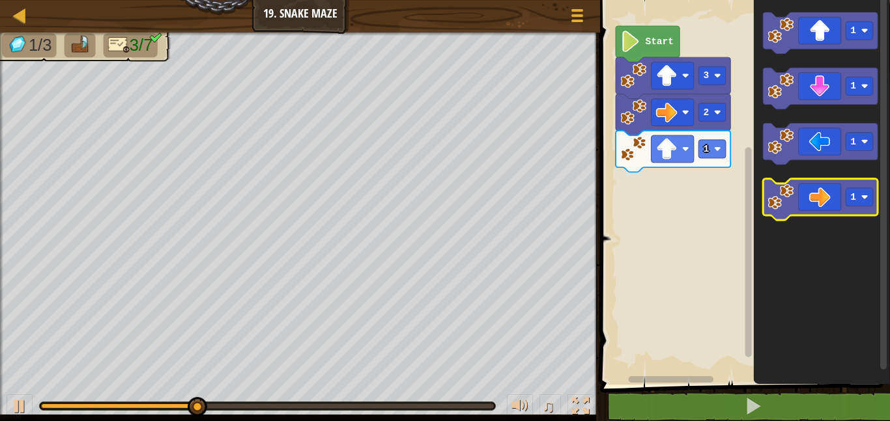
click at [812, 203] on icon "Blockly Workspace" at bounding box center [820, 200] width 115 height 42
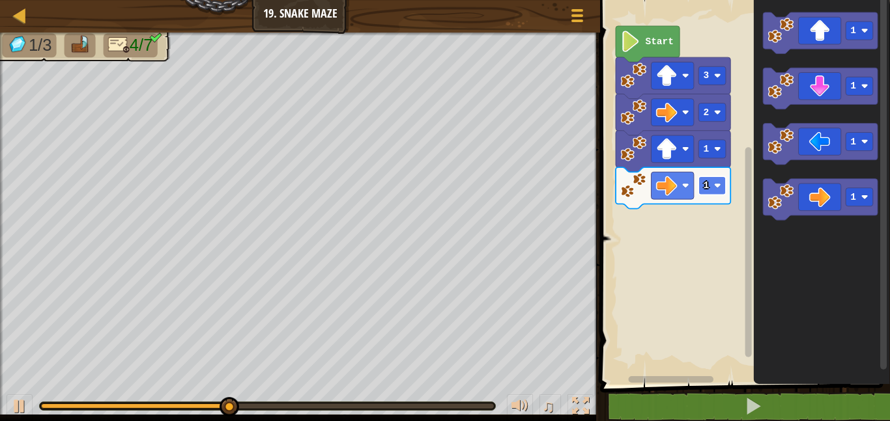
click at [706, 186] on text "1" at bounding box center [706, 185] width 6 height 10
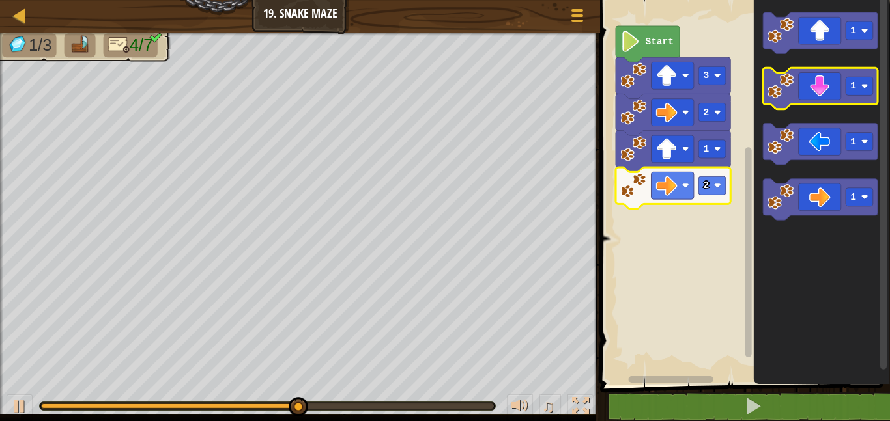
click at [802, 91] on icon "Blockly Workspace" at bounding box center [820, 89] width 115 height 42
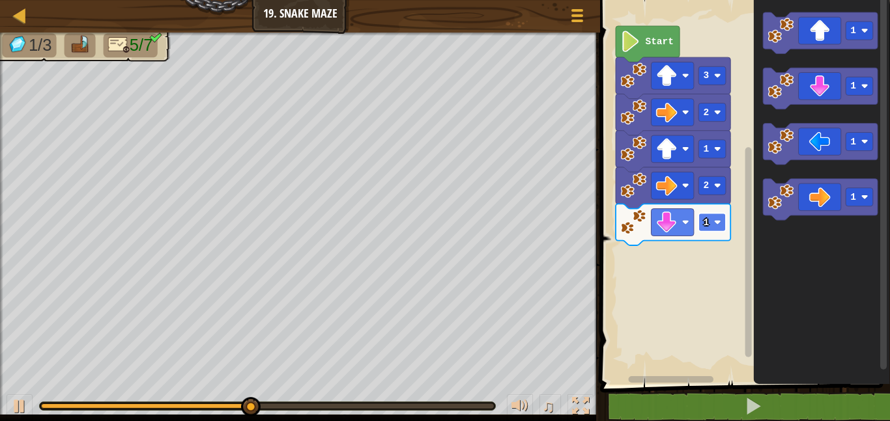
click at [707, 219] on text "1" at bounding box center [706, 222] width 6 height 10
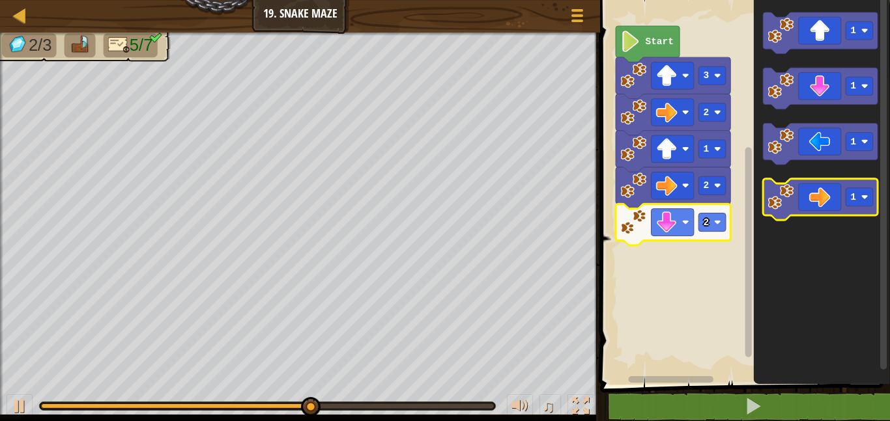
click at [832, 199] on icon "Blockly Workspace" at bounding box center [820, 200] width 115 height 42
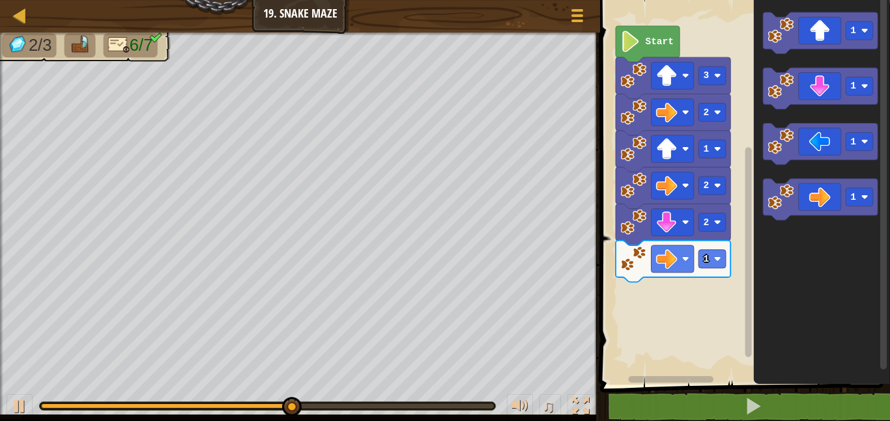
click at [697, 259] on icon "Blockly Workspace" at bounding box center [672, 262] width 115 height 42
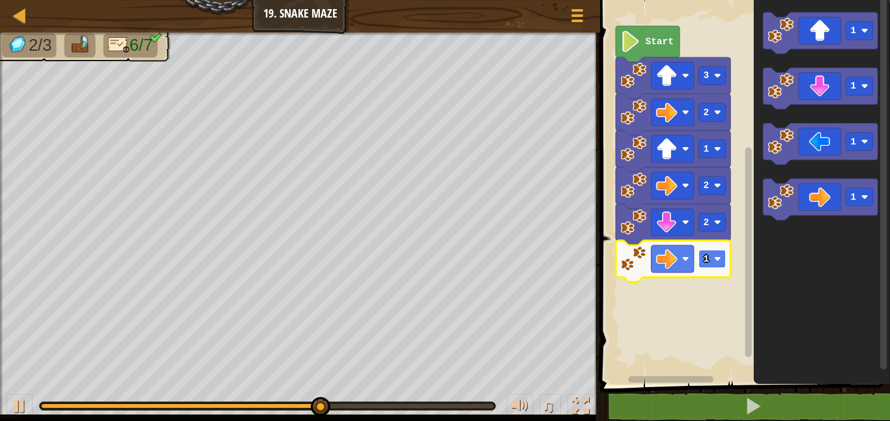
click at [705, 261] on text "1" at bounding box center [706, 259] width 6 height 10
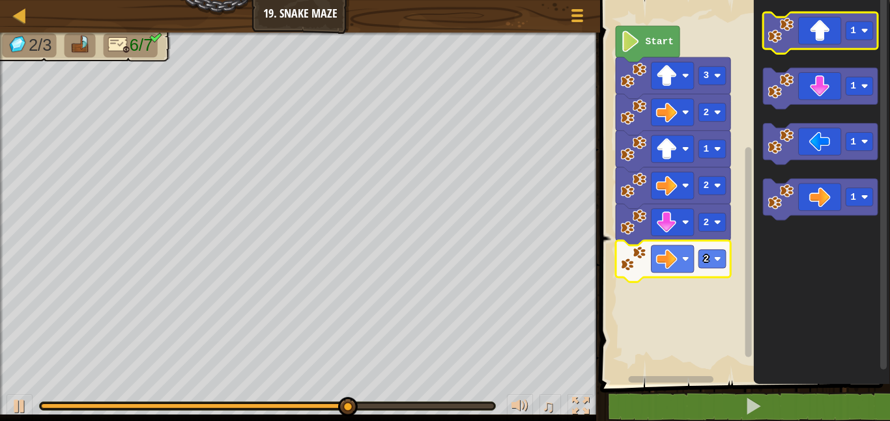
click at [834, 49] on icon "Blockly Workspace" at bounding box center [820, 33] width 115 height 42
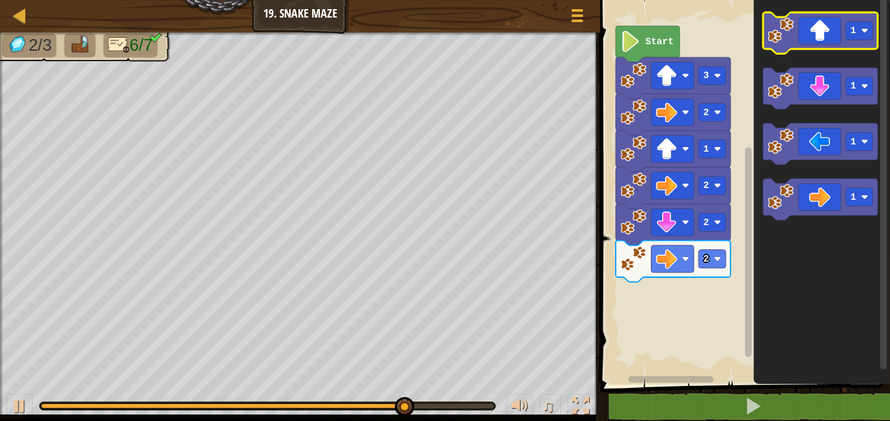
click at [789, 25] on image "Blockly Workspace" at bounding box center [780, 31] width 26 height 26
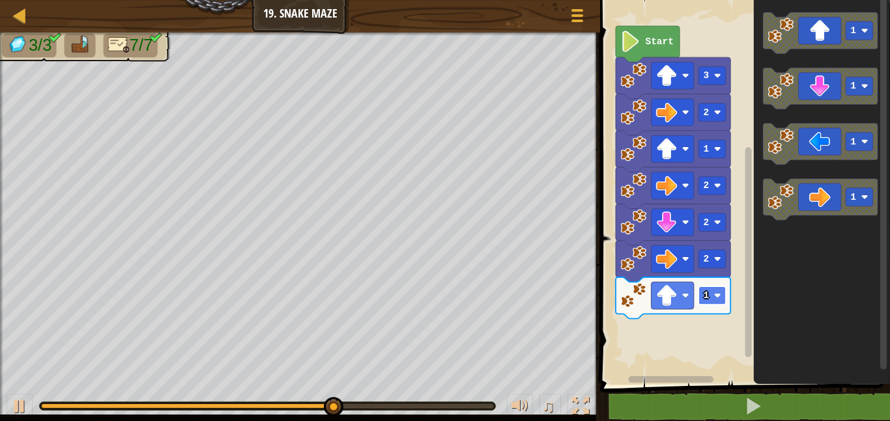
click at [703, 295] on text "1" at bounding box center [706, 295] width 6 height 10
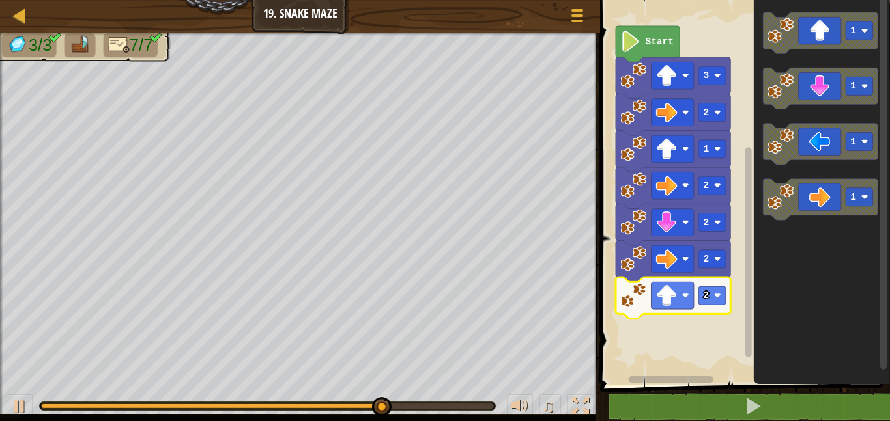
click at [700, 193] on rect "Blockly Workspace" at bounding box center [711, 185] width 27 height 18
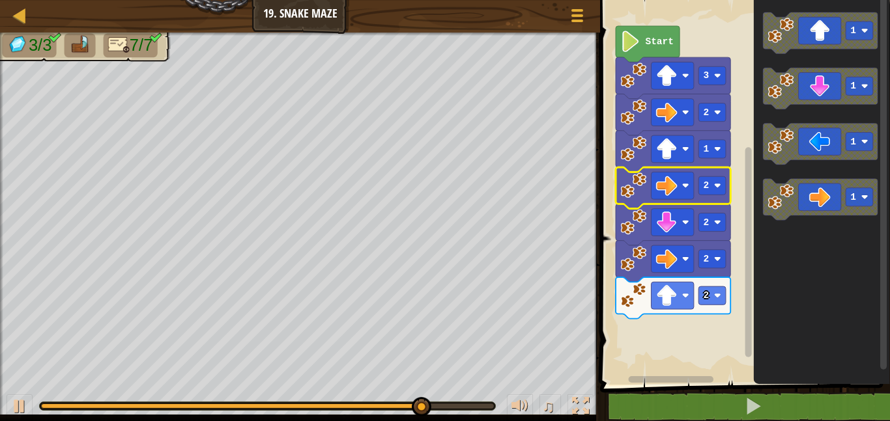
click at [828, 231] on icon "Blockly Workspace" at bounding box center [821, 188] width 136 height 391
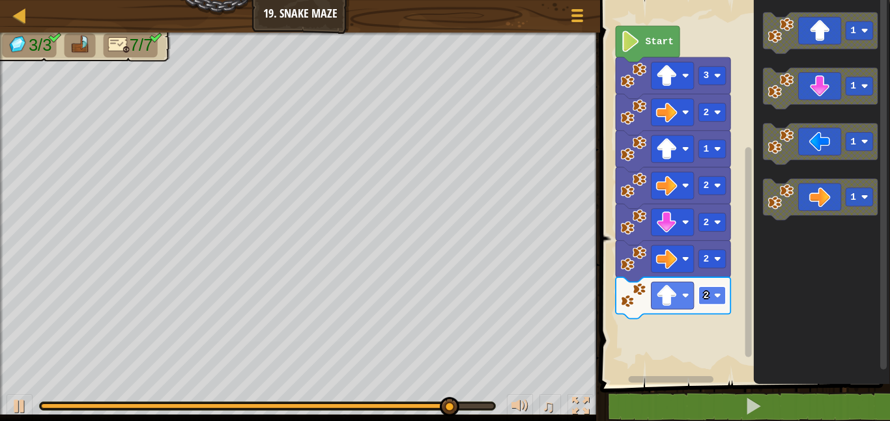
click at [705, 294] on text "2" at bounding box center [706, 295] width 6 height 10
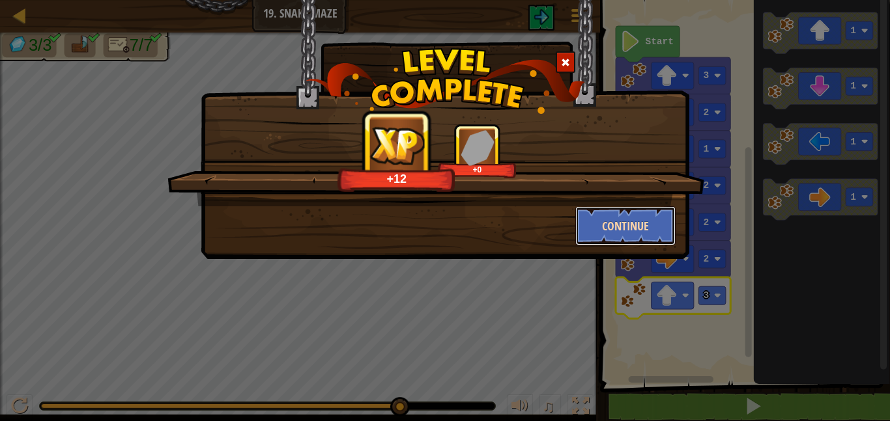
click at [641, 231] on button "Continue" at bounding box center [625, 225] width 101 height 39
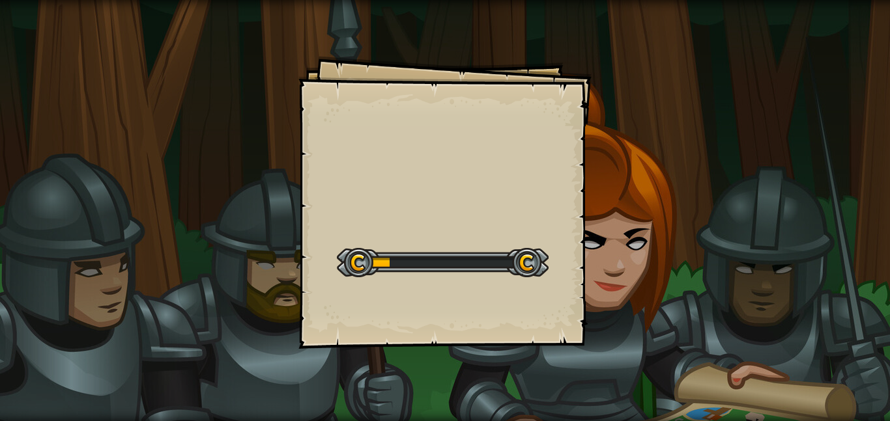
click at [572, 326] on div "Goals Start Level Error loading from server. Try refreshing the page. You'll ne…" at bounding box center [444, 202] width 293 height 293
click at [526, 312] on div "Goals Start Level Error loading from server. Try refreshing the page. You'll ne…" at bounding box center [444, 202] width 293 height 293
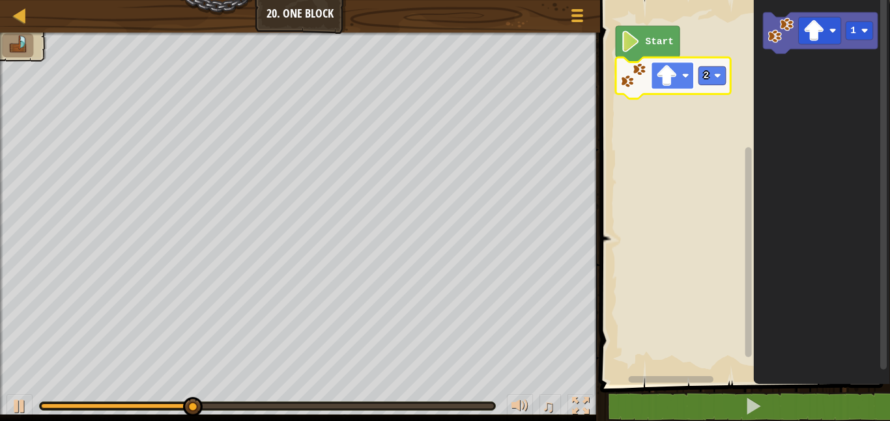
click at [689, 77] on rect "Blockly Workspace" at bounding box center [672, 75] width 42 height 27
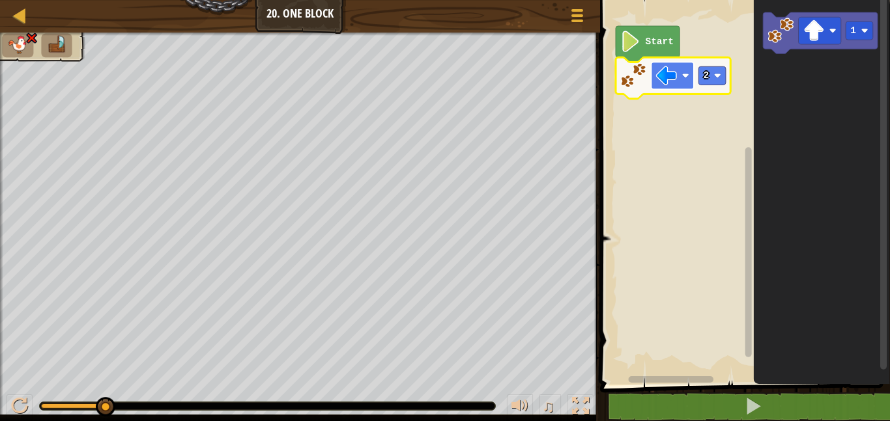
click at [693, 76] on rect "Blockly Workspace" at bounding box center [672, 75] width 42 height 27
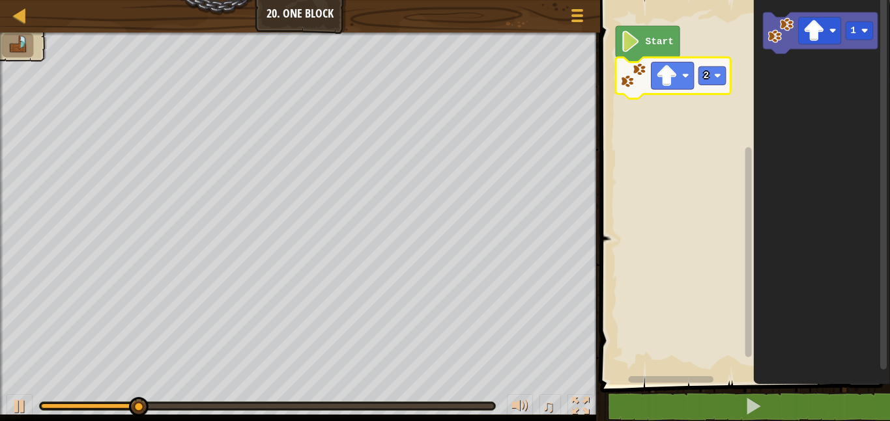
click at [681, 118] on rect "Blockly Workspace" at bounding box center [743, 188] width 294 height 391
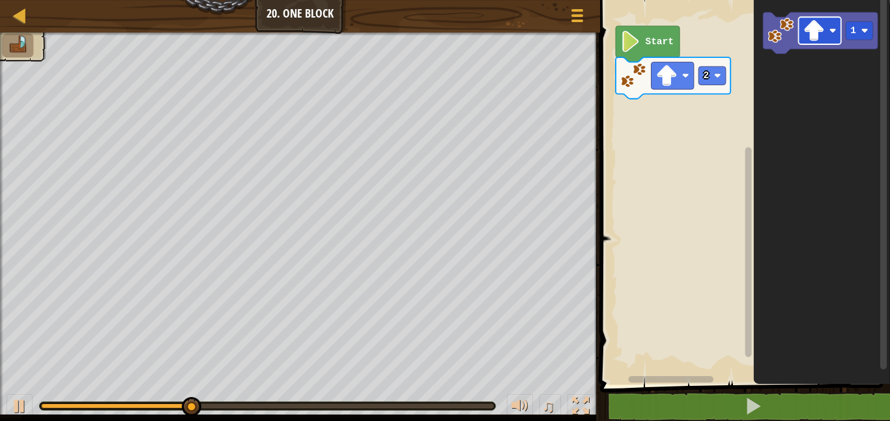
click at [730, 114] on div "Start 2 1" at bounding box center [743, 188] width 294 height 391
click at [731, 176] on div "Start 2 1" at bounding box center [743, 188] width 294 height 391
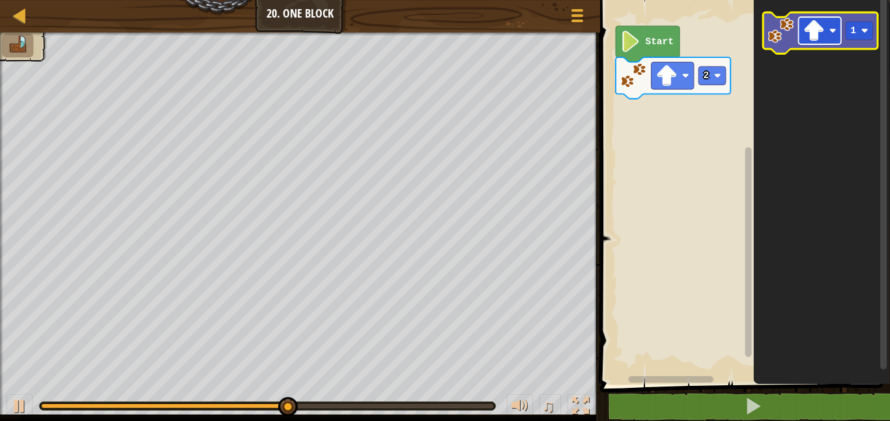
click at [815, 18] on rect "Blockly Workspace" at bounding box center [819, 30] width 42 height 27
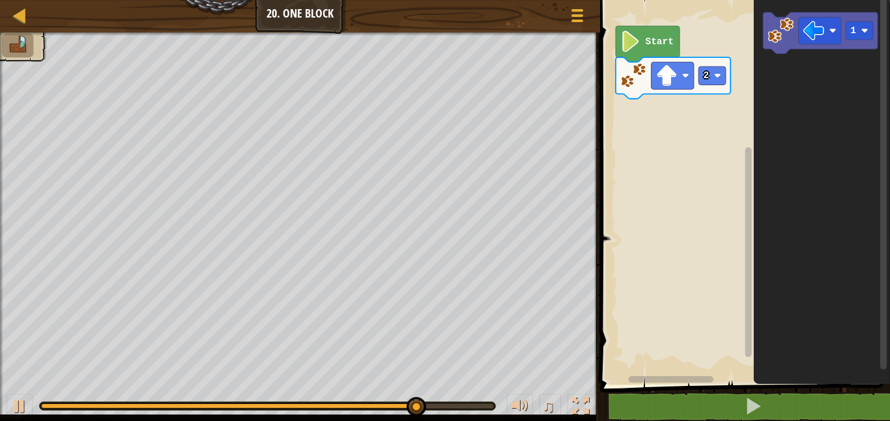
click at [764, 141] on icon "1" at bounding box center [821, 188] width 136 height 391
click at [22, 47] on img at bounding box center [17, 45] width 21 height 18
click at [662, 76] on image "Blockly Workspace" at bounding box center [666, 75] width 21 height 21
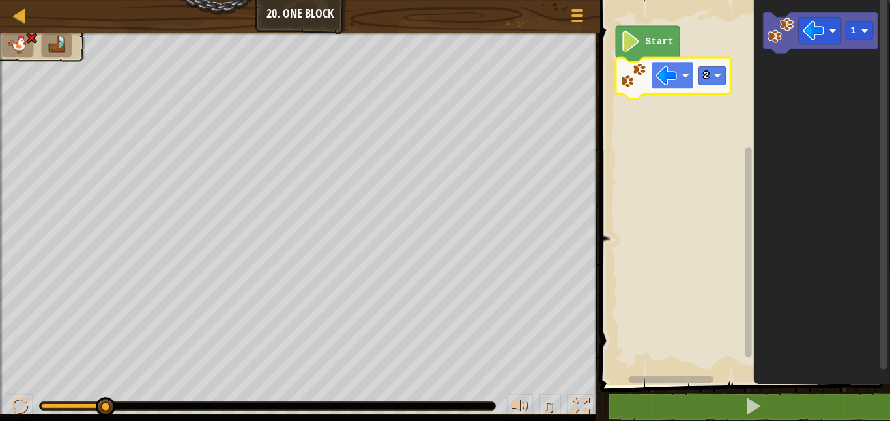
click at [677, 68] on rect "Blockly Workspace" at bounding box center [672, 75] width 42 height 27
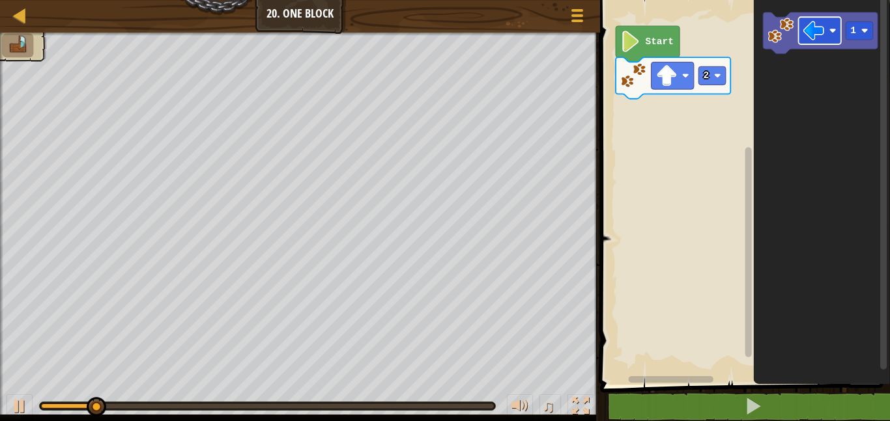
click at [804, 55] on icon "1" at bounding box center [821, 188] width 136 height 391
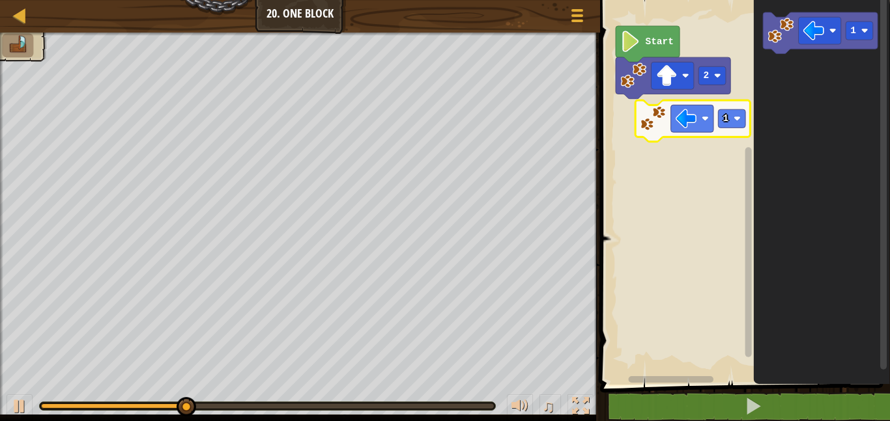
click at [646, 132] on div "Start 2 1 1" at bounding box center [743, 188] width 294 height 391
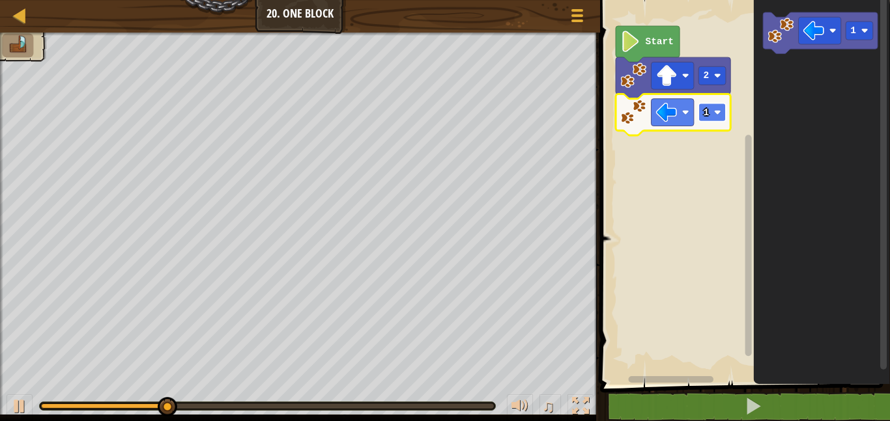
click at [704, 115] on text "1" at bounding box center [706, 112] width 6 height 10
click at [705, 115] on text "2" at bounding box center [706, 112] width 6 height 10
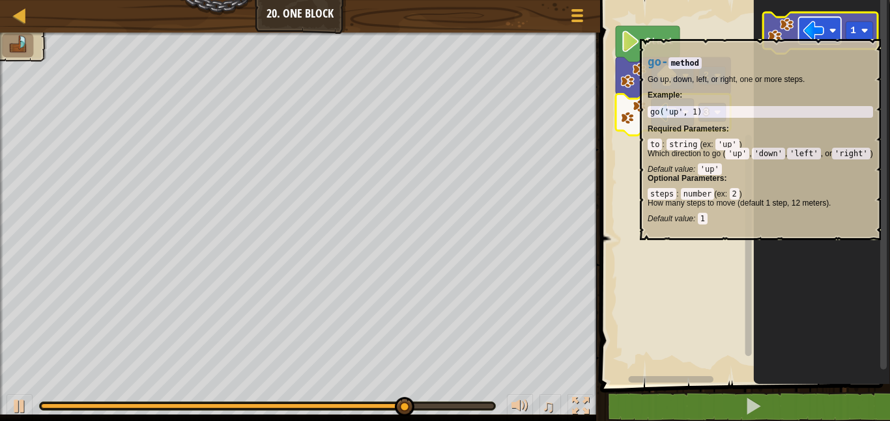
click at [820, 32] on image "Blockly Workspace" at bounding box center [813, 30] width 21 height 21
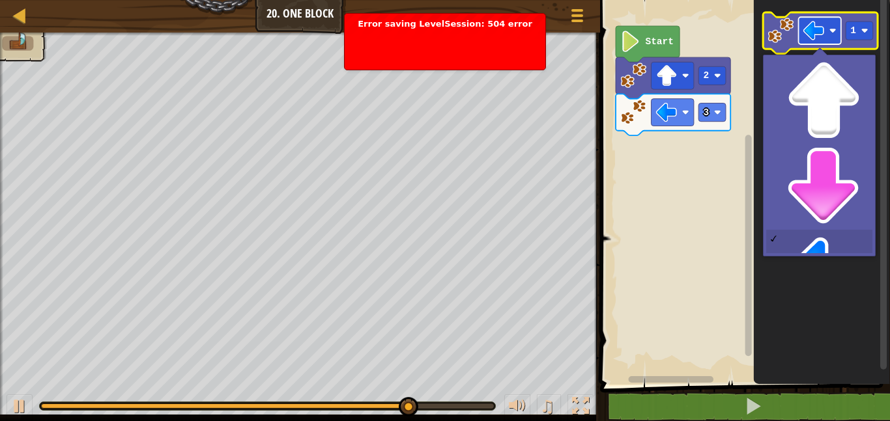
scroll to position [117, 0]
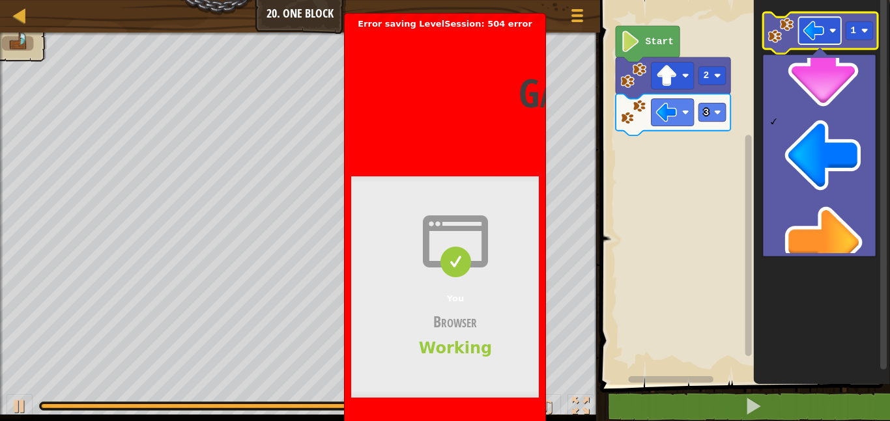
click at [807, 34] on image "Blockly Workspace" at bounding box center [813, 30] width 21 height 21
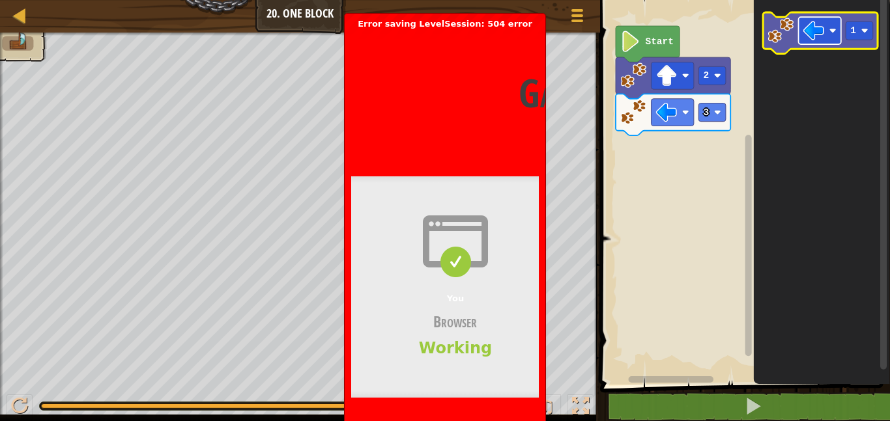
click at [807, 34] on image "Blockly Workspace" at bounding box center [813, 30] width 21 height 21
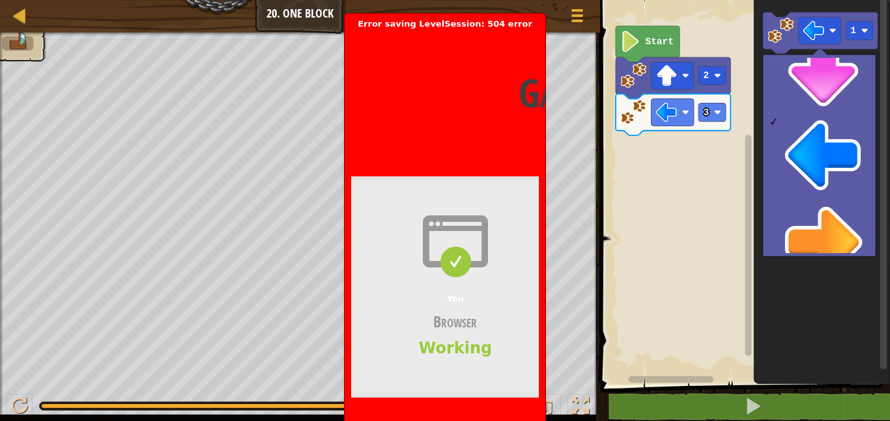
click at [455, 249] on span at bounding box center [455, 262] width 31 height 31
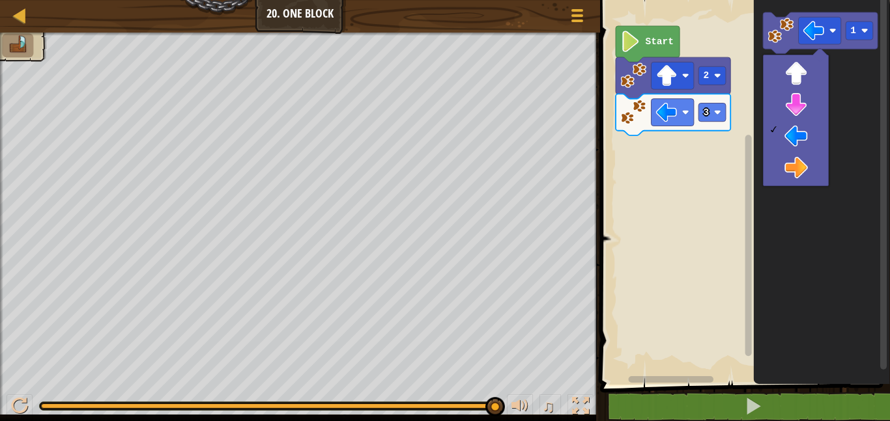
scroll to position [0, 0]
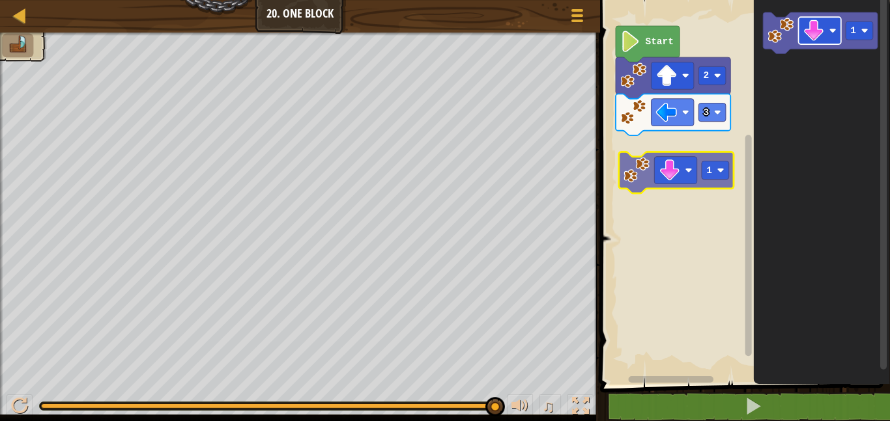
click at [679, 167] on div "Start 2 3 1 1" at bounding box center [743, 188] width 294 height 391
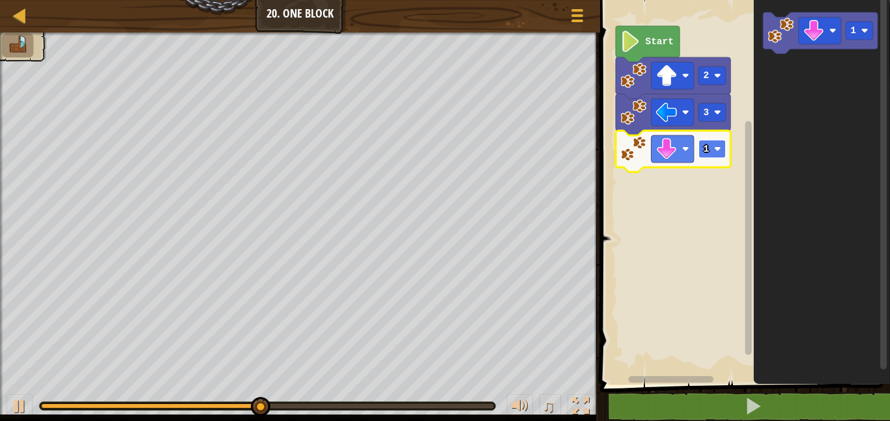
click at [706, 148] on text "1" at bounding box center [706, 149] width 6 height 10
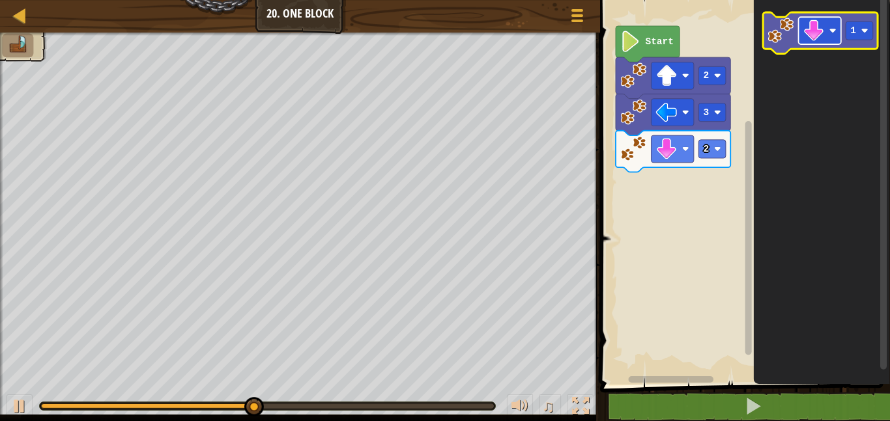
click at [800, 36] on rect "Blockly Workspace" at bounding box center [819, 30] width 42 height 27
click at [831, 35] on rect "Blockly Workspace" at bounding box center [819, 30] width 42 height 27
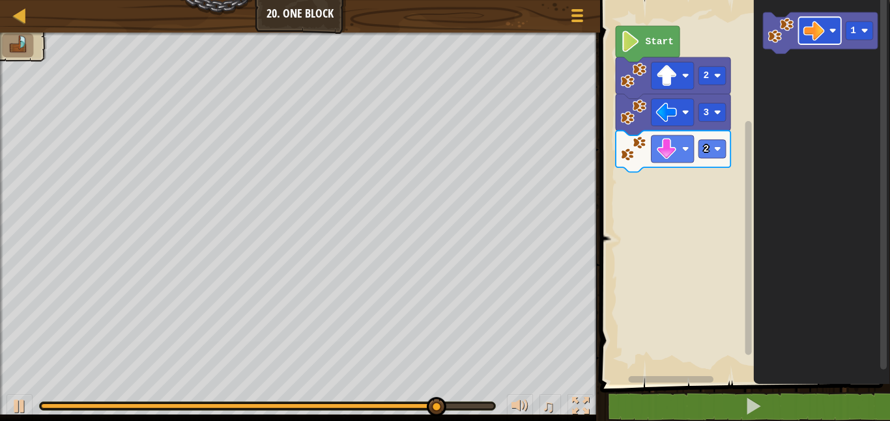
click at [764, 133] on icon "1" at bounding box center [821, 188] width 136 height 391
click at [723, 188] on div "Start 2 3 2 1" at bounding box center [743, 188] width 294 height 391
click at [790, 78] on icon "1" at bounding box center [821, 188] width 136 height 391
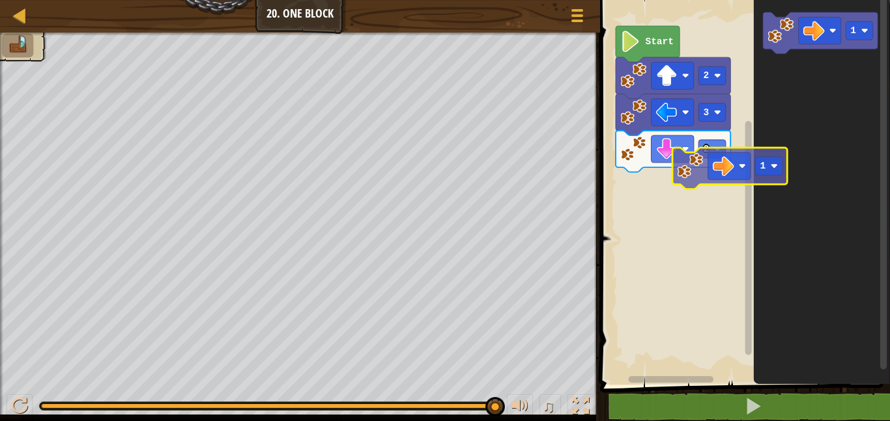
click at [688, 156] on div "Start 2 3 2 1 1" at bounding box center [743, 188] width 294 height 391
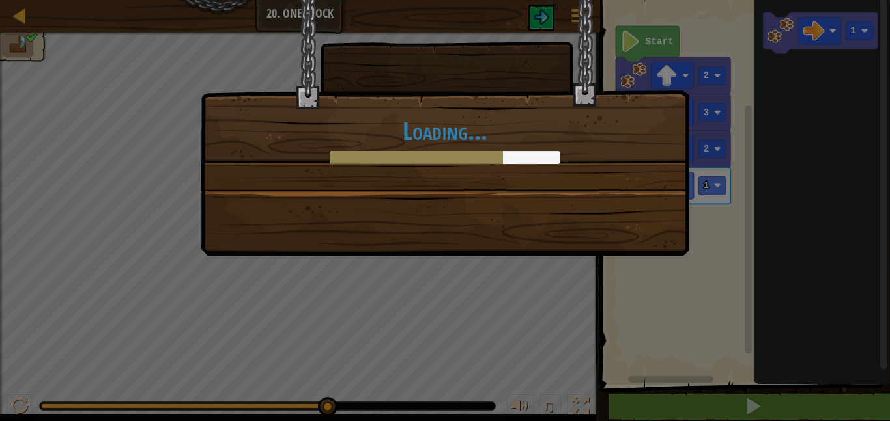
click at [639, 259] on div "Loading..." at bounding box center [445, 210] width 890 height 421
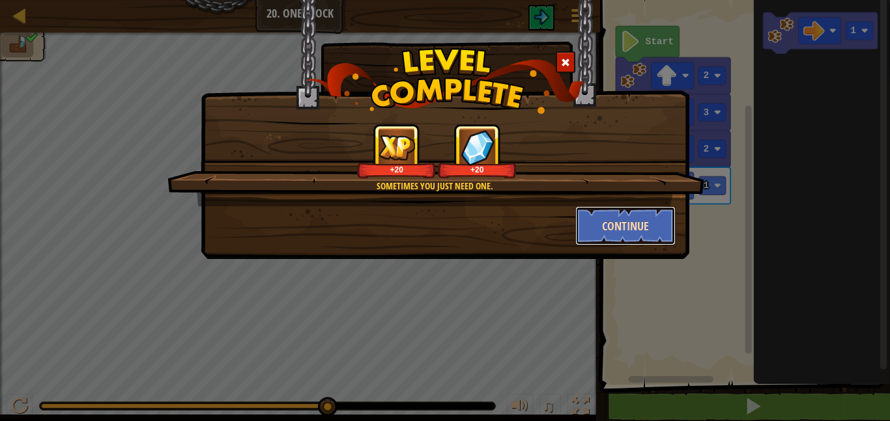
click at [589, 243] on button "Continue" at bounding box center [625, 225] width 101 height 39
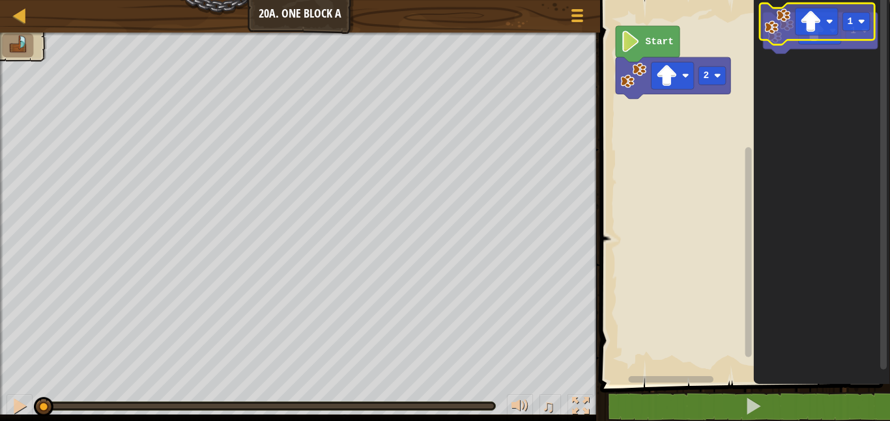
click at [775, 38] on g "1" at bounding box center [820, 33] width 115 height 42
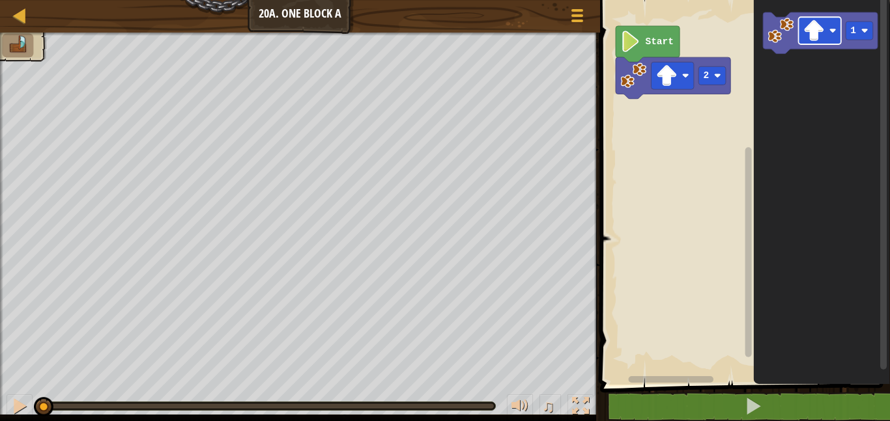
click at [801, 28] on rect "Blockly Workspace" at bounding box center [819, 30] width 42 height 27
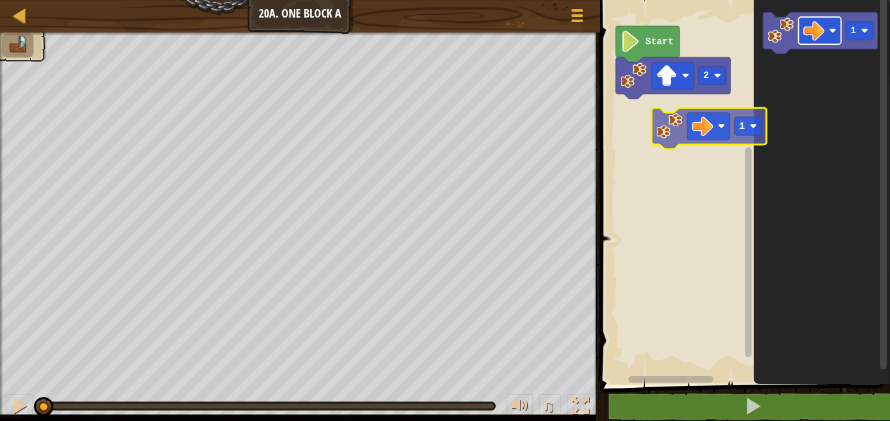
click at [677, 130] on div "2 Start 1 1" at bounding box center [743, 188] width 294 height 391
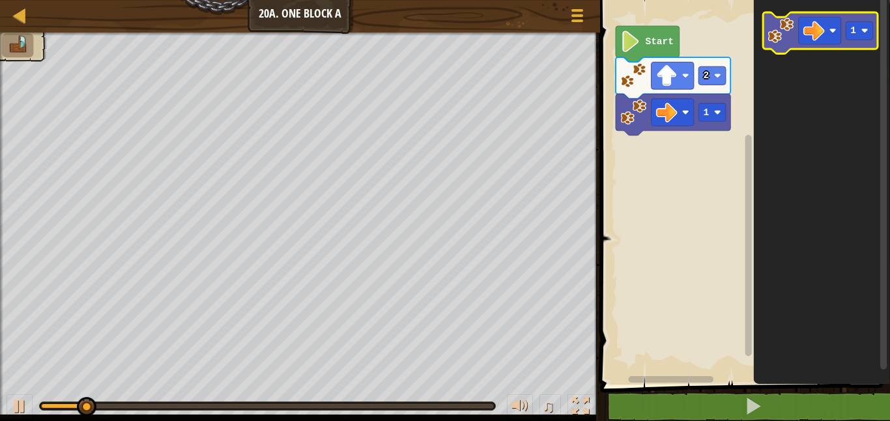
click at [797, 38] on icon "Blockly Workspace" at bounding box center [820, 33] width 115 height 42
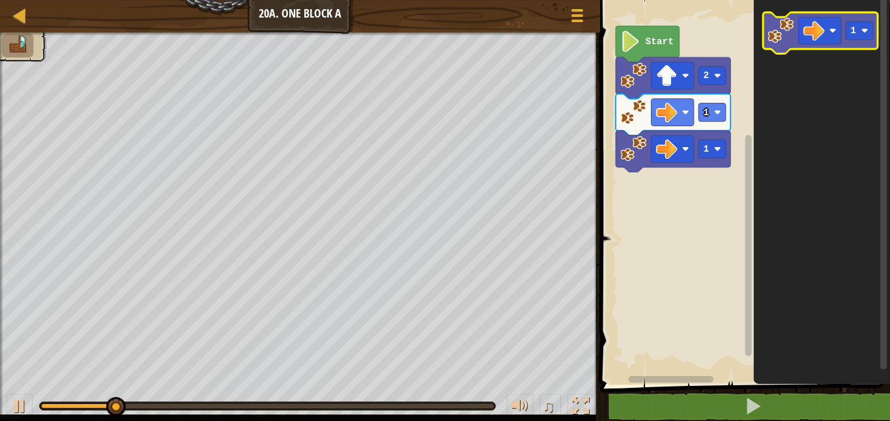
click at [796, 34] on icon "Blockly Workspace" at bounding box center [820, 33] width 115 height 42
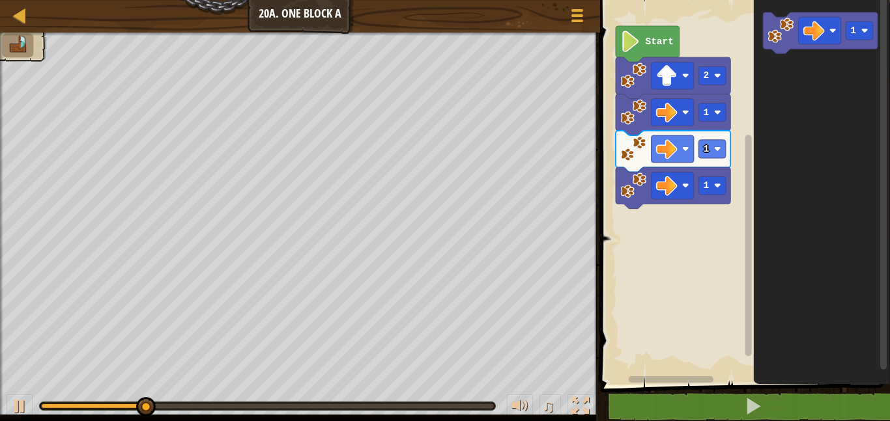
click at [782, 103] on icon "Blockly Workspace" at bounding box center [821, 188] width 136 height 391
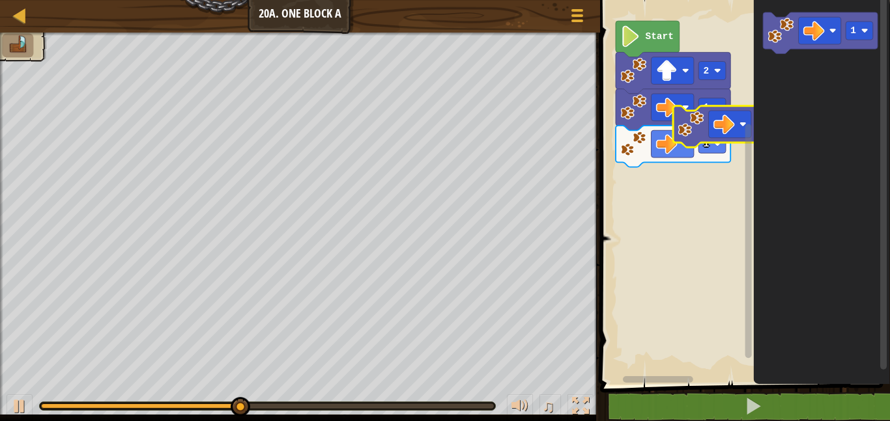
click at [835, 129] on div "1 1 2 Start 1 1" at bounding box center [743, 188] width 294 height 391
drag, startPoint x: 742, startPoint y: 118, endPoint x: 799, endPoint y: 128, distance: 57.5
click at [799, 128] on div "1 1 2 Start 1 1" at bounding box center [743, 188] width 294 height 391
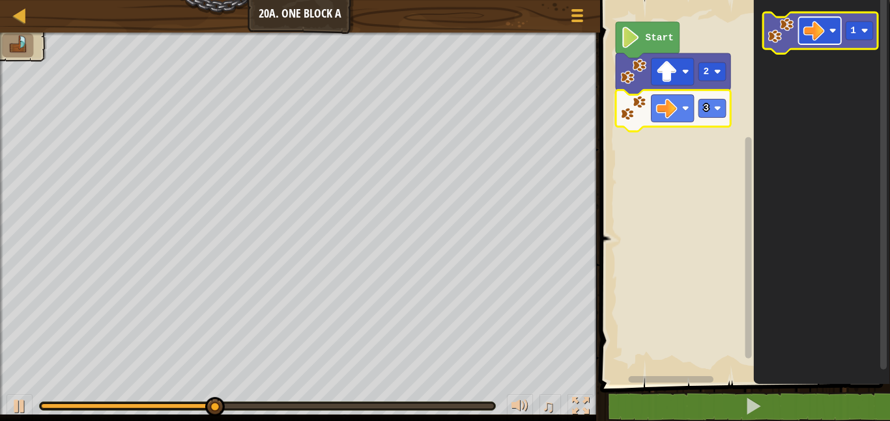
click at [817, 20] on rect "Blockly Workspace" at bounding box center [819, 30] width 42 height 27
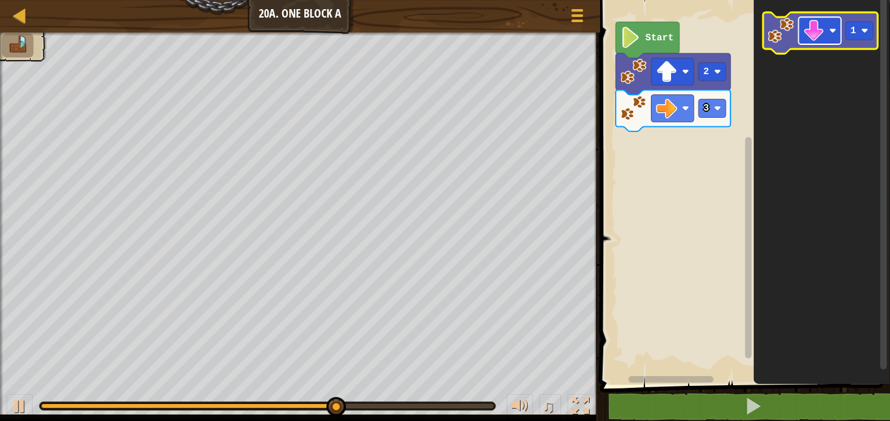
click at [820, 22] on image "Blockly Workspace" at bounding box center [813, 30] width 21 height 21
click at [789, 44] on icon "Blockly Workspace" at bounding box center [820, 33] width 115 height 42
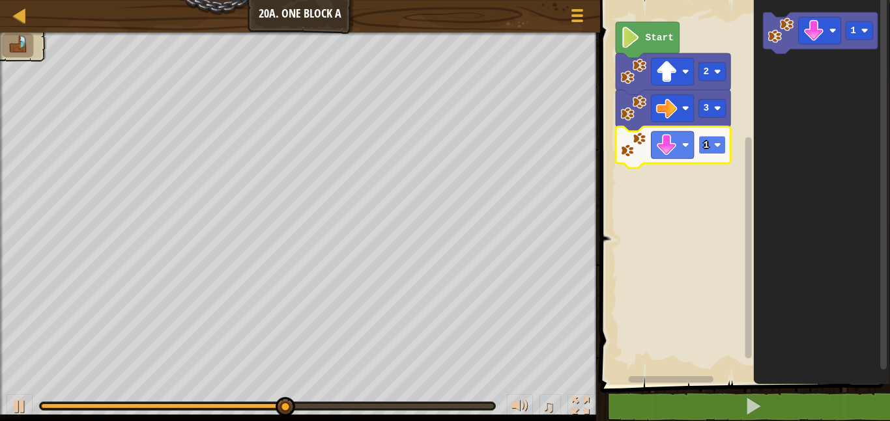
click at [699, 139] on rect "Blockly Workspace" at bounding box center [711, 145] width 27 height 18
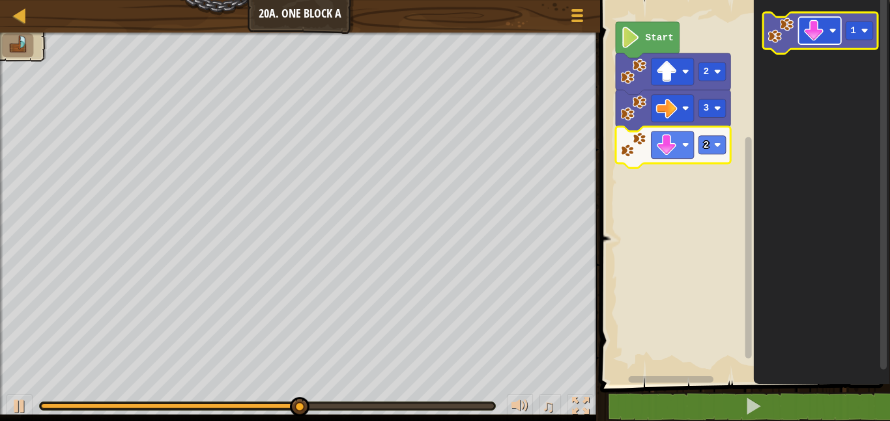
click at [809, 29] on image "Blockly Workspace" at bounding box center [813, 30] width 21 height 21
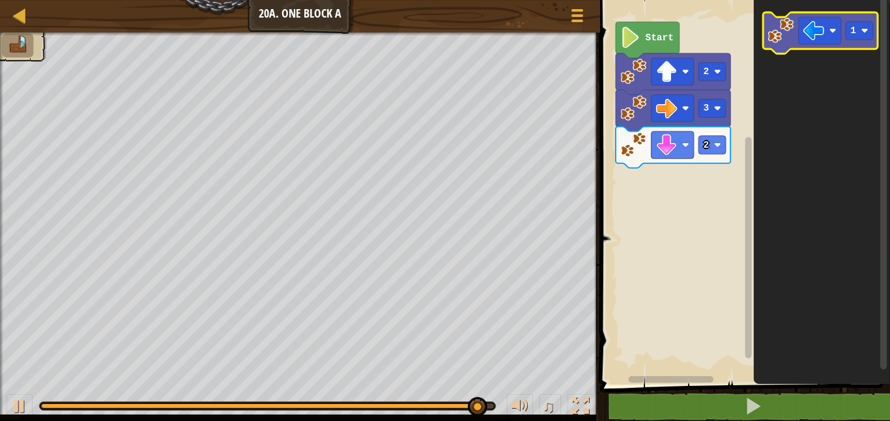
click at [789, 40] on image "Blockly Workspace" at bounding box center [780, 31] width 26 height 26
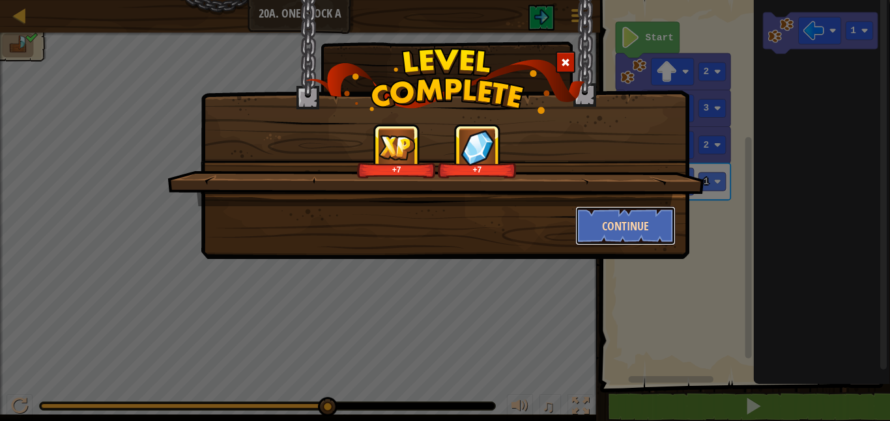
click at [608, 221] on button "Continue" at bounding box center [625, 225] width 101 height 39
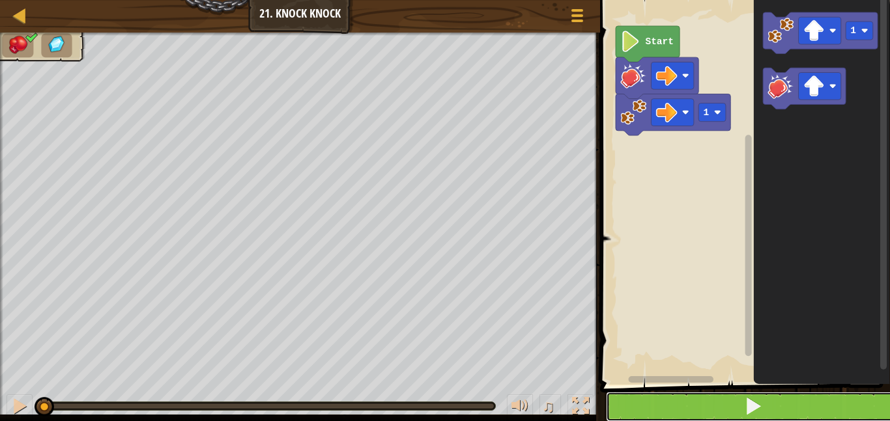
click at [611, 404] on button at bounding box center [753, 407] width 294 height 30
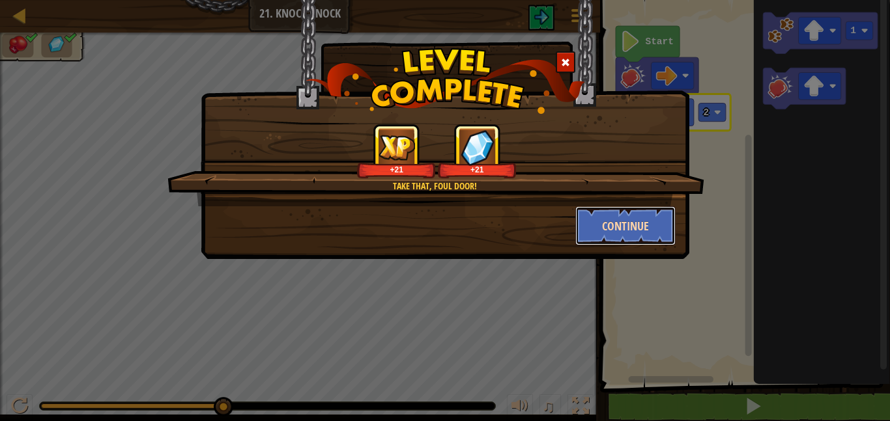
click at [615, 223] on button "Continue" at bounding box center [625, 225] width 101 height 39
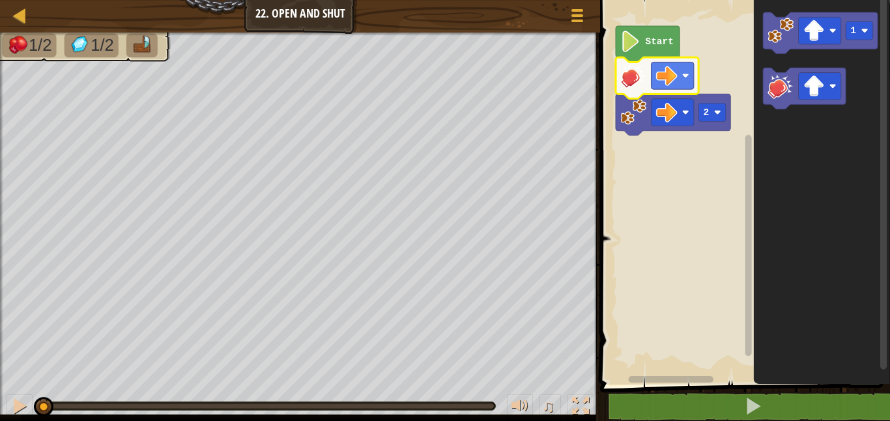
click at [733, 186] on rect "Blockly Workspace" at bounding box center [743, 188] width 294 height 391
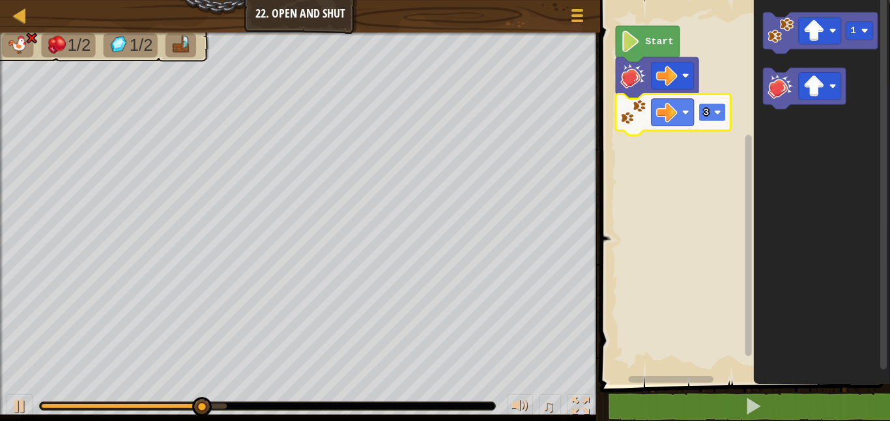
click at [704, 116] on text "3" at bounding box center [706, 112] width 6 height 10
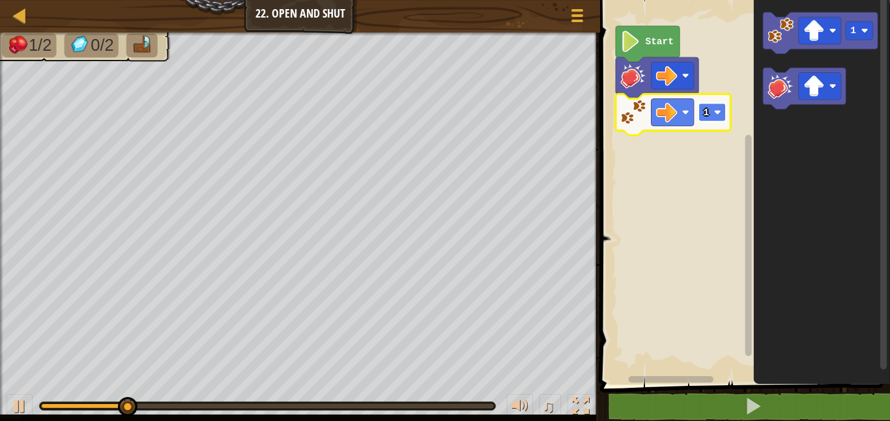
click at [707, 118] on text "1" at bounding box center [706, 112] width 6 height 10
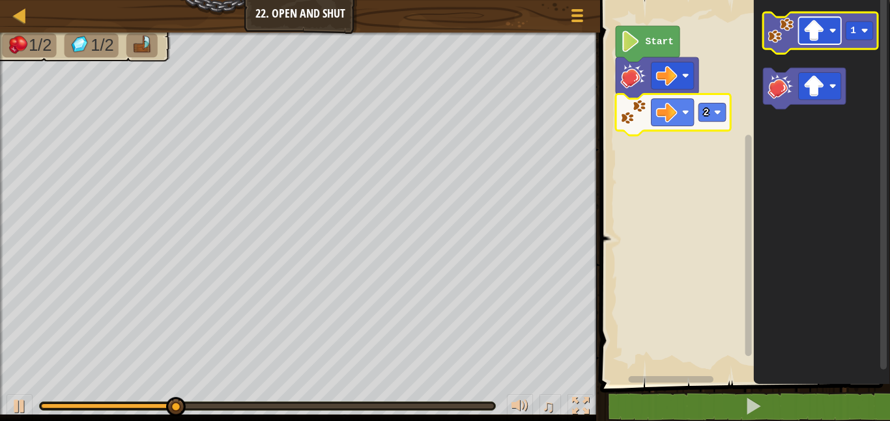
click at [815, 31] on image "Blockly Workspace" at bounding box center [813, 30] width 21 height 21
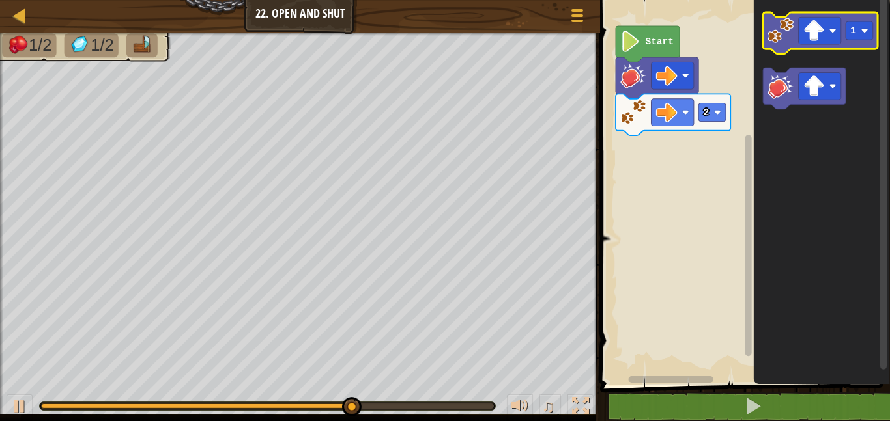
click at [779, 36] on image "Blockly Workspace" at bounding box center [780, 31] width 26 height 26
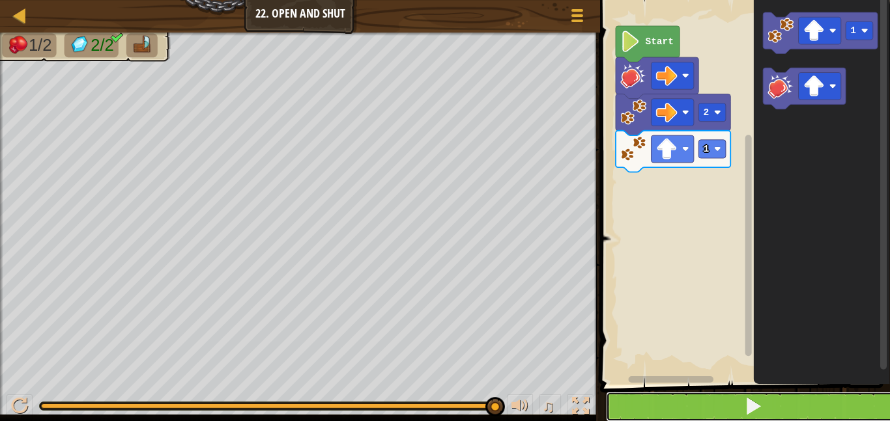
click at [613, 415] on button at bounding box center [753, 407] width 294 height 30
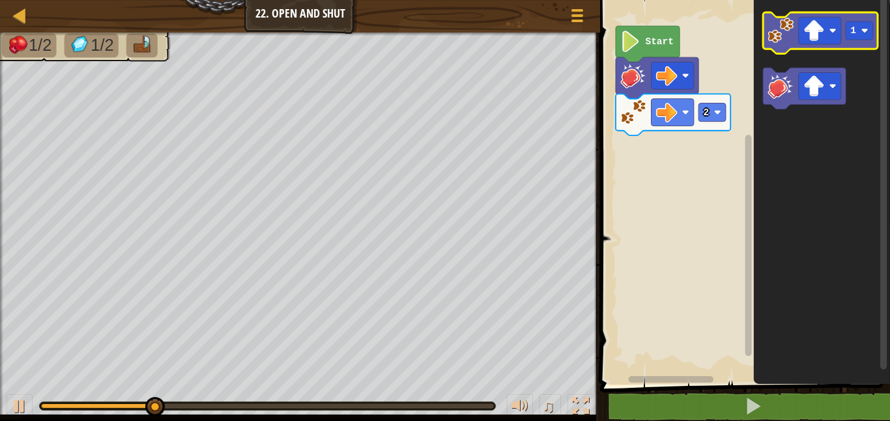
click at [791, 42] on image "Blockly Workspace" at bounding box center [780, 31] width 26 height 26
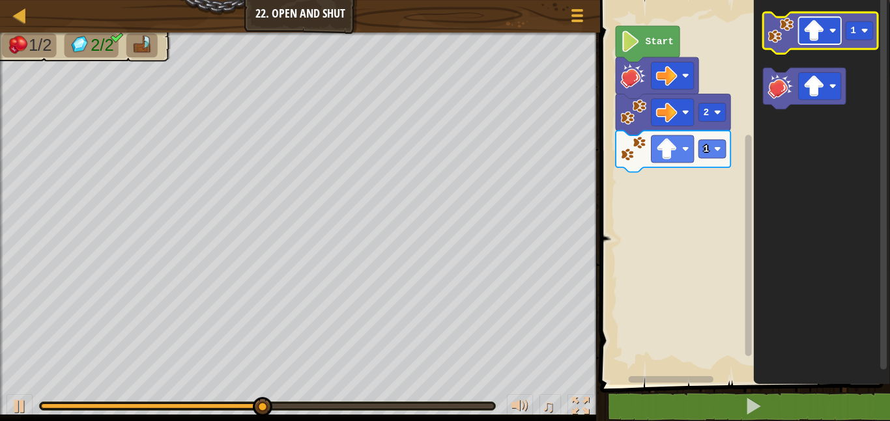
click at [816, 29] on image "Blockly Workspace" at bounding box center [813, 30] width 21 height 21
click at [771, 32] on image "Blockly Workspace" at bounding box center [780, 31] width 26 height 26
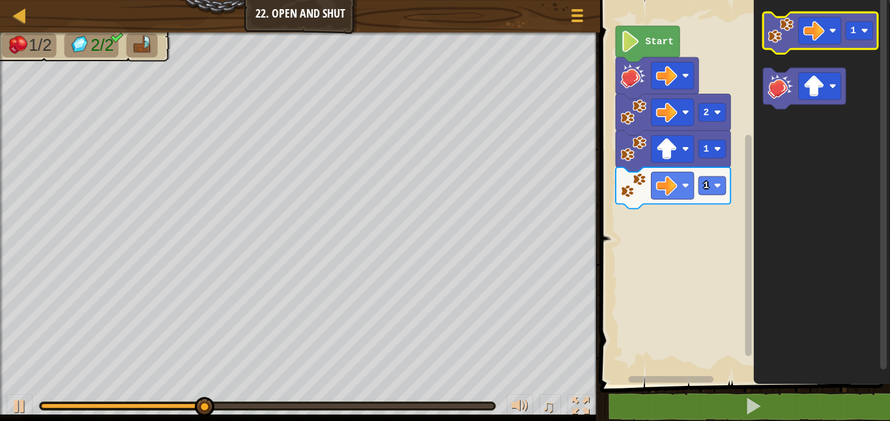
click at [771, 32] on image "Blockly Workspace" at bounding box center [780, 31] width 26 height 26
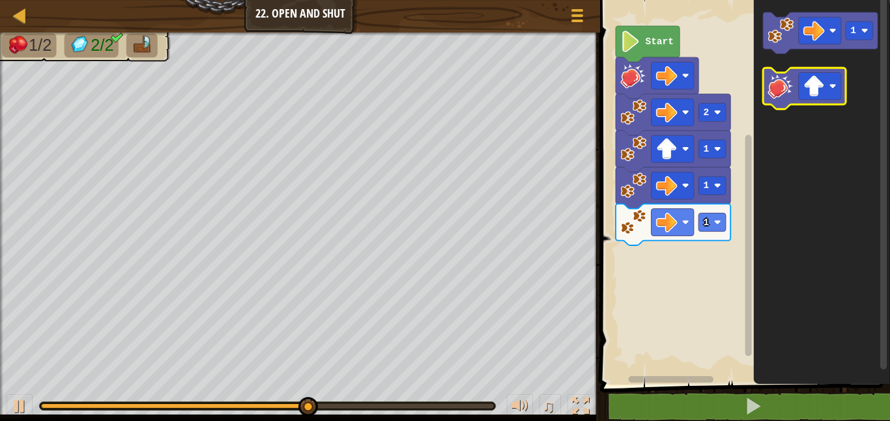
click at [782, 82] on image "Blockly Workspace" at bounding box center [780, 86] width 26 height 26
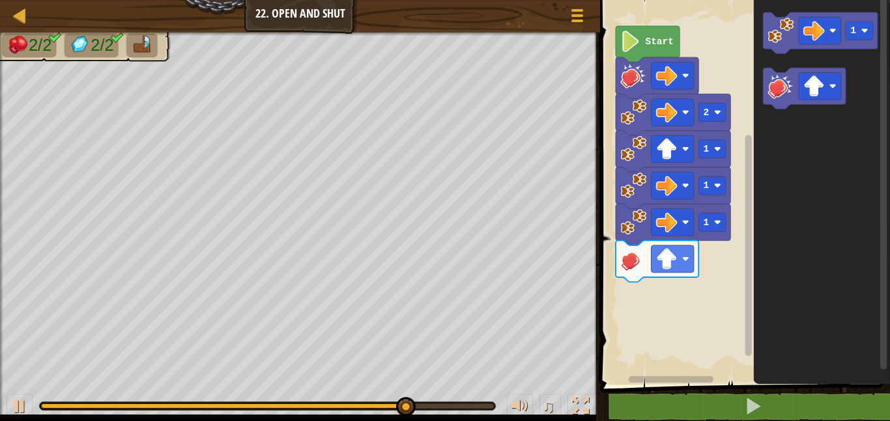
click at [708, 271] on rect "Blockly Workspace" at bounding box center [743, 188] width 294 height 391
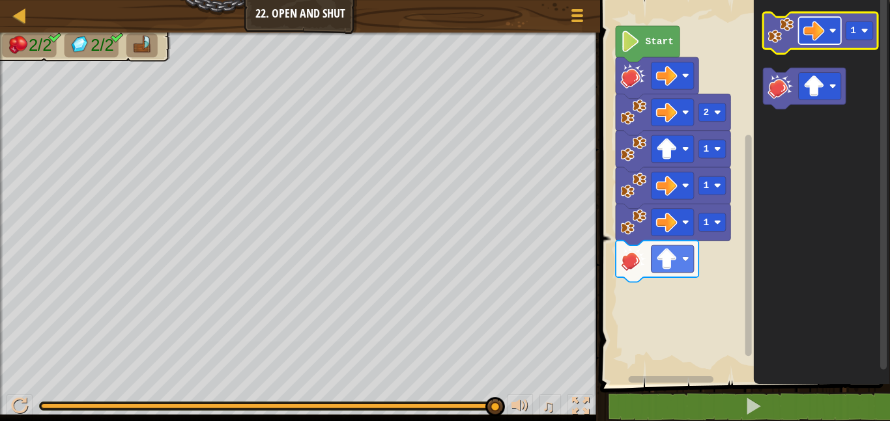
click at [813, 31] on image "Blockly Workspace" at bounding box center [813, 30] width 21 height 21
click at [809, 245] on icon "Blockly Workspace" at bounding box center [821, 188] width 136 height 391
click at [794, 33] on icon "Blockly Workspace" at bounding box center [820, 33] width 115 height 42
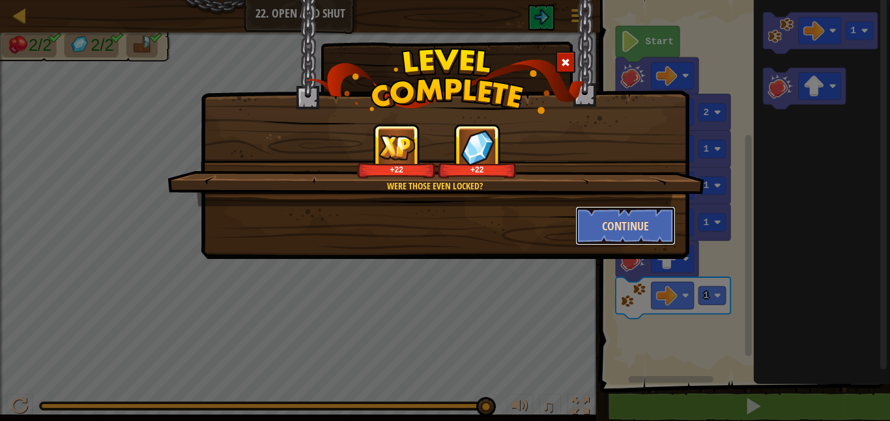
click at [604, 232] on button "Continue" at bounding box center [625, 225] width 101 height 39
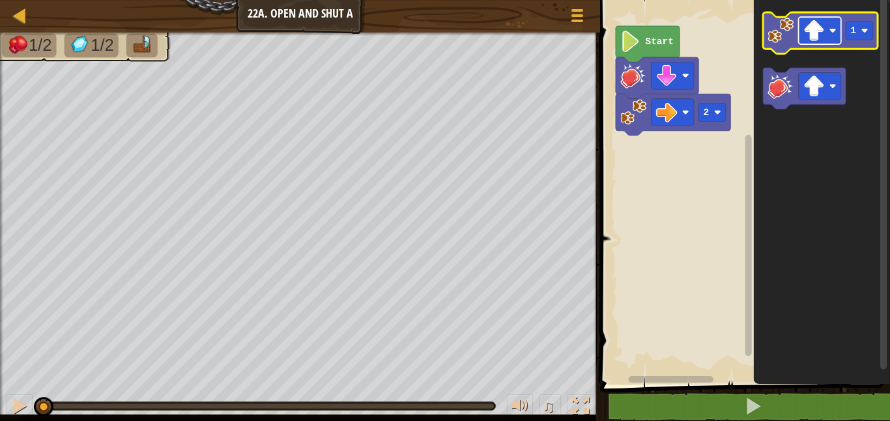
click at [809, 33] on image "Blockly Workspace" at bounding box center [813, 30] width 21 height 21
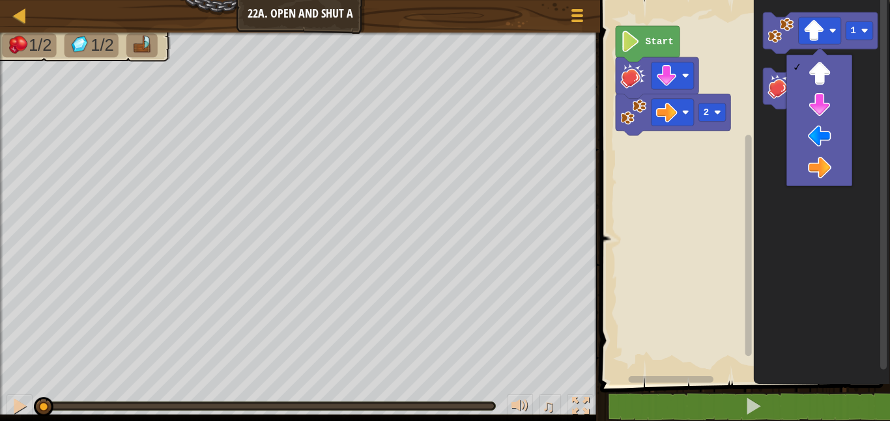
click at [731, 216] on rect "Blockly Workspace" at bounding box center [743, 188] width 294 height 391
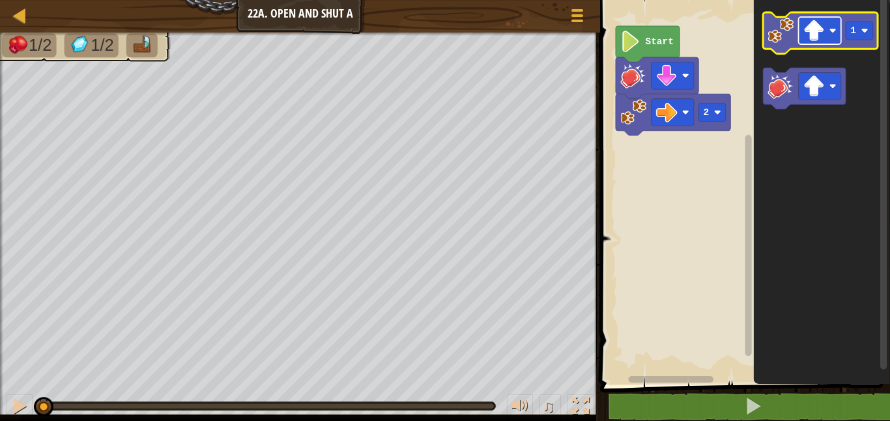
click at [820, 42] on rect "Blockly Workspace" at bounding box center [819, 30] width 42 height 27
click at [767, 25] on image "Blockly Workspace" at bounding box center [780, 31] width 26 height 26
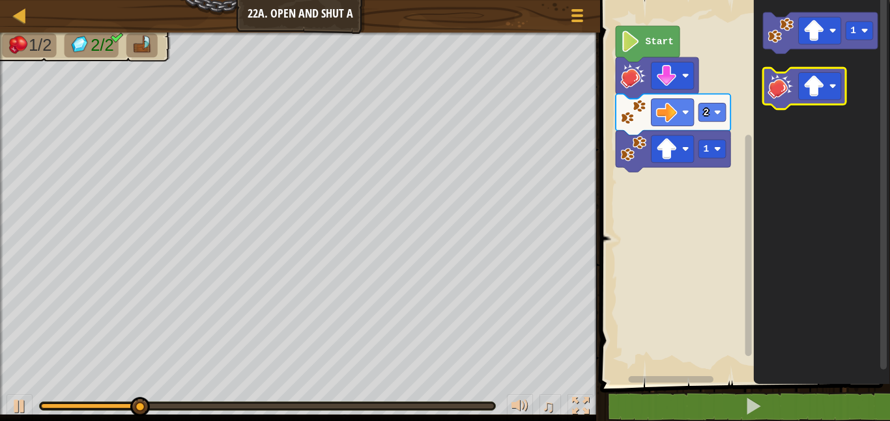
click at [783, 83] on image "Blockly Workspace" at bounding box center [780, 86] width 26 height 26
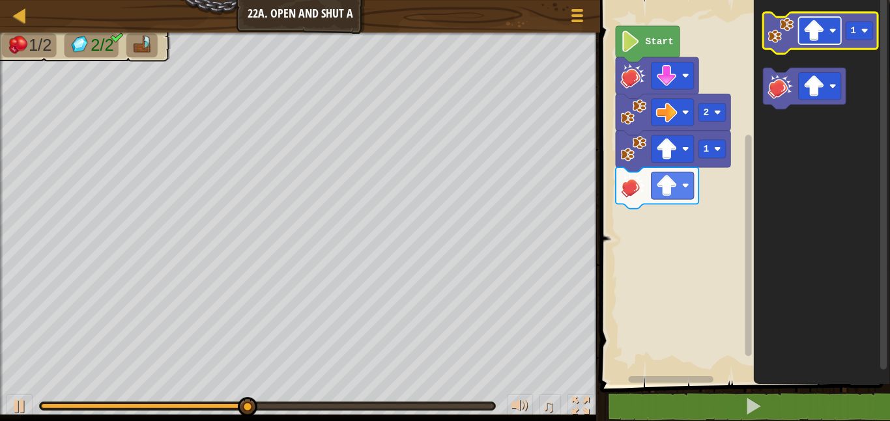
click at [802, 31] on rect "Blockly Workspace" at bounding box center [819, 30] width 42 height 27
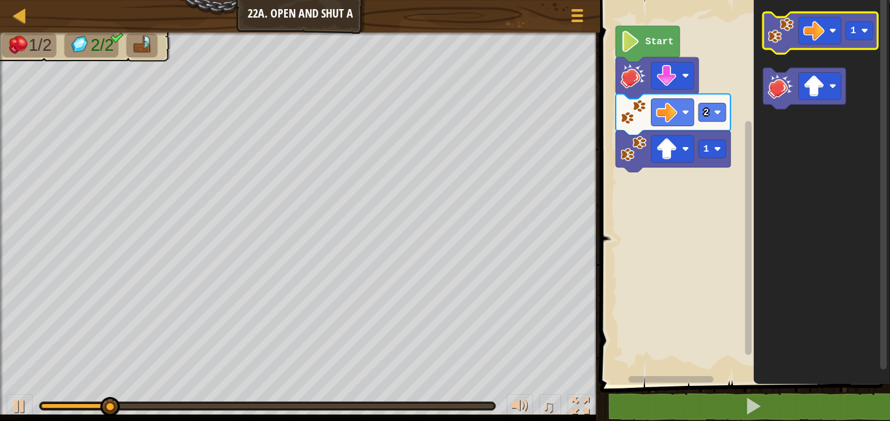
click at [776, 31] on image "Blockly Workspace" at bounding box center [780, 31] width 26 height 26
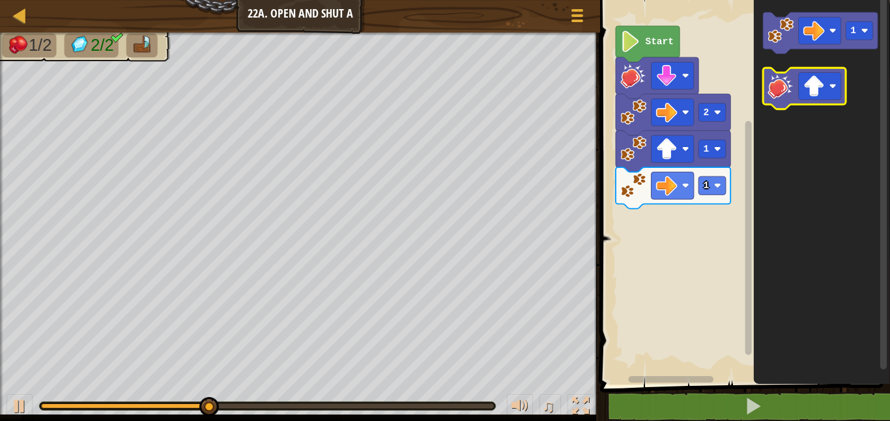
click at [781, 86] on image "Blockly Workspace" at bounding box center [780, 86] width 26 height 26
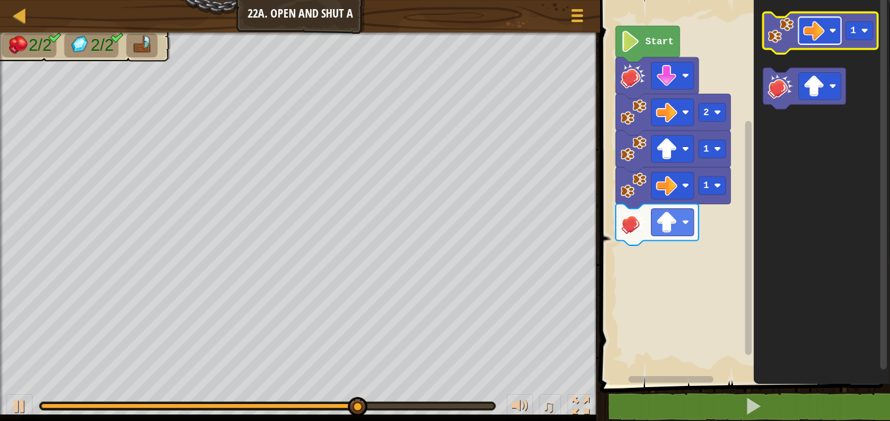
click at [809, 36] on image "Blockly Workspace" at bounding box center [813, 30] width 21 height 21
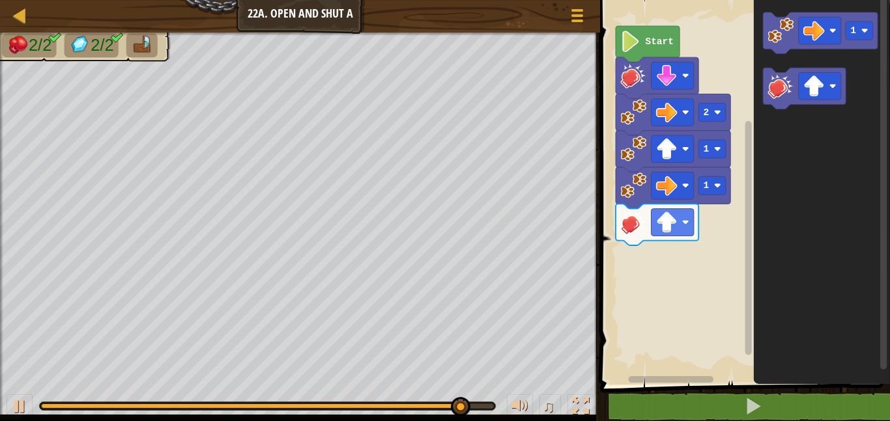
click at [768, 11] on icon "Blockly Workspace" at bounding box center [821, 188] width 136 height 391
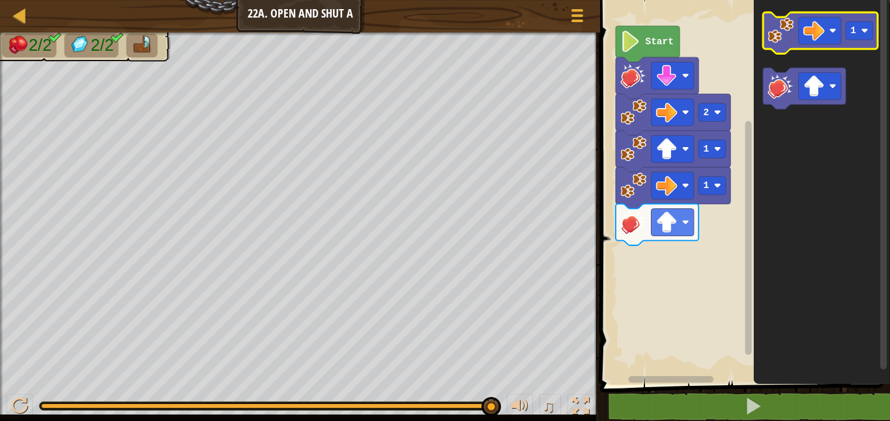
click at [780, 23] on image "Blockly Workspace" at bounding box center [780, 31] width 26 height 26
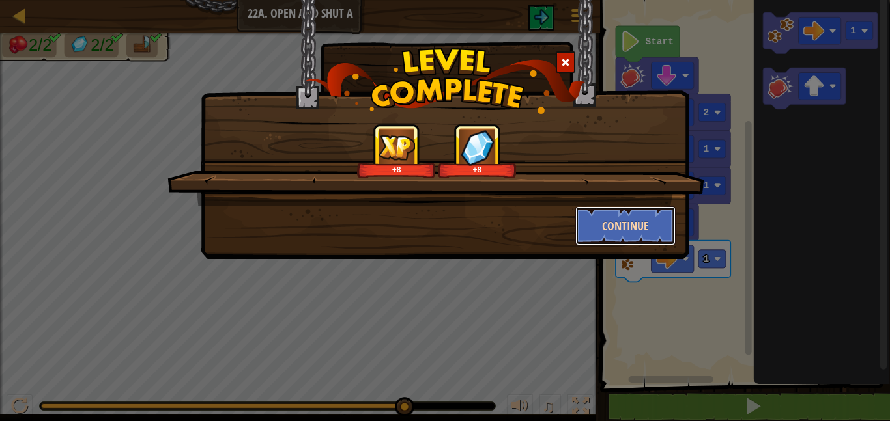
click at [639, 227] on button "Continue" at bounding box center [625, 225] width 101 height 39
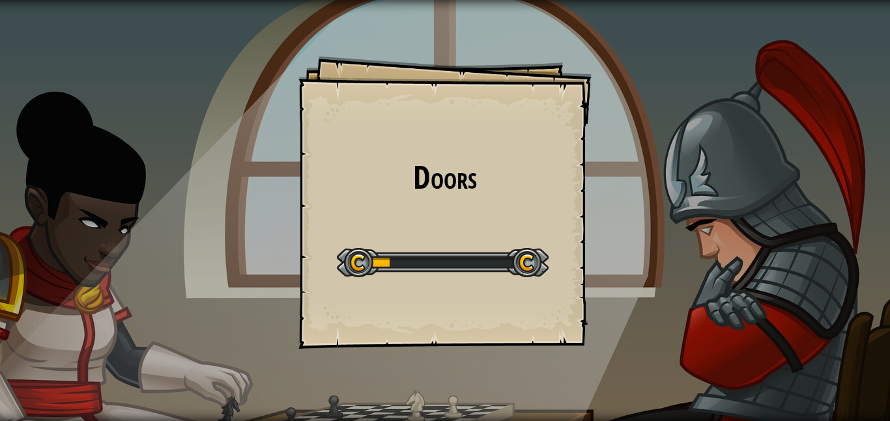
click at [639, 227] on div "Doors Goals Start Level Error loading from server. Try refreshing the page. You…" at bounding box center [445, 210] width 890 height 421
